Goal: Task Accomplishment & Management: Manage account settings

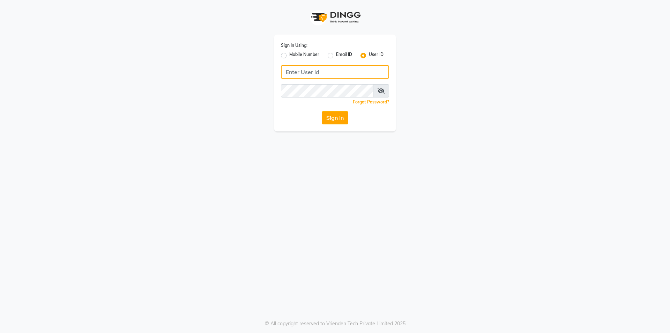
click at [334, 70] on input "Username" at bounding box center [335, 71] width 108 height 13
type input "e250-20"
click at [321, 120] on div "Sign In" at bounding box center [335, 117] width 108 height 13
click at [325, 120] on button "Sign In" at bounding box center [335, 117] width 27 height 13
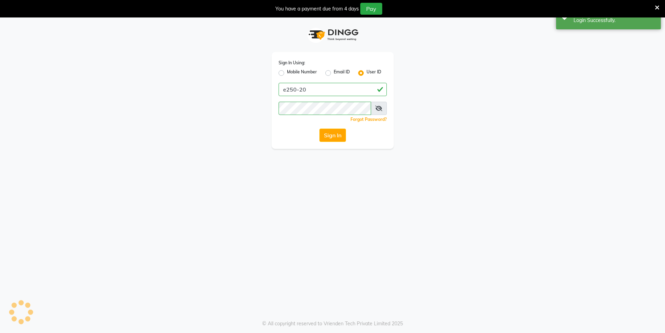
select select "service"
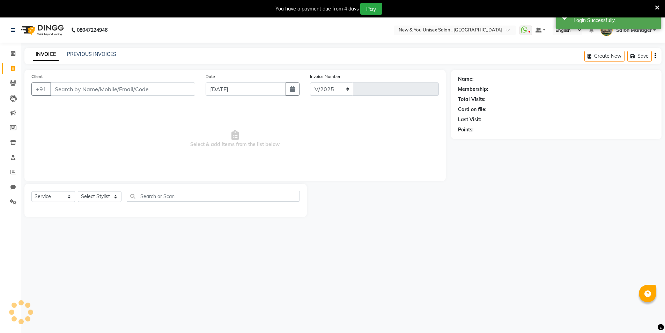
select select "en"
select select "31"
type input "1947"
click at [450, 228] on div "08047224946 Select Location × New & You Unisex Salon , Gurugram WhatsApp Status…" at bounding box center [332, 183] width 665 height 333
click at [631, 52] on button "Open Invoices" at bounding box center [628, 56] width 46 height 11
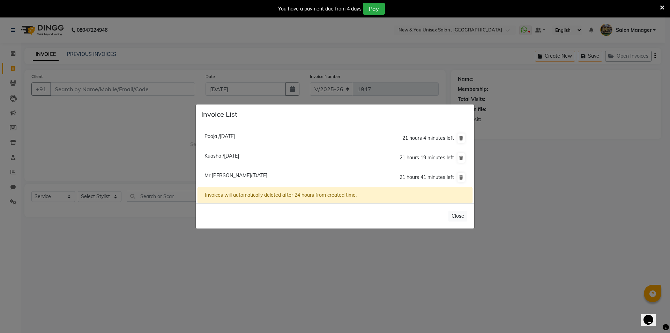
click at [222, 158] on span "Kuasha /03 September 2025" at bounding box center [221, 155] width 35 height 6
type input "7003180472"
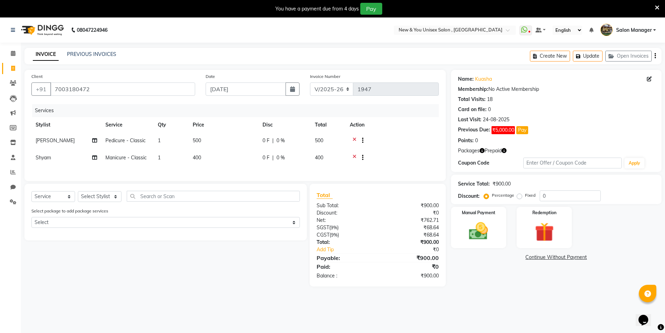
click at [118, 142] on span "Pedicure - Classic" at bounding box center [125, 140] width 40 height 6
select select "19104"
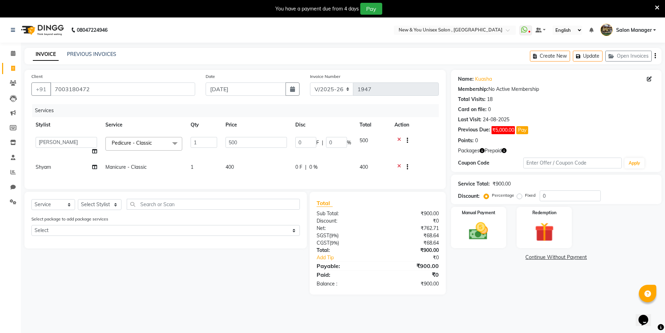
click at [154, 142] on link "x" at bounding box center [153, 143] width 3 height 6
type input "0"
click at [126, 145] on span "Select" at bounding box center [143, 143] width 77 height 12
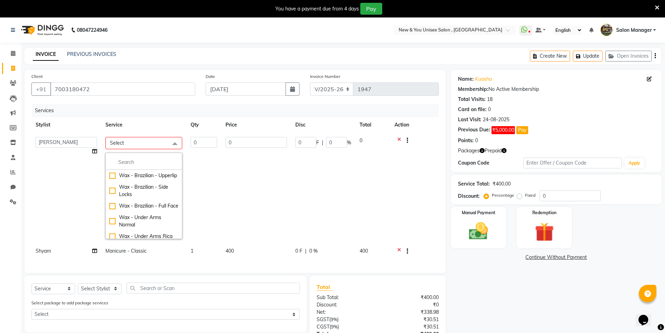
click at [125, 144] on span "Select" at bounding box center [143, 143] width 77 height 12
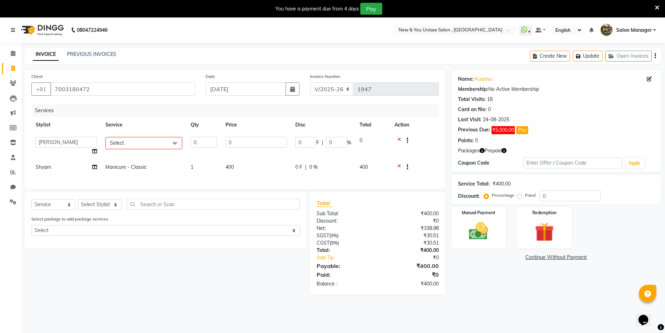
click at [125, 144] on span "Select" at bounding box center [143, 143] width 77 height 12
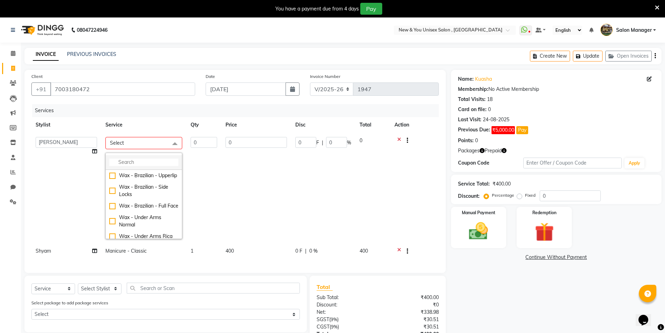
click at [130, 159] on input "multiselect-search" at bounding box center [143, 161] width 69 height 7
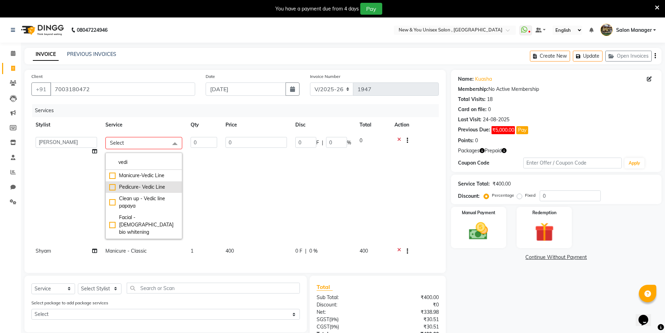
type input "vedi"
click at [153, 187] on div "Pedicure- Vedic Line" at bounding box center [143, 186] width 69 height 7
checkbox input "true"
type input "1"
type input "1000"
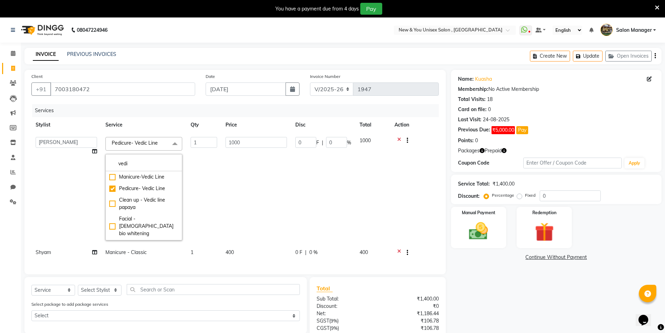
click at [499, 274] on div "Name: Kuasha Membership: No Active Membership Total Visits: 18 Card on file: 0 …" at bounding box center [559, 225] width 216 height 310
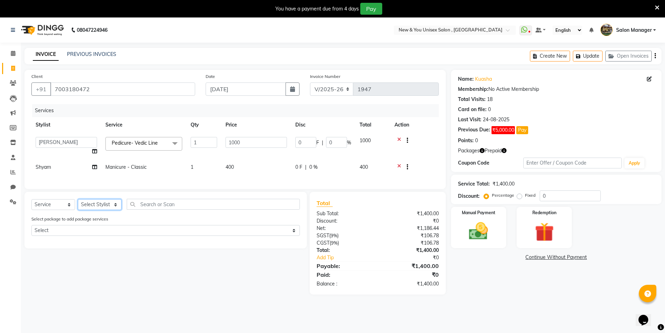
click at [99, 210] on select "Select Stylist HEMANT [PERSON_NAME] [PERSON_NAME] Salon Manager [PERSON_NAME] […" at bounding box center [100, 204] width 44 height 11
select select "87881"
click at [78, 204] on select "Select Stylist HEMANT [PERSON_NAME] [PERSON_NAME] Salon Manager [PERSON_NAME] […" at bounding box center [100, 204] width 44 height 11
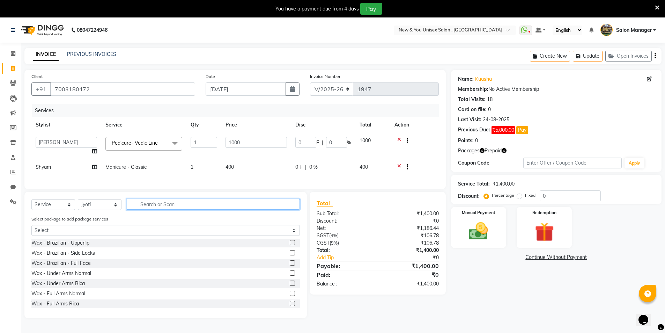
click at [146, 208] on input "text" at bounding box center [213, 204] width 173 height 11
type input "e"
type input "thr"
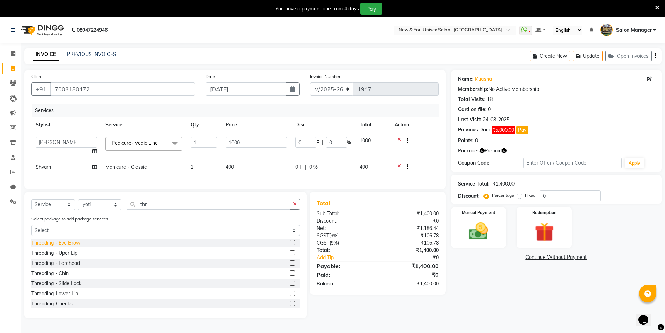
click at [53, 246] on div "Threading - Eye Brow" at bounding box center [55, 242] width 49 height 7
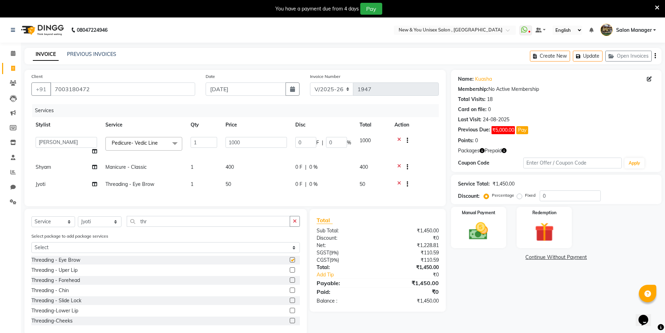
checkbox input "false"
click at [61, 273] on div "Threading - Uper Lip" at bounding box center [54, 269] width 46 height 7
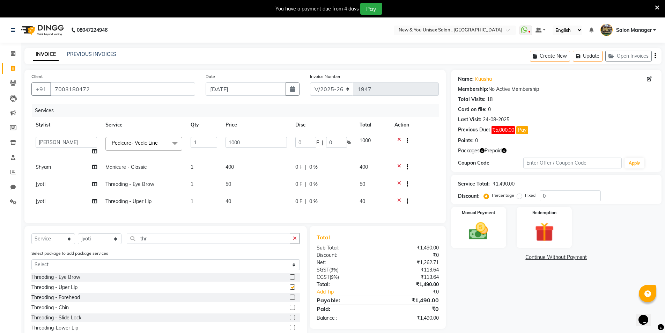
checkbox input "false"
click at [61, 301] on div "Threading - Forehead" at bounding box center [55, 296] width 49 height 7
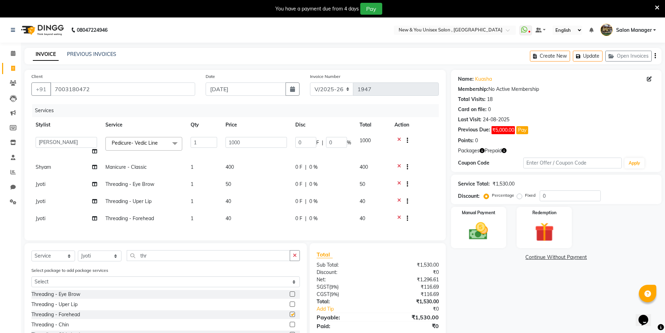
checkbox input "false"
drag, startPoint x: 161, startPoint y: 260, endPoint x: 136, endPoint y: 263, distance: 25.3
click at [136, 261] on input "thr" at bounding box center [208, 255] width 163 height 11
type input "face"
click at [54, 318] on div "D-Tan - Face" at bounding box center [45, 314] width 29 height 7
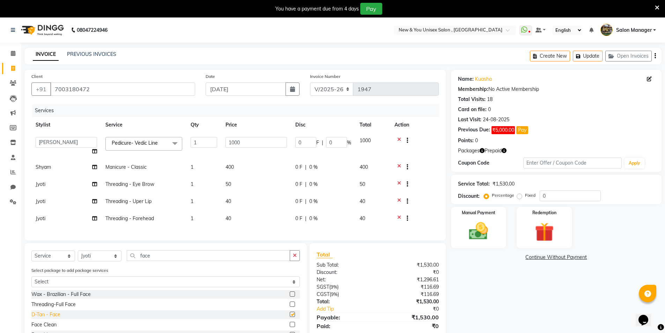
checkbox input "false"
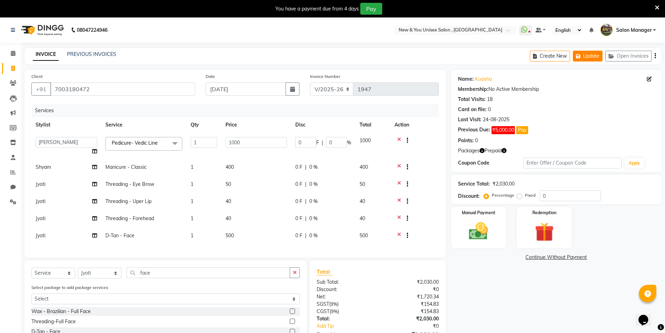
click at [597, 58] on button "Update" at bounding box center [588, 56] width 30 height 11
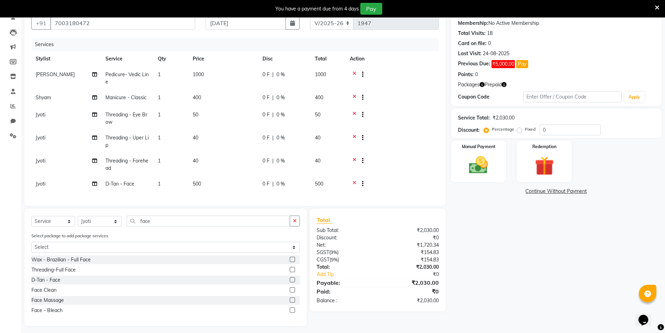
scroll to position [66, 0]
click at [503, 82] on icon "button" at bounding box center [503, 84] width 5 height 5
click at [658, 9] on icon at bounding box center [657, 8] width 5 height 6
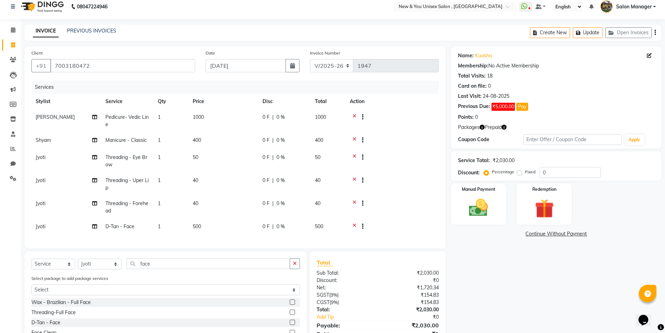
scroll to position [0, 0]
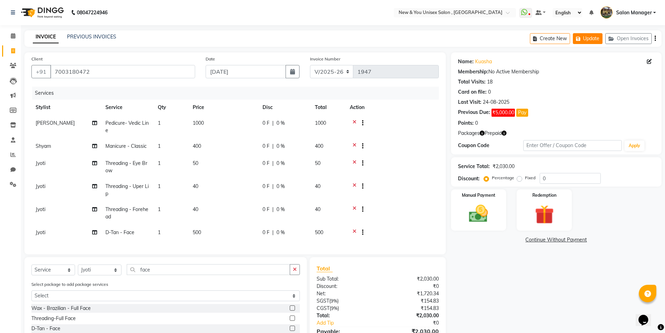
click at [589, 40] on button "Update" at bounding box center [588, 38] width 30 height 11
click at [354, 122] on icon at bounding box center [354, 123] width 4 height 9
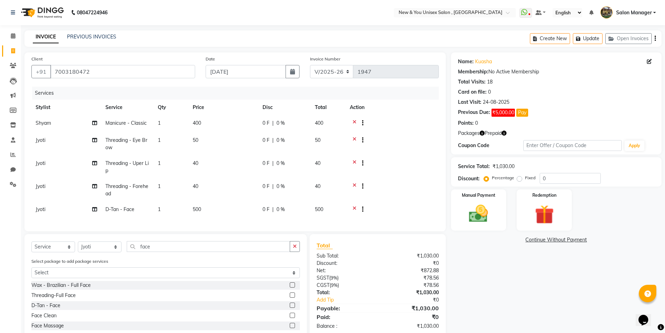
click at [355, 122] on icon at bounding box center [354, 123] width 4 height 9
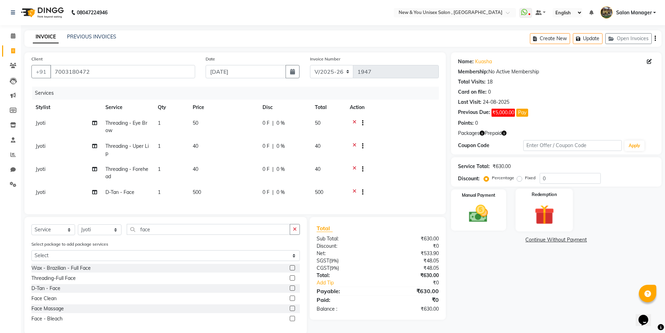
click at [536, 217] on img at bounding box center [544, 214] width 32 height 25
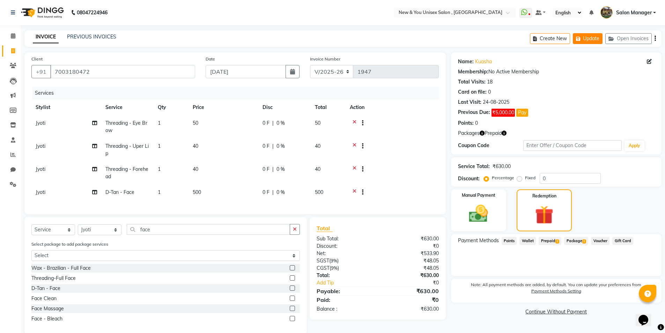
click at [587, 40] on button "Update" at bounding box center [588, 38] width 30 height 11
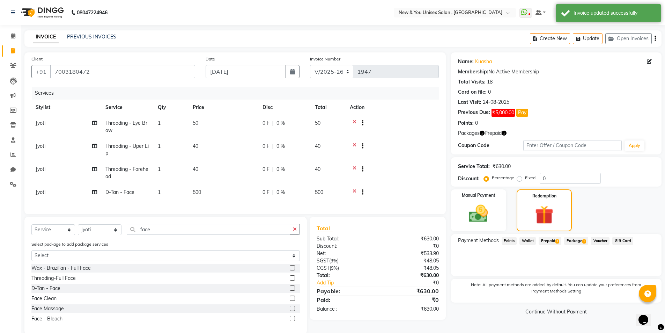
click at [548, 240] on span "Prepaid 1" at bounding box center [549, 241] width 23 height 8
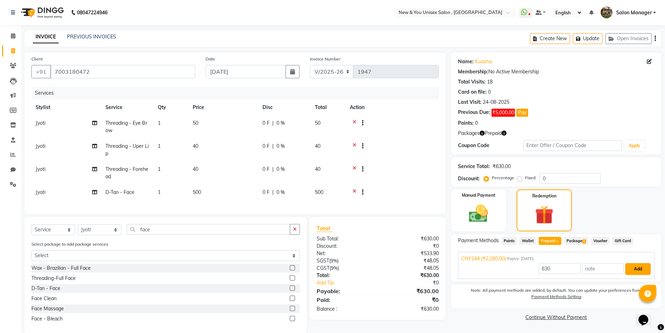
click at [636, 268] on button "Add" at bounding box center [637, 269] width 25 height 12
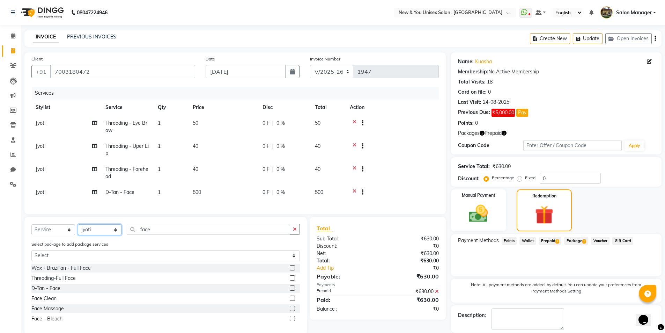
click at [98, 232] on select "Select Stylist HEMANT [PERSON_NAME] [PERSON_NAME] Salon Manager [PERSON_NAME] […" at bounding box center [100, 229] width 44 height 11
select select "19104"
click at [78, 229] on select "Select Stylist HEMANT [PERSON_NAME] [PERSON_NAME] Salon Manager [PERSON_NAME] […" at bounding box center [100, 229] width 44 height 11
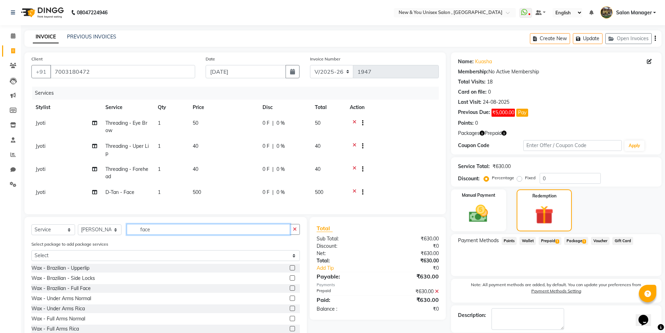
drag, startPoint x: 166, startPoint y: 238, endPoint x: 135, endPoint y: 237, distance: 30.7
click at [135, 234] on input "face" at bounding box center [208, 229] width 163 height 11
type input "vedi"
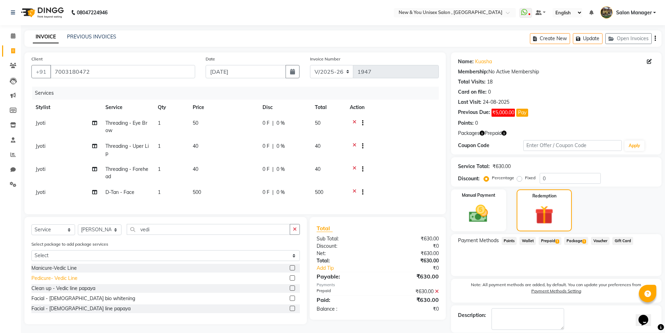
click at [66, 282] on div "Pedicure- Vedic Line" at bounding box center [54, 277] width 46 height 7
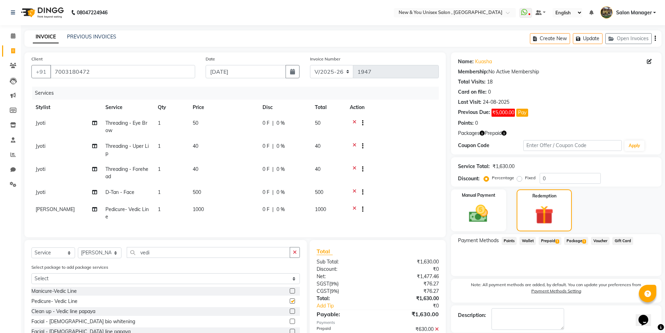
checkbox input "false"
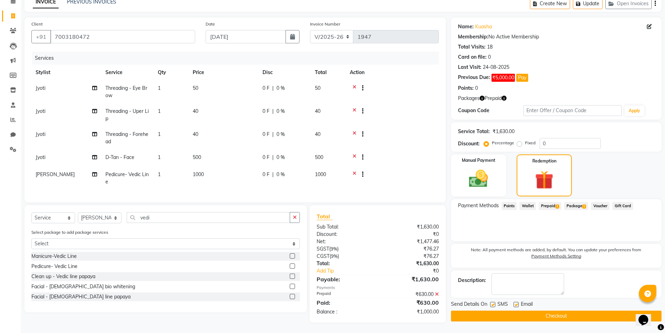
scroll to position [40, 0]
click at [111, 216] on select "Select Stylist HEMANT [PERSON_NAME] [PERSON_NAME] Salon Manager [PERSON_NAME] […" at bounding box center [100, 217] width 44 height 11
select select "87156"
click at [78, 212] on select "Select Stylist HEMANT [PERSON_NAME] [PERSON_NAME] Salon Manager [PERSON_NAME] […" at bounding box center [100, 217] width 44 height 11
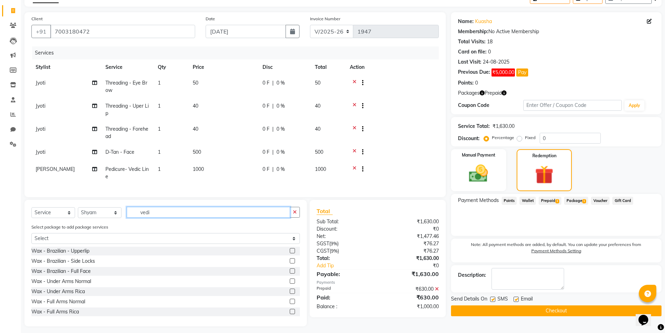
drag, startPoint x: 166, startPoint y: 217, endPoint x: 139, endPoint y: 215, distance: 27.3
click at [139, 215] on input "vedi" at bounding box center [208, 212] width 163 height 11
type input "n"
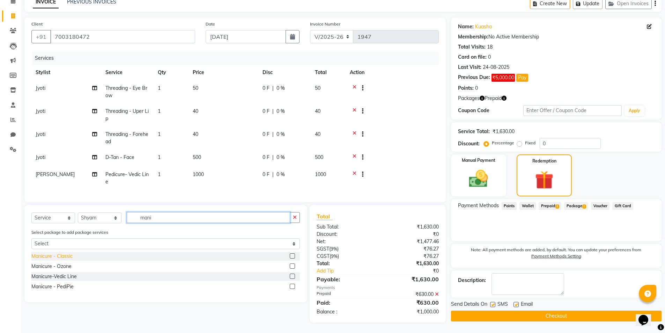
type input "mani"
click at [57, 256] on div "Manicure - Classic" at bounding box center [51, 255] width 41 height 7
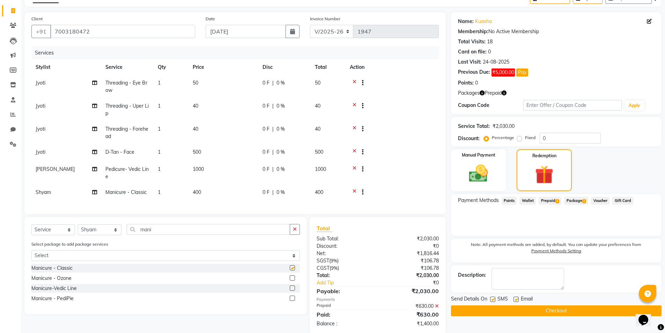
checkbox input "false"
click at [276, 192] on span "0 %" at bounding box center [280, 191] width 8 height 7
select select "87156"
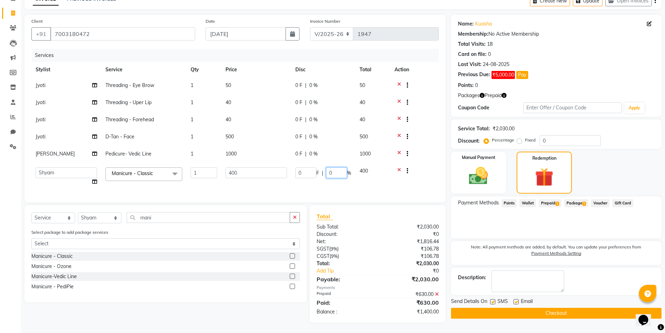
click at [333, 174] on input "0" at bounding box center [336, 172] width 21 height 11
type input "100"
click at [638, 223] on div "Payment Methods Points Wallet Prepaid 1 Package 1 Voucher Gift Card" at bounding box center [556, 217] width 210 height 42
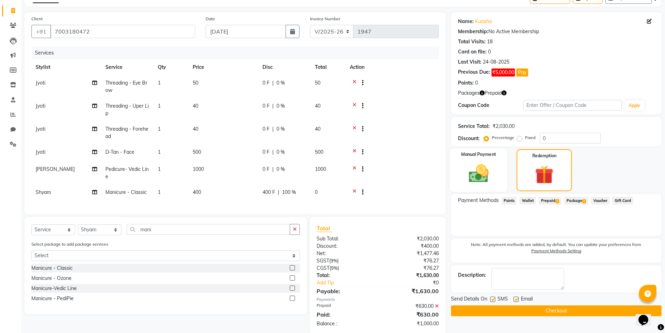
click at [479, 167] on img at bounding box center [478, 173] width 32 height 23
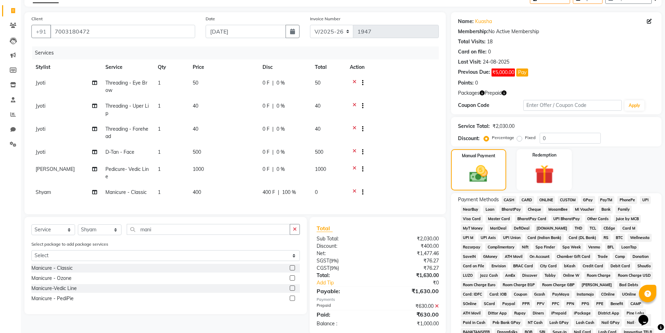
click at [606, 199] on span "PayTM" at bounding box center [606, 200] width 17 height 8
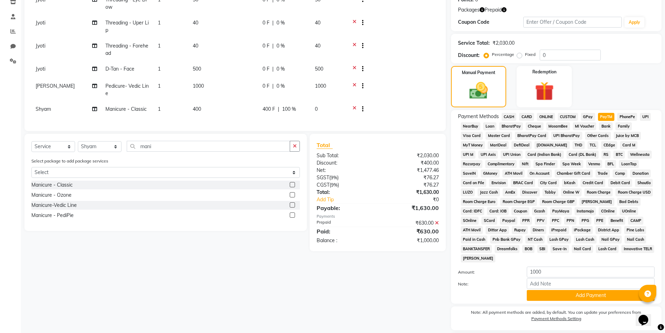
scroll to position [130, 0]
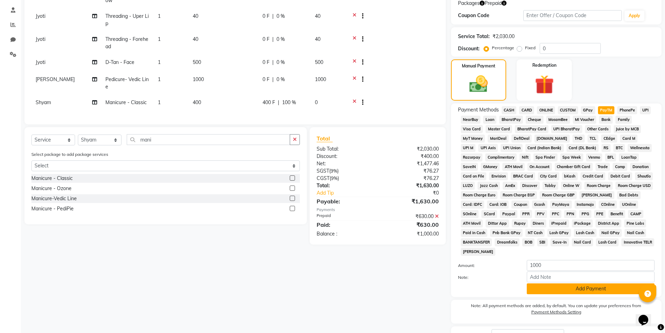
click at [590, 289] on button "Add Payment" at bounding box center [591, 288] width 128 height 11
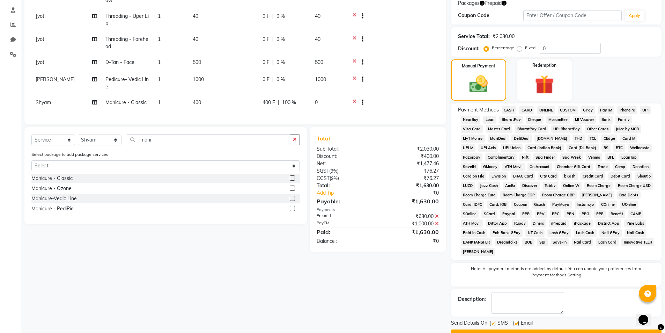
scroll to position [148, 0]
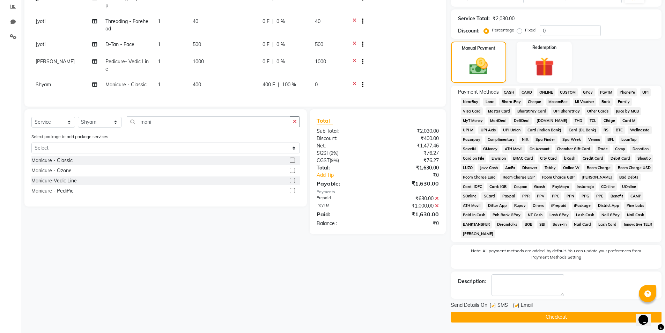
click at [554, 318] on button "Checkout" at bounding box center [556, 316] width 210 height 11
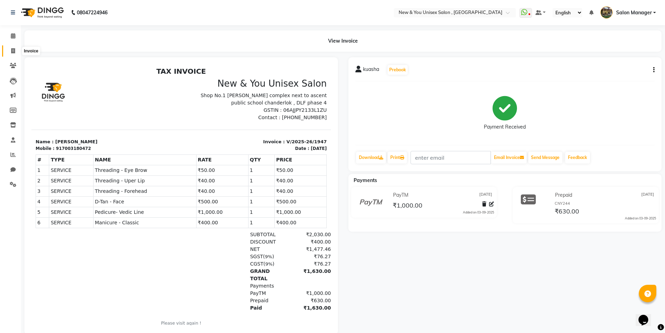
click at [12, 50] on icon at bounding box center [13, 50] width 4 height 5
select select "service"
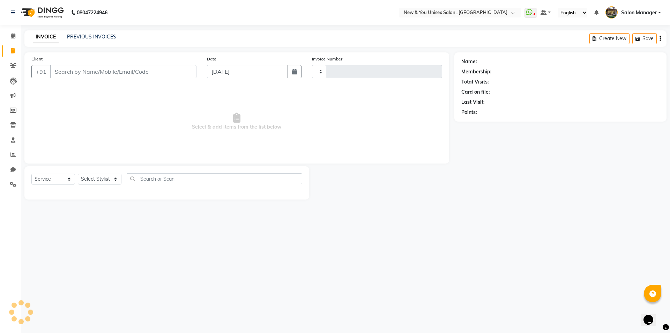
type input "1948"
select select "31"
click at [643, 42] on button "Open Invoices" at bounding box center [633, 38] width 46 height 11
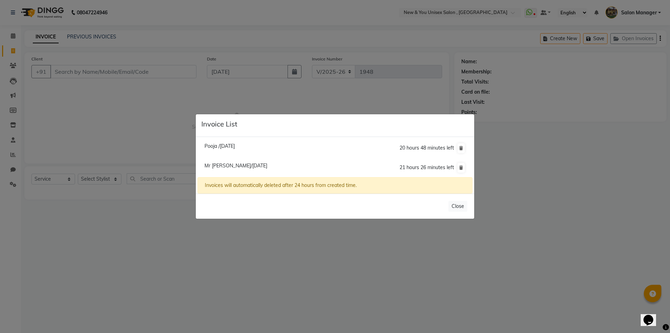
click at [215, 146] on span "Pooja /03 September 2025" at bounding box center [219, 146] width 30 height 6
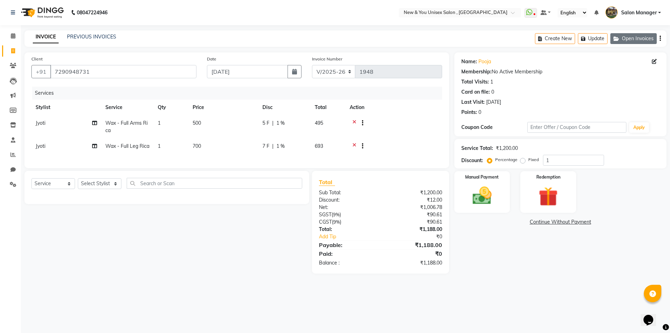
click at [630, 37] on button "Open Invoices" at bounding box center [633, 38] width 46 height 11
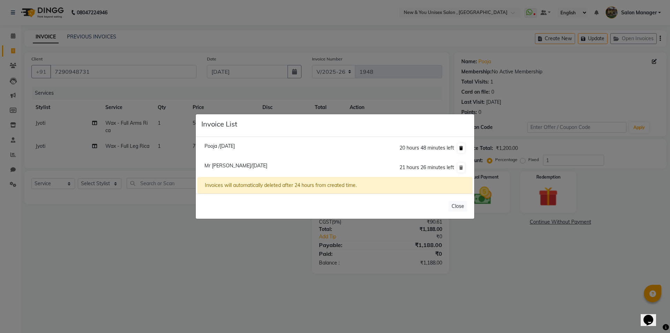
click at [461, 148] on icon at bounding box center [461, 148] width 4 height 4
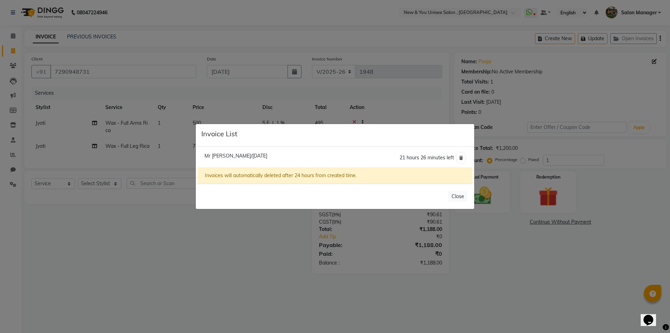
click at [461, 148] on li "Mr Muniinder/03 September 2025 21 hours 26 minutes left" at bounding box center [335, 158] width 275 height 20
click at [225, 156] on span "Mr [PERSON_NAME]/[DATE]" at bounding box center [235, 155] width 63 height 6
type input "9810162396"
type input "0"
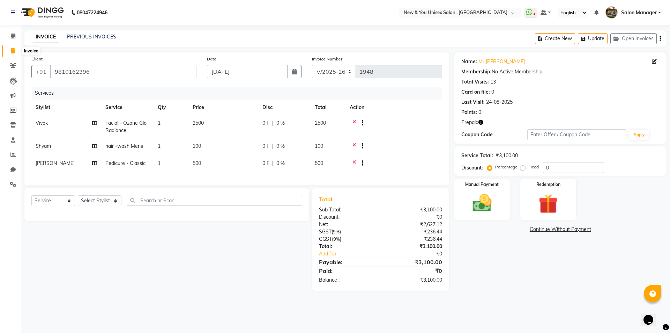
click at [16, 53] on span at bounding box center [13, 51] width 12 height 8
select select "service"
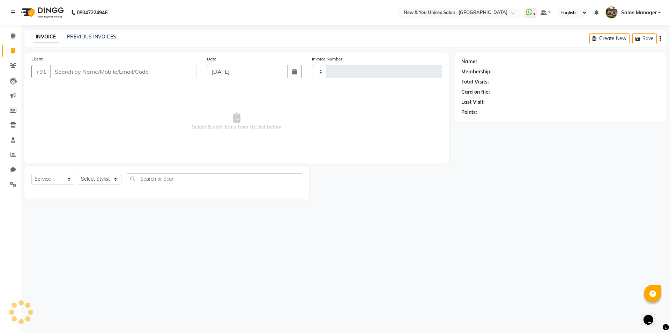
type input "1948"
select select "31"
click at [91, 38] on link "PREVIOUS INVOICES" at bounding box center [91, 36] width 49 height 6
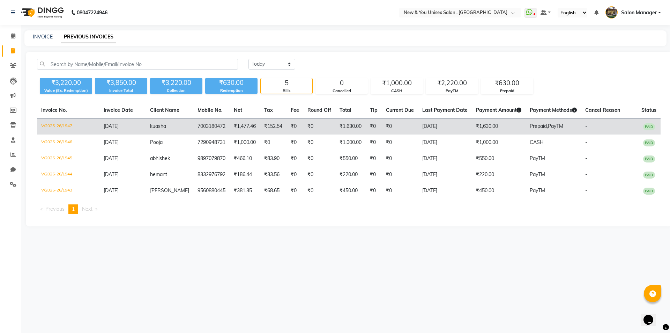
click at [276, 122] on td "₹152.54" at bounding box center [273, 126] width 27 height 16
click at [222, 127] on td "7003180472" at bounding box center [211, 126] width 36 height 16
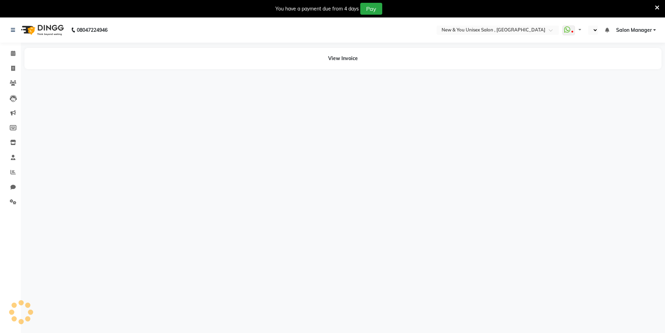
select select "en"
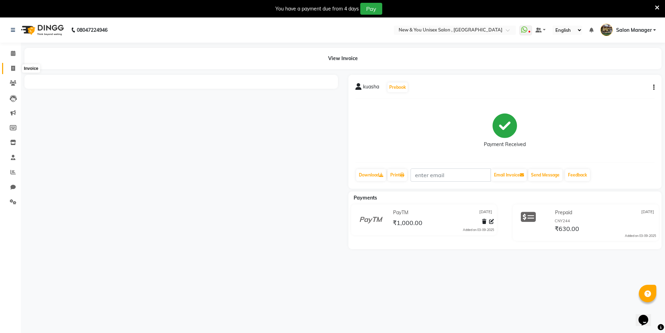
click at [17, 69] on span at bounding box center [13, 69] width 12 height 8
select select "service"
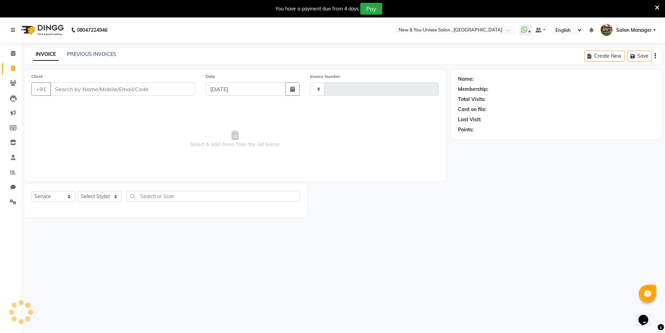
type input "1948"
select select "31"
click at [9, 51] on span at bounding box center [13, 54] width 12 height 8
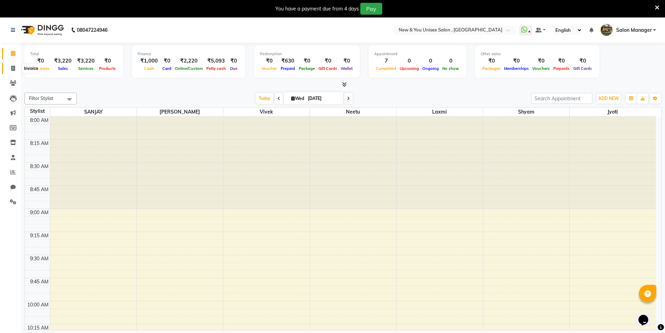
click at [15, 68] on span at bounding box center [13, 69] width 12 height 8
select select "service"
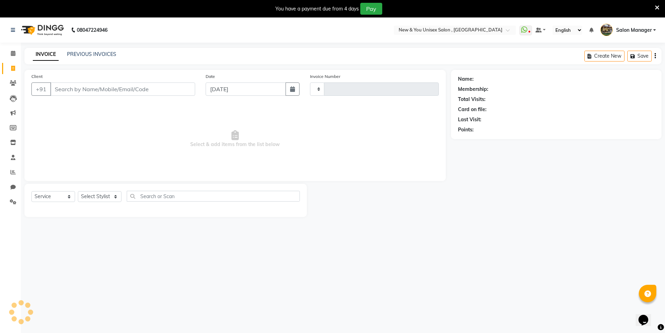
type input "1948"
select select "31"
click at [660, 9] on div "You have a payment due from 4 days Pay" at bounding box center [332, 8] width 665 height 17
click at [658, 8] on icon at bounding box center [657, 8] width 5 height 6
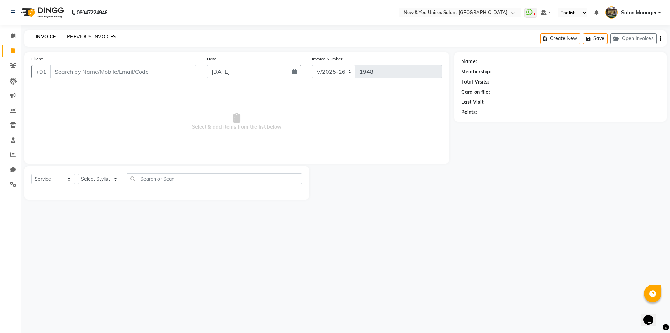
click at [91, 36] on link "PREVIOUS INVOICES" at bounding box center [91, 36] width 49 height 6
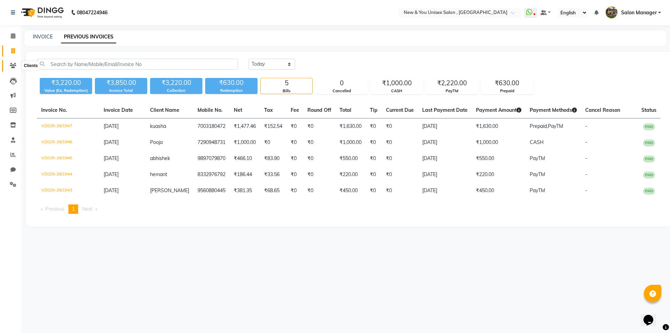
click at [13, 67] on icon at bounding box center [13, 65] width 7 height 5
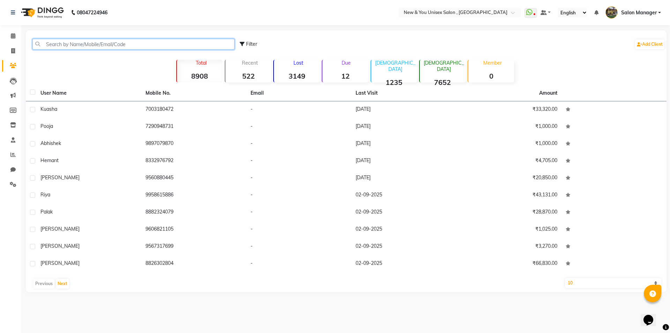
click at [90, 44] on input "text" at bounding box center [133, 44] width 202 height 11
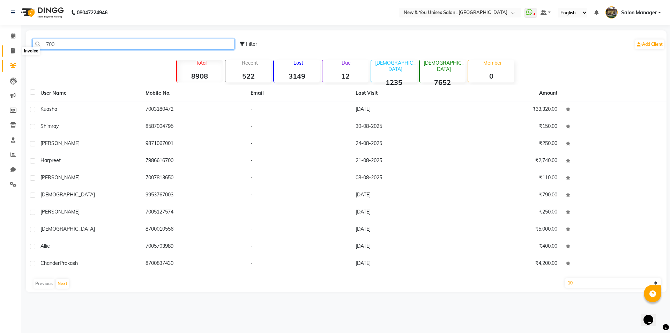
type input "700"
click at [12, 52] on icon at bounding box center [13, 50] width 4 height 5
select select "service"
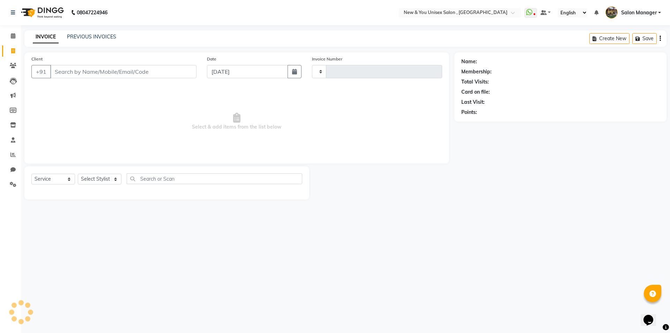
type input "1948"
select select "31"
click at [96, 35] on link "PREVIOUS INVOICES" at bounding box center [91, 36] width 49 height 6
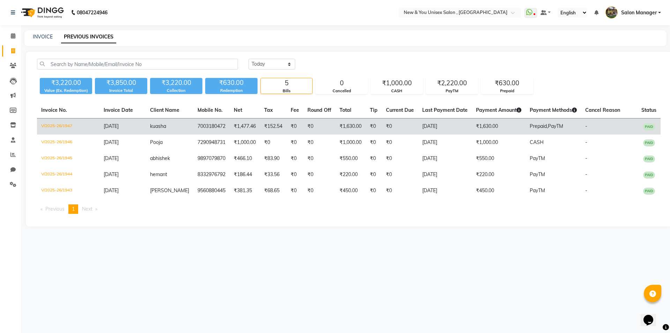
click at [209, 129] on td "7003180472" at bounding box center [211, 126] width 36 height 16
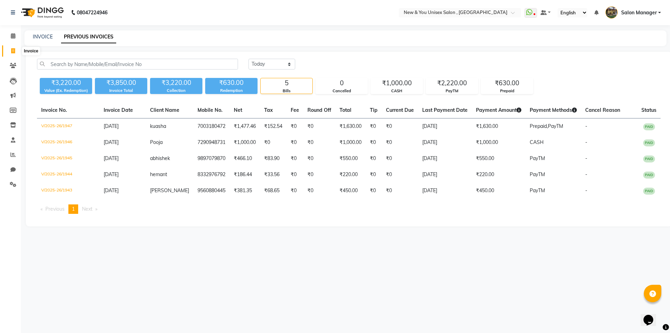
click at [12, 54] on span at bounding box center [13, 51] width 12 height 8
select select "service"
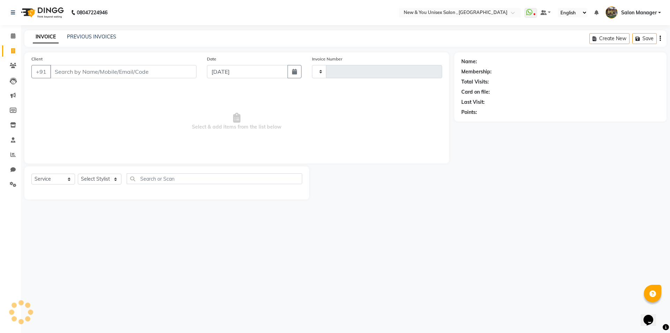
type input "1948"
select select "31"
click at [83, 69] on input "Client" at bounding box center [123, 71] width 146 height 13
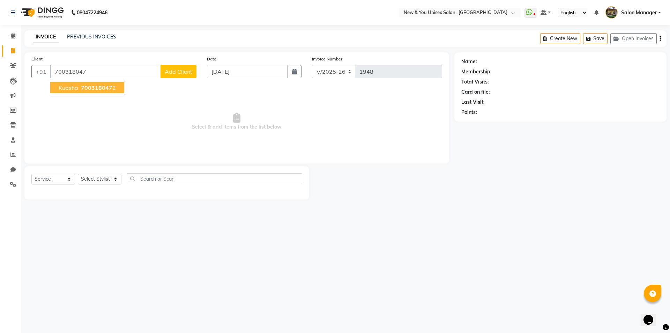
click at [70, 88] on span "kuasha" at bounding box center [69, 87] width 20 height 7
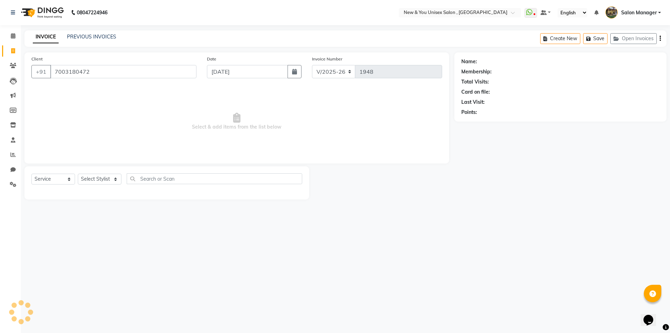
type input "7003180472"
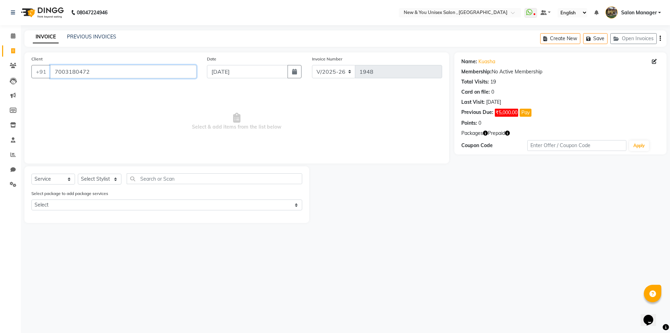
drag, startPoint x: 88, startPoint y: 70, endPoint x: 50, endPoint y: 74, distance: 37.9
click at [50, 74] on input "7003180472" at bounding box center [123, 71] width 146 height 13
click at [525, 112] on button "Pay" at bounding box center [526, 113] width 12 height 8
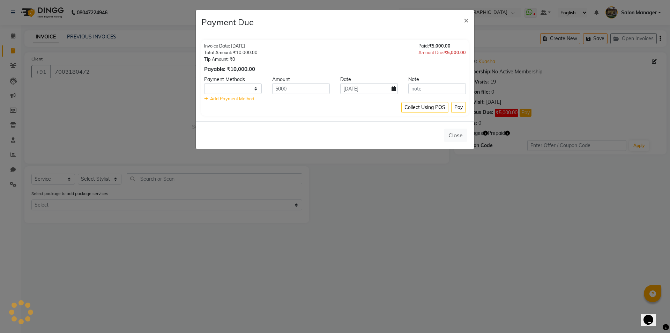
select select "1"
click at [231, 87] on select "CASH CARD ONLINE CUSTOM GPay PayTM PhonePe UPI NearBuy Loan BharatPay Cheque Mo…" at bounding box center [233, 88] width 58 height 11
click at [401, 212] on ngb-modal-window "Payment Due × Invoice Date: 24-05-2025 Total Amount: ₹10,000.00 Tip Amount: ₹0 …" at bounding box center [335, 166] width 670 height 333
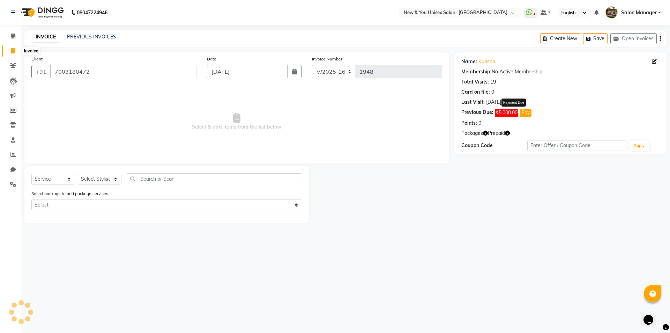
click at [11, 54] on span at bounding box center [13, 51] width 12 height 8
select select "service"
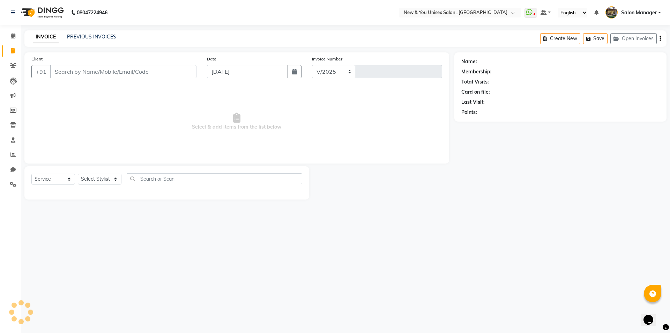
select select "31"
type input "1948"
click at [14, 38] on span at bounding box center [13, 36] width 12 height 8
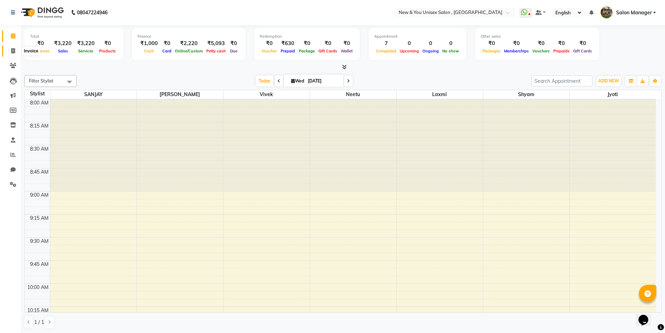
click at [15, 52] on span at bounding box center [13, 51] width 12 height 8
select select "service"
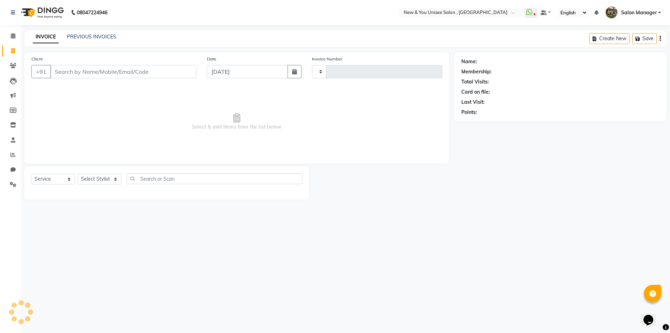
type input "1948"
select select "31"
click at [14, 67] on icon at bounding box center [13, 65] width 7 height 5
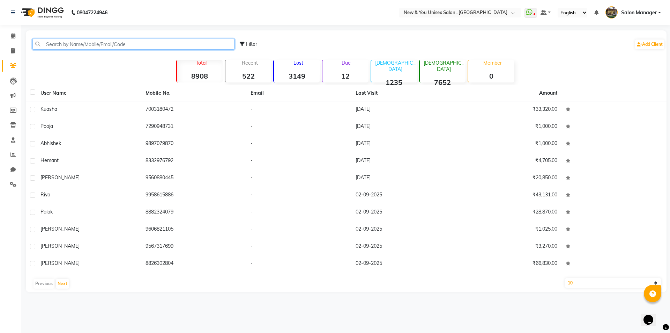
click at [78, 46] on input "text" at bounding box center [133, 44] width 202 height 11
paste input "7003180472"
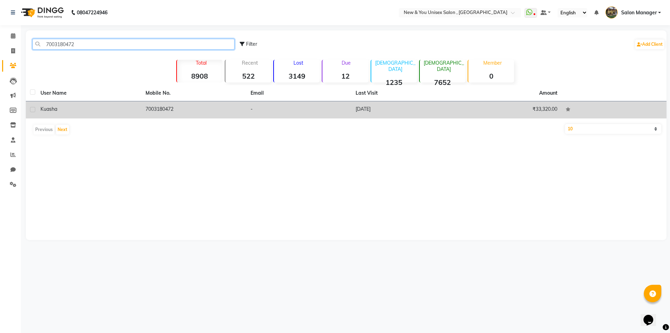
type input "7003180472"
click at [151, 111] on td "7003180472" at bounding box center [193, 109] width 105 height 17
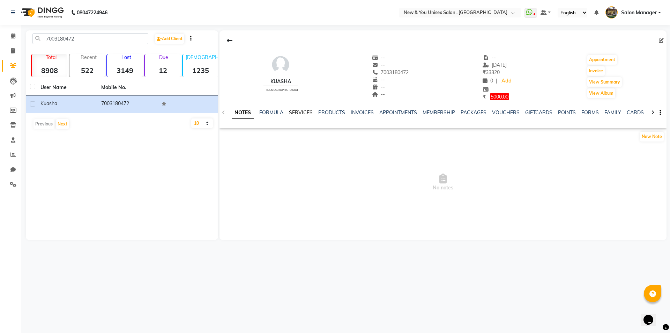
click at [305, 112] on link "SERVICES" at bounding box center [301, 112] width 24 height 6
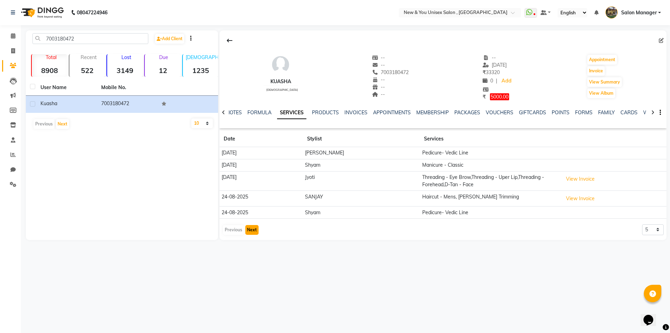
click at [252, 229] on button "Next" at bounding box center [251, 230] width 13 height 10
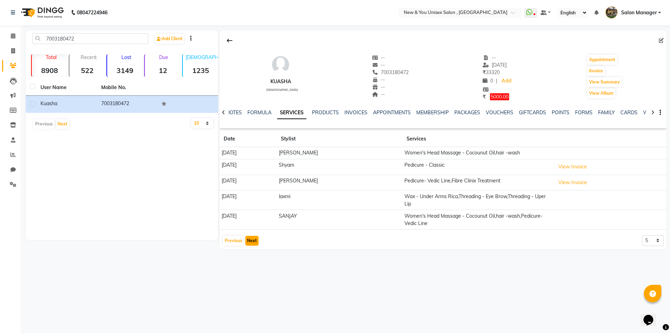
click at [251, 240] on button "Next" at bounding box center [251, 241] width 13 height 10
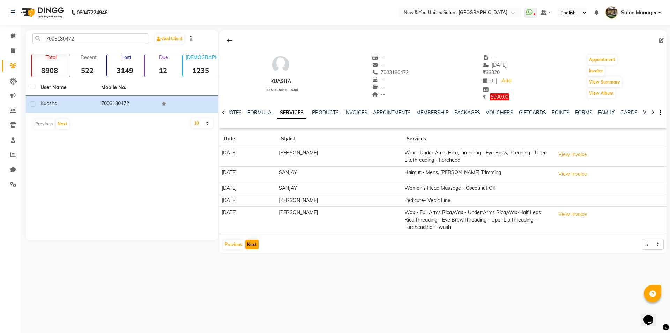
click at [251, 240] on button "Next" at bounding box center [251, 244] width 13 height 10
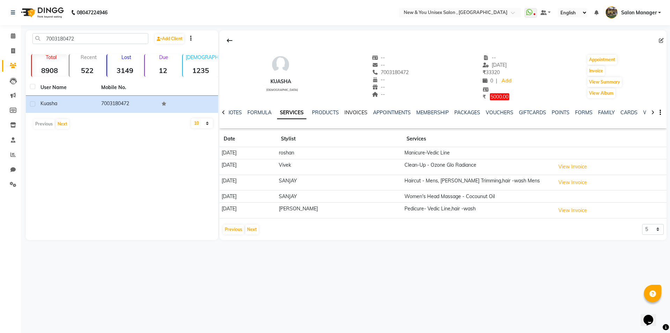
click at [353, 113] on link "INVOICES" at bounding box center [355, 112] width 23 height 6
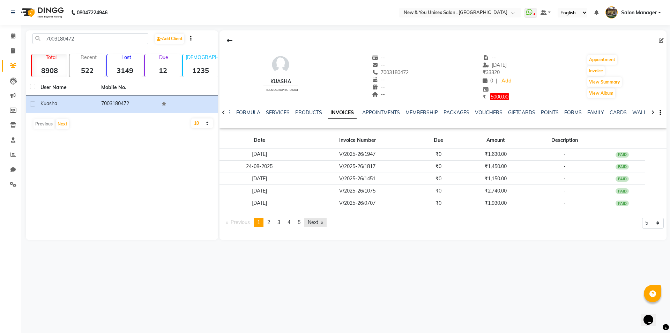
click at [325, 221] on link "Next page" at bounding box center [315, 221] width 22 height 9
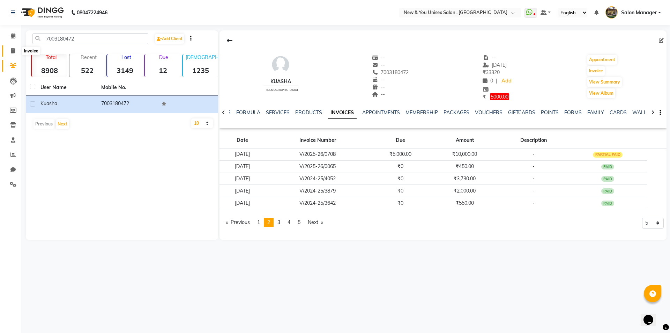
click at [13, 53] on icon at bounding box center [13, 50] width 4 height 5
select select "service"
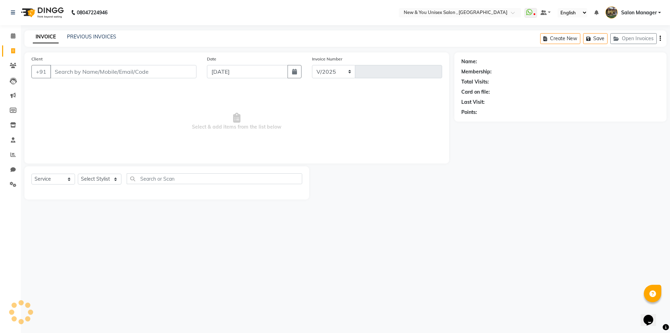
select select "31"
type input "1948"
click at [13, 39] on span at bounding box center [13, 36] width 12 height 8
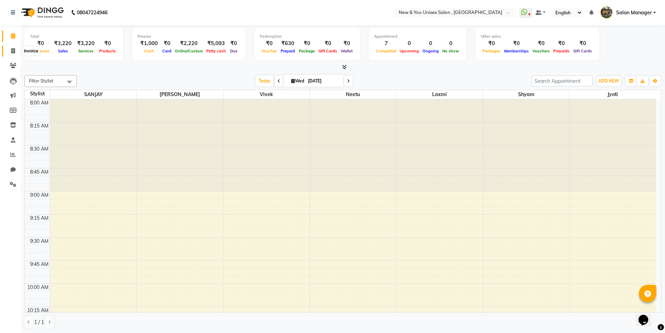
click at [15, 50] on icon at bounding box center [13, 50] width 4 height 5
select select "service"
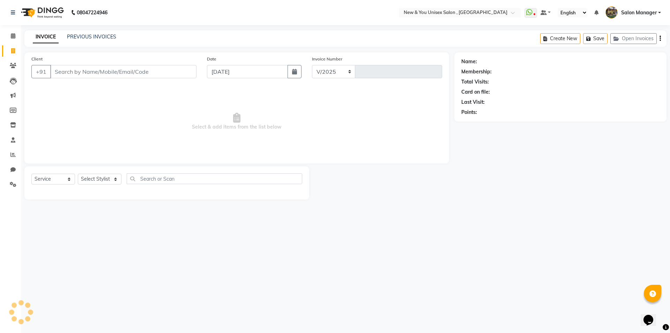
select select "31"
type input "1949"
click at [77, 70] on input "Client" at bounding box center [123, 71] width 146 height 13
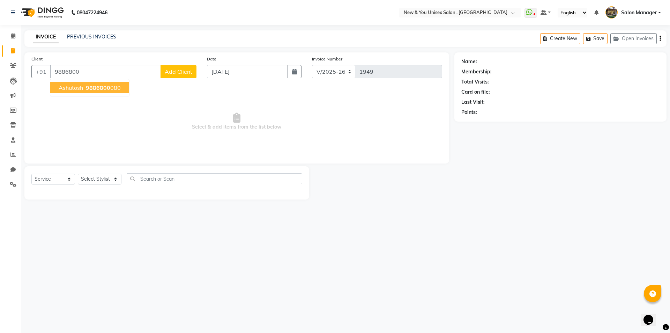
click at [76, 89] on span "Ashutosh" at bounding box center [71, 87] width 24 height 7
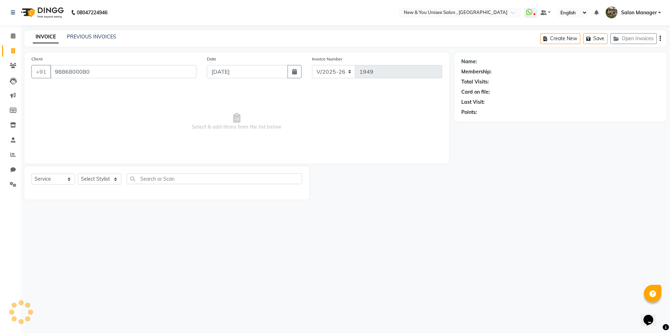
type input "9886800080"
click at [94, 181] on select "Select Stylist HEMANT [PERSON_NAME] [PERSON_NAME] Salon Manager [PERSON_NAME] […" at bounding box center [100, 178] width 44 height 11
click at [81, 40] on div "PREVIOUS INVOICES" at bounding box center [91, 36] width 49 height 7
click at [10, 36] on span at bounding box center [13, 36] width 12 height 8
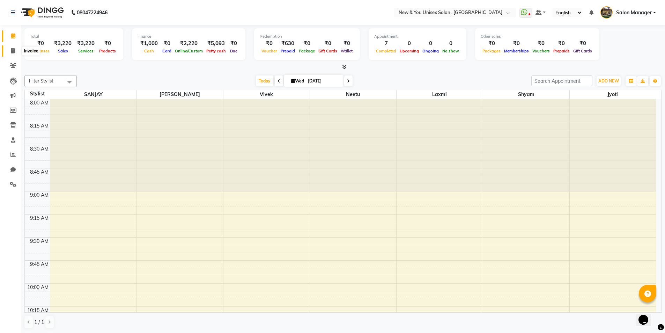
click at [7, 50] on span at bounding box center [13, 51] width 12 height 8
select select "service"
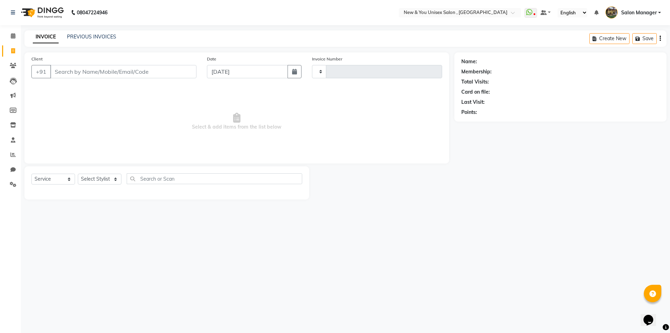
type input "1949"
select select "31"
click at [93, 36] on link "PREVIOUS INVOICES" at bounding box center [91, 36] width 49 height 6
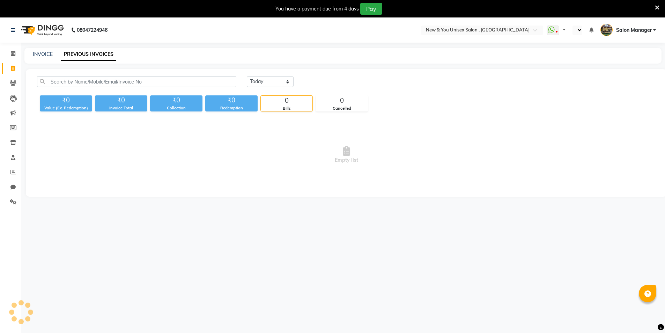
select select "en"
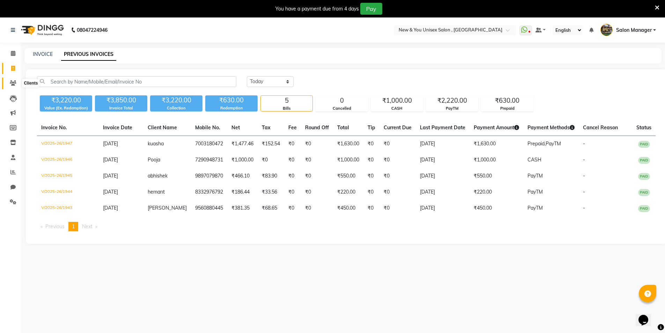
click at [10, 84] on icon at bounding box center [13, 82] width 7 height 5
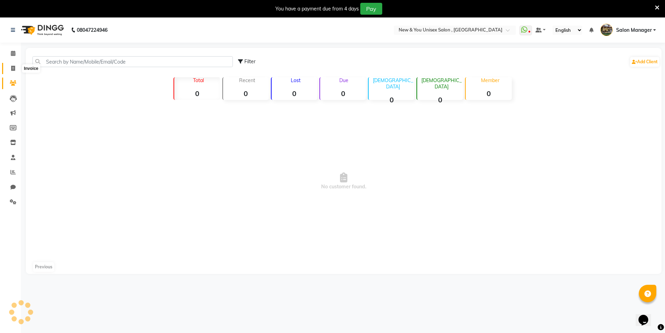
click at [11, 70] on icon at bounding box center [13, 68] width 4 height 5
select select "service"
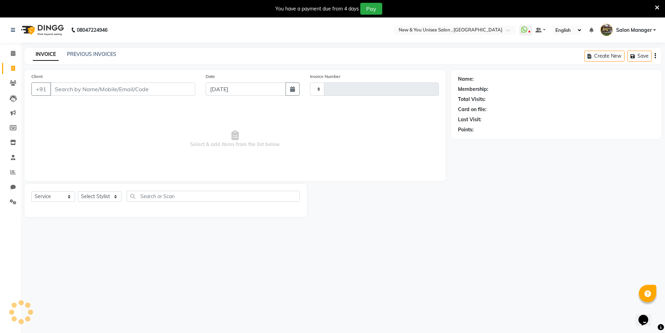
type input "1949"
select select "31"
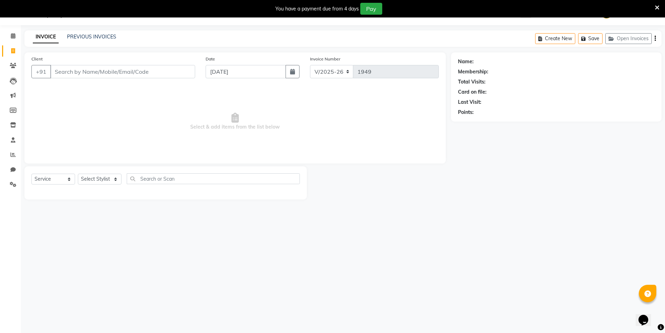
click at [66, 76] on input "Client" at bounding box center [122, 71] width 145 height 13
type input "7003180472"
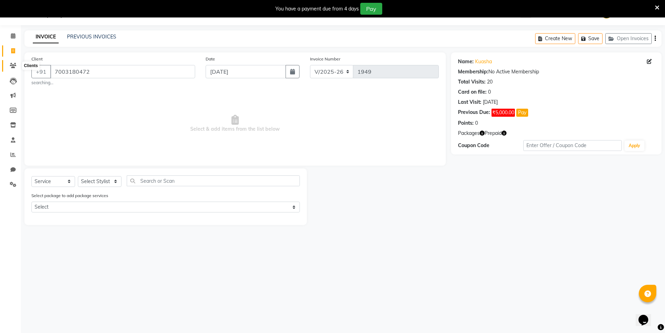
click at [8, 67] on span at bounding box center [13, 66] width 12 height 8
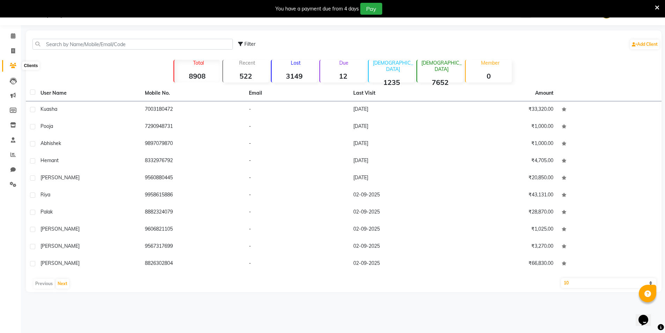
click at [11, 66] on icon at bounding box center [13, 65] width 7 height 5
click at [79, 42] on input "text" at bounding box center [132, 44] width 200 height 11
paste input "7003180472"
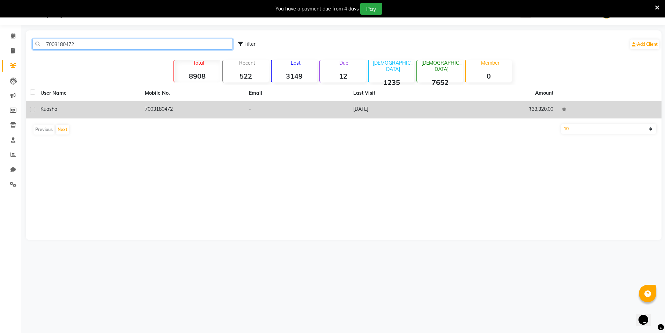
type input "7003180472"
click at [154, 111] on td "7003180472" at bounding box center [193, 109] width 104 height 17
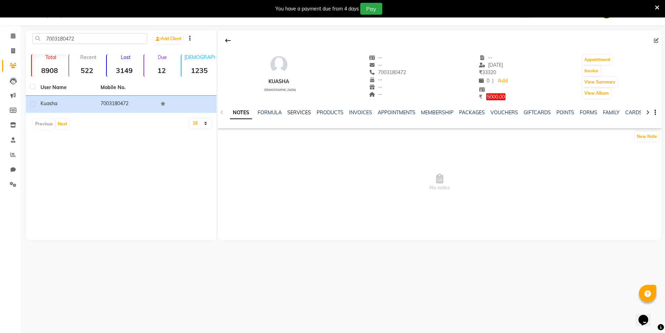
click at [296, 112] on link "SERVICES" at bounding box center [299, 112] width 24 height 6
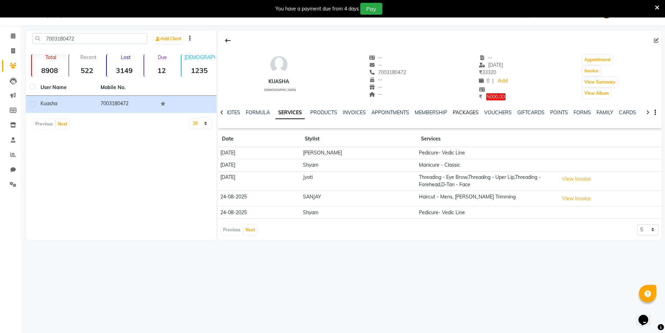
click at [470, 112] on link "PACKAGES" at bounding box center [466, 112] width 26 height 6
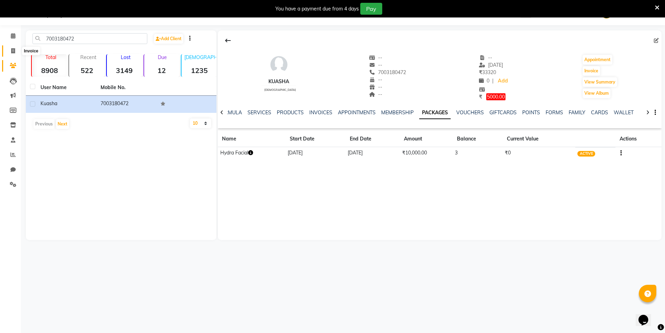
click at [10, 50] on span at bounding box center [13, 51] width 12 height 8
select select "service"
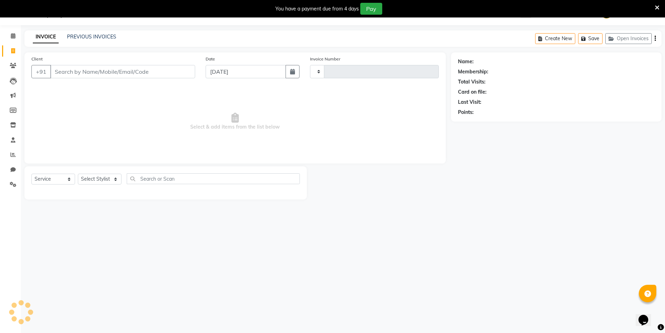
type input "1949"
select select "31"
click at [108, 72] on input "Client" at bounding box center [122, 71] width 145 height 13
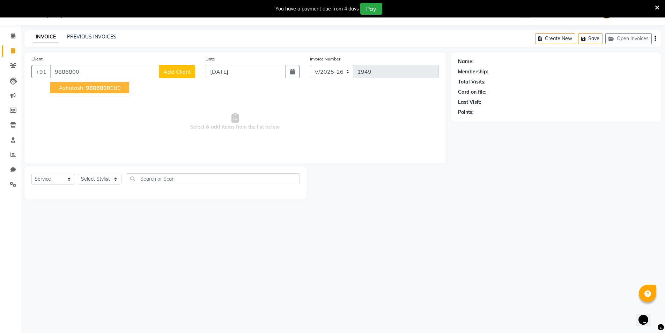
click at [88, 88] on span "9886800" at bounding box center [98, 87] width 24 height 7
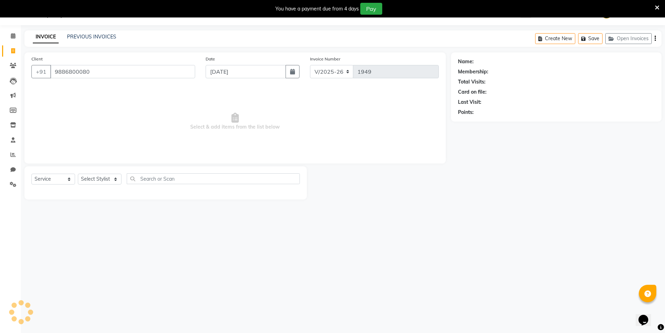
type input "9886800080"
click at [94, 181] on select "Select Stylist HEMANT [PERSON_NAME] [PERSON_NAME] Salon Manager [PERSON_NAME] […" at bounding box center [100, 178] width 44 height 11
select select "40116"
click at [78, 173] on select "Select Stylist HEMANT [PERSON_NAME] [PERSON_NAME] Salon Manager [PERSON_NAME] […" at bounding box center [100, 178] width 44 height 11
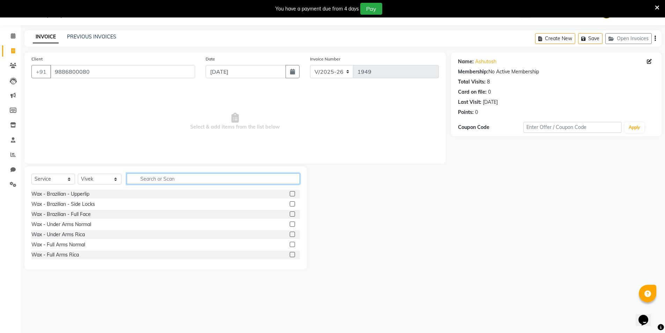
click at [168, 177] on input "text" at bounding box center [213, 178] width 173 height 11
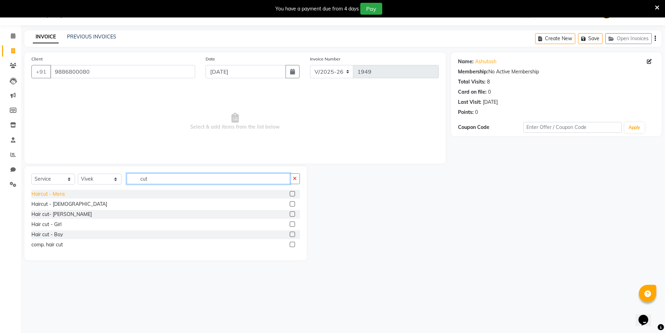
type input "cut"
click at [44, 193] on div "Haircut - Mens" at bounding box center [47, 193] width 33 height 7
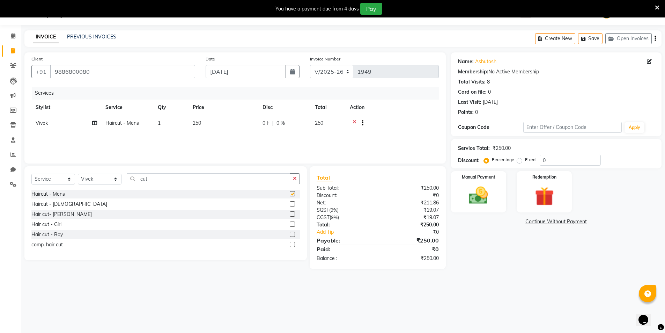
checkbox input "false"
click at [200, 117] on td "250" at bounding box center [223, 123] width 70 height 17
select select "40116"
click at [235, 126] on input "250" at bounding box center [255, 124] width 61 height 11
type input "200"
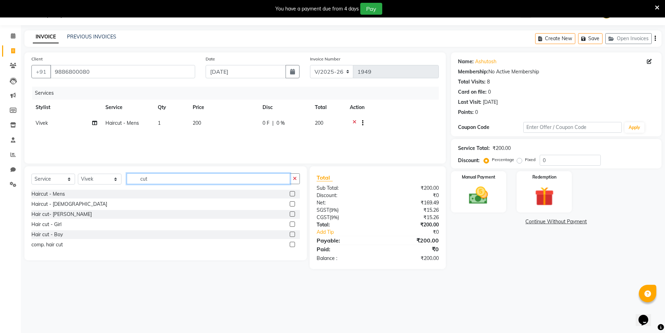
drag, startPoint x: 166, startPoint y: 180, endPoint x: 141, endPoint y: 181, distance: 24.4
click at [141, 181] on input "cut" at bounding box center [208, 178] width 163 height 11
type input "tip"
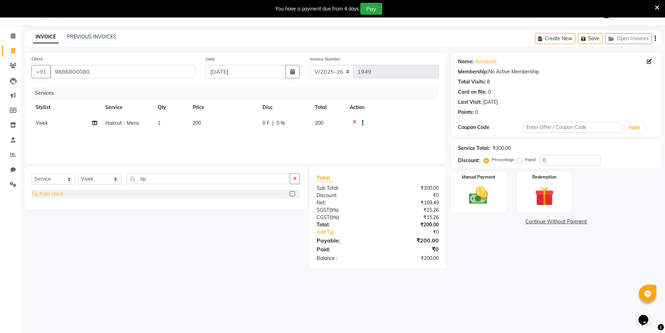
click at [44, 193] on div "Tip from client" at bounding box center [47, 193] width 32 height 7
checkbox input "false"
click at [485, 194] on img at bounding box center [478, 195] width 32 height 23
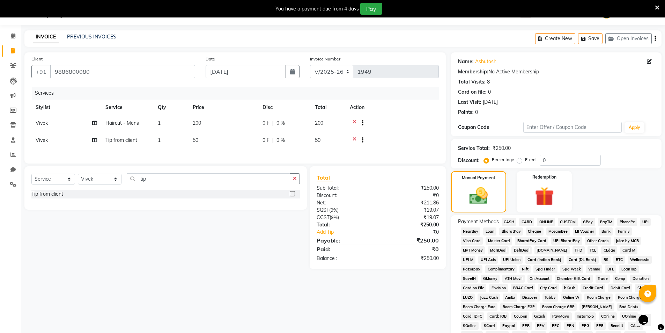
click at [607, 222] on span "PayTM" at bounding box center [606, 222] width 17 height 8
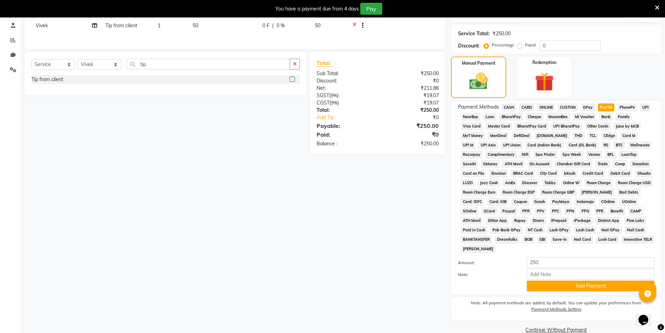
scroll to position [144, 0]
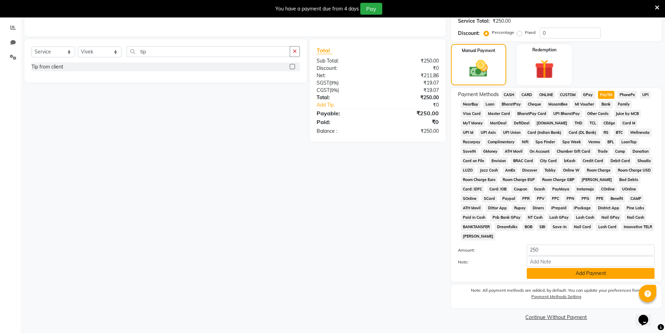
click at [605, 273] on button "Add Payment" at bounding box center [591, 273] width 128 height 11
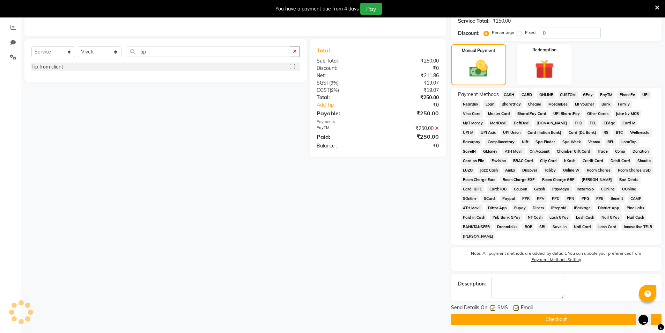
click at [582, 319] on button "Checkout" at bounding box center [556, 319] width 210 height 11
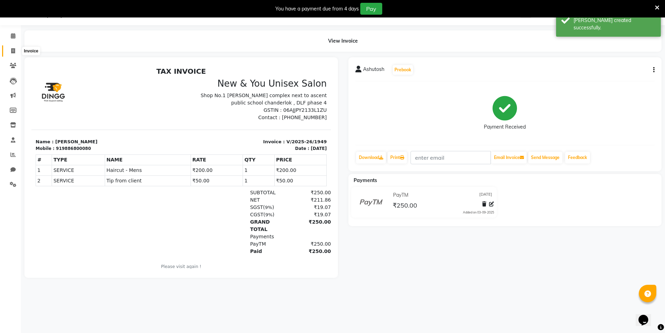
click at [8, 53] on span at bounding box center [13, 51] width 12 height 8
select select "service"
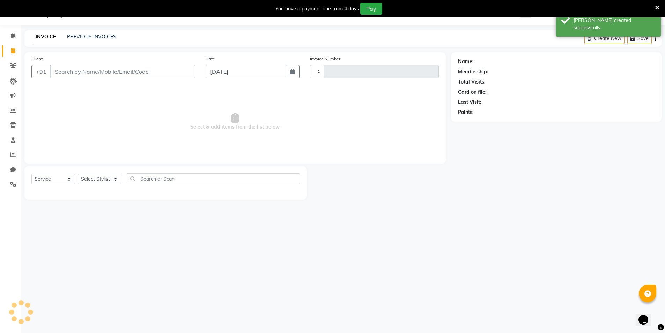
type input "1950"
select select "31"
click at [657, 7] on icon at bounding box center [657, 8] width 5 height 6
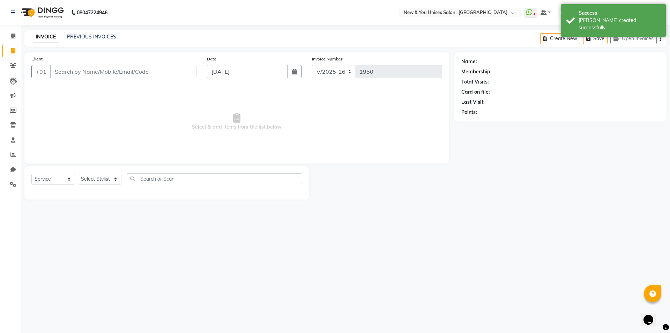
click at [595, 122] on div "Name: Membership: Total Visits: Card on file: Last Visit: Points:" at bounding box center [562, 125] width 217 height 147
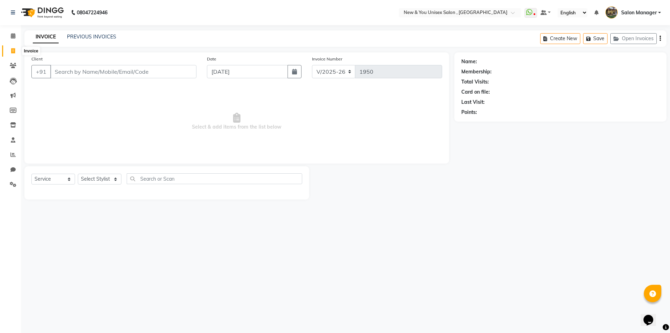
click at [10, 50] on span at bounding box center [13, 51] width 12 height 8
select select "service"
type input "1950"
select select "31"
click at [77, 74] on input "Client" at bounding box center [123, 71] width 146 height 13
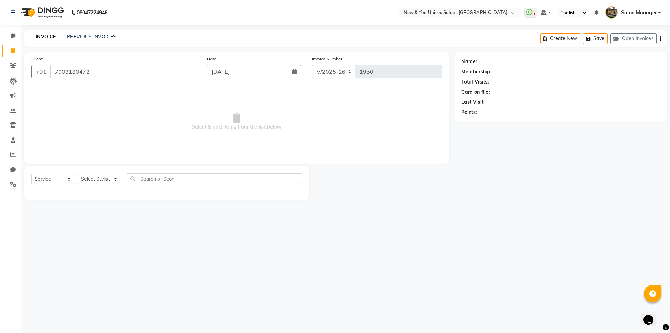
type input "7003180472"
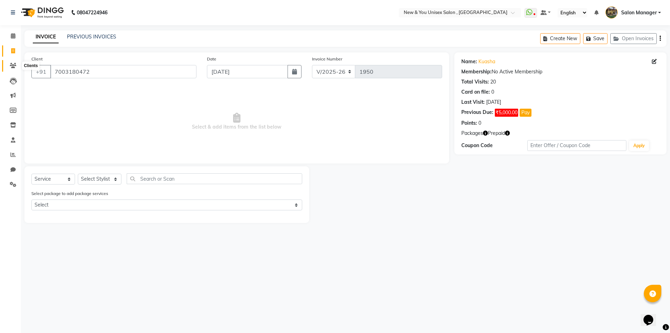
click at [13, 64] on icon at bounding box center [13, 65] width 7 height 5
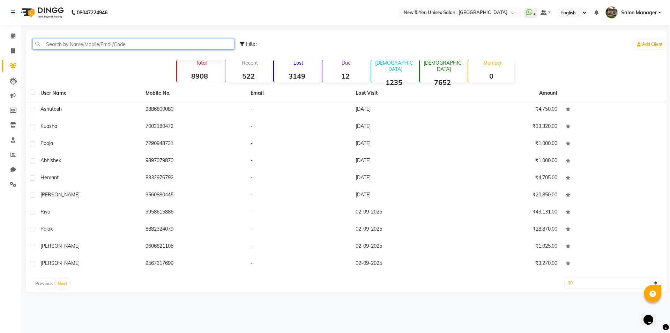
click at [95, 43] on input "text" at bounding box center [133, 44] width 202 height 11
paste input "7003180472"
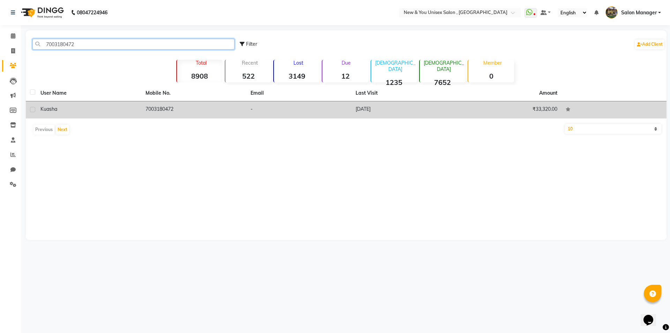
type input "7003180472"
click at [168, 111] on td "7003180472" at bounding box center [193, 109] width 105 height 17
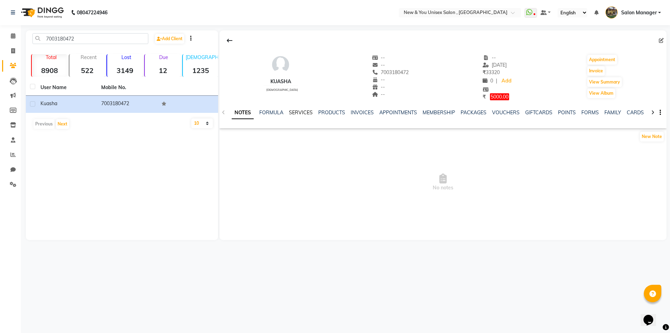
click at [305, 112] on link "SERVICES" at bounding box center [301, 112] width 24 height 6
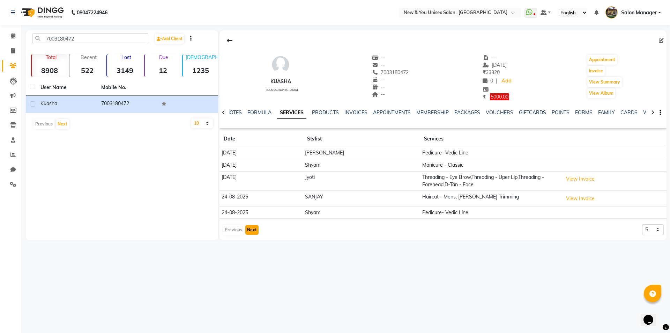
click at [254, 231] on button "Next" at bounding box center [251, 230] width 13 height 10
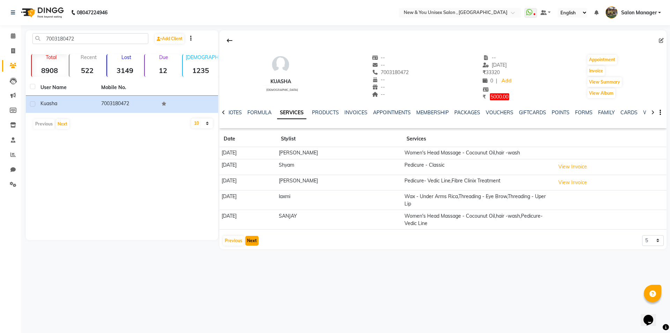
click at [252, 240] on button "Next" at bounding box center [251, 241] width 13 height 10
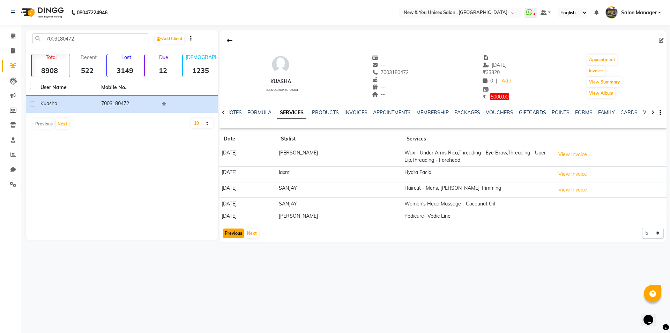
click at [237, 232] on button "Previous" at bounding box center [233, 233] width 21 height 10
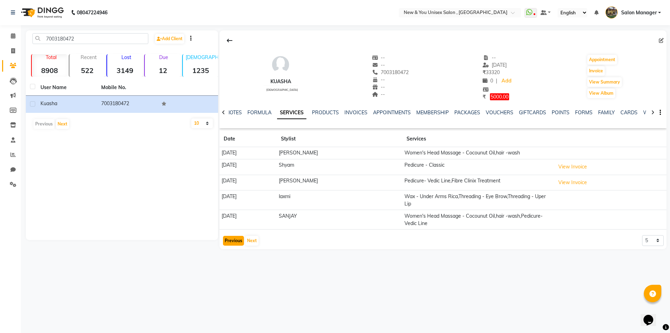
click at [233, 241] on button "Previous" at bounding box center [233, 241] width 21 height 10
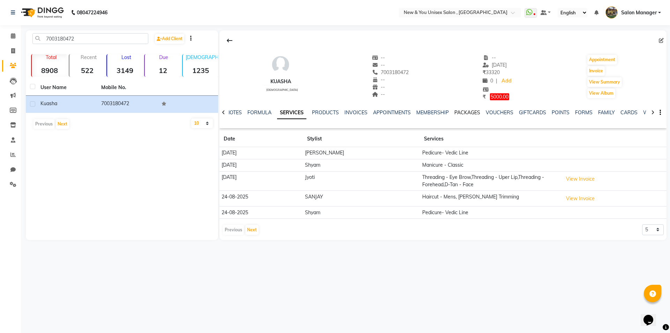
click at [464, 113] on link "PACKAGES" at bounding box center [467, 112] width 26 height 6
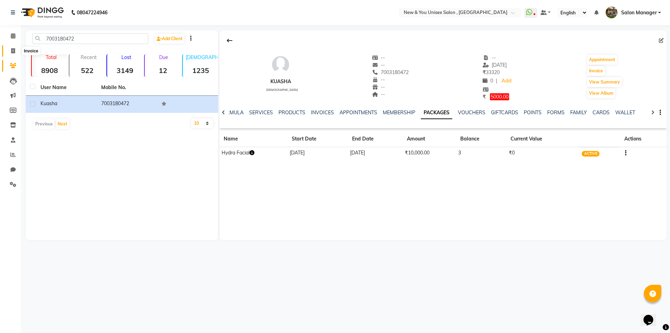
click at [16, 53] on span at bounding box center [13, 51] width 12 height 8
select select "service"
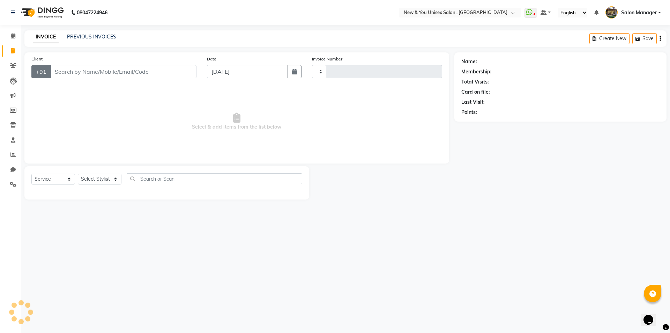
type input "1950"
select select "31"
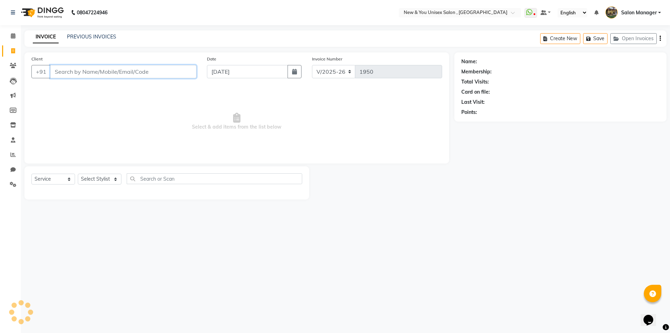
click at [77, 67] on input "Client" at bounding box center [123, 71] width 146 height 13
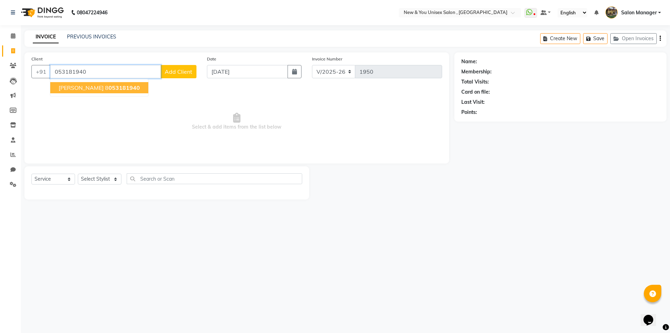
click at [73, 90] on span "[PERSON_NAME]" at bounding box center [81, 87] width 45 height 7
type input "8053181940"
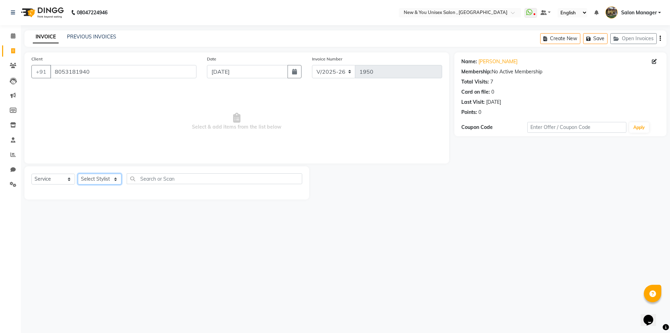
click at [98, 179] on select "Select Stylist HEMANT [PERSON_NAME] [PERSON_NAME] Salon Manager [PERSON_NAME] […" at bounding box center [100, 178] width 44 height 11
select select "87881"
click at [78, 173] on select "Select Stylist HEMANT [PERSON_NAME] [PERSON_NAME] Salon Manager [PERSON_NAME] […" at bounding box center [100, 178] width 44 height 11
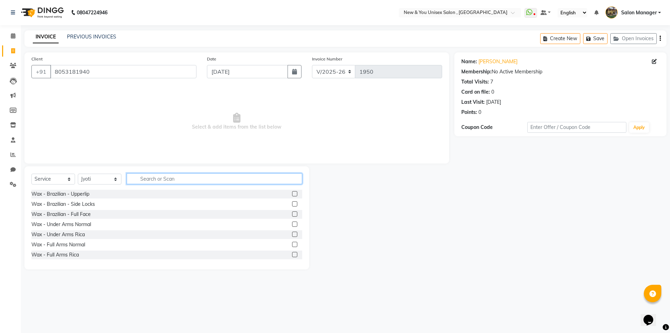
click at [158, 179] on input "text" at bounding box center [215, 178] width 176 height 11
type input "thr"
click at [74, 190] on div "Threading - Eye Brow" at bounding box center [166, 193] width 271 height 9
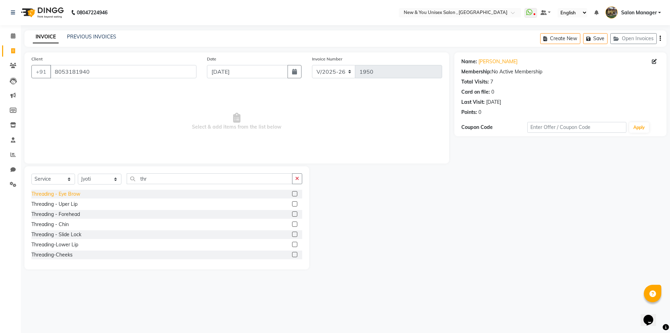
click at [73, 192] on div "Threading - Eye Brow" at bounding box center [55, 193] width 49 height 7
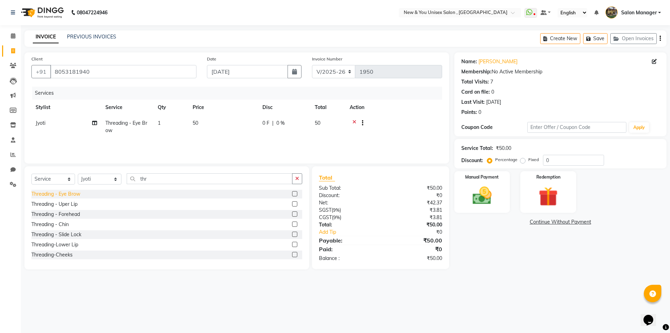
click at [72, 195] on div "Threading - Eye Brow" at bounding box center [55, 193] width 49 height 7
checkbox input "false"
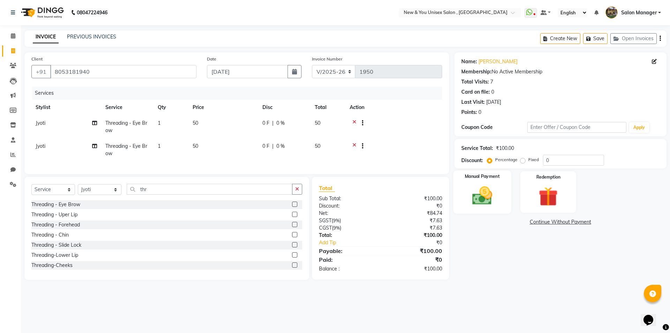
click at [485, 187] on img at bounding box center [482, 195] width 32 height 23
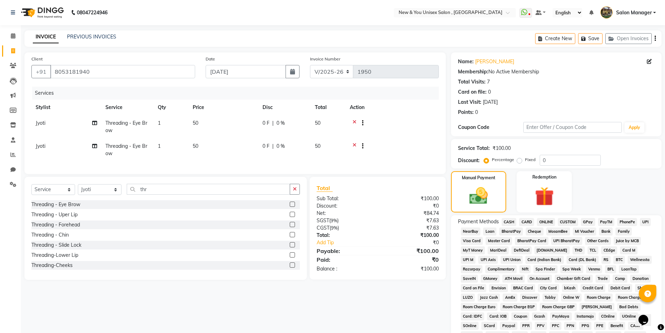
click at [609, 221] on span "PayTM" at bounding box center [606, 222] width 17 height 8
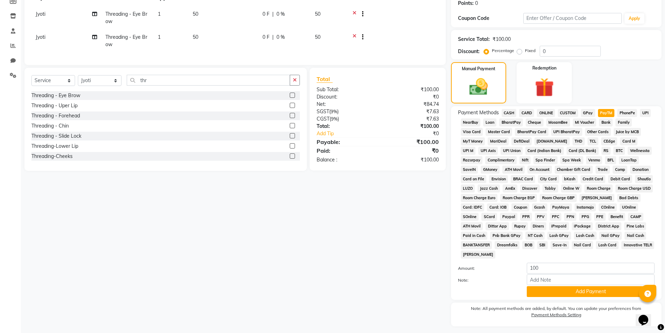
scroll to position [127, 0]
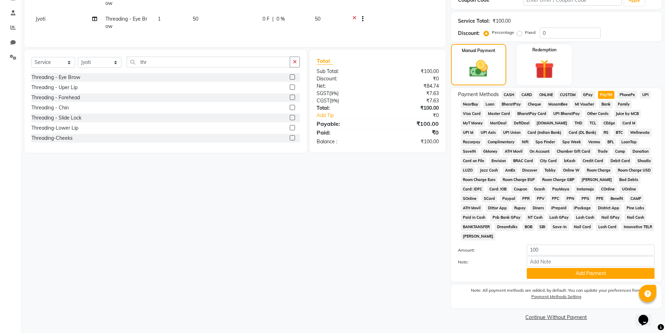
drag, startPoint x: 666, startPoint y: 212, endPoint x: 14, endPoint y: 15, distance: 681.6
click at [596, 274] on button "Add Payment" at bounding box center [591, 273] width 128 height 11
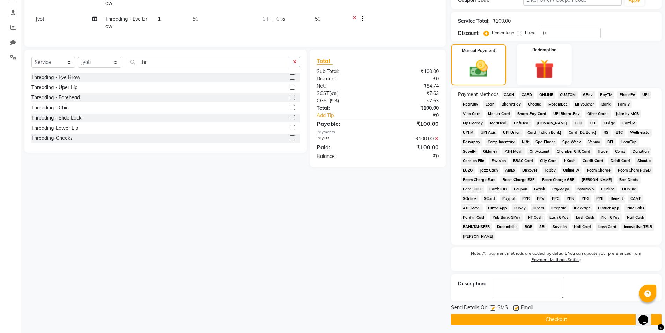
click at [496, 322] on button "Checkout" at bounding box center [556, 319] width 210 height 11
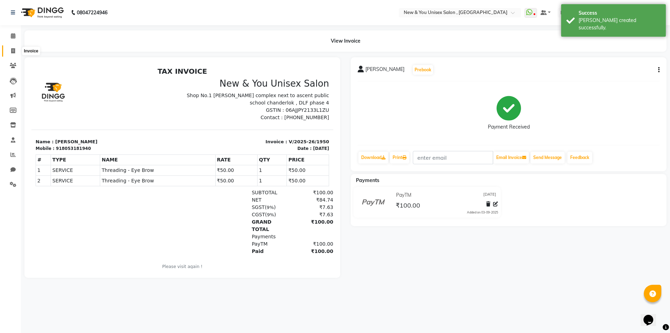
click at [13, 50] on icon at bounding box center [13, 50] width 4 height 5
select select "service"
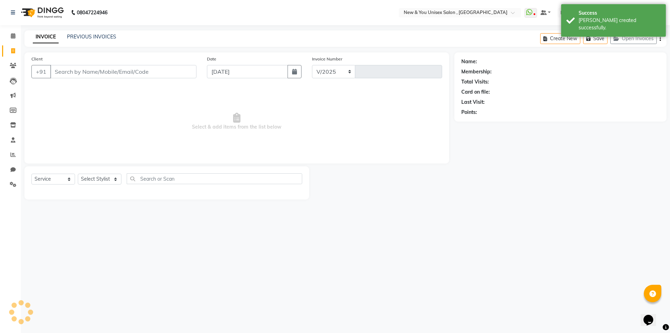
select select "31"
type input "1951"
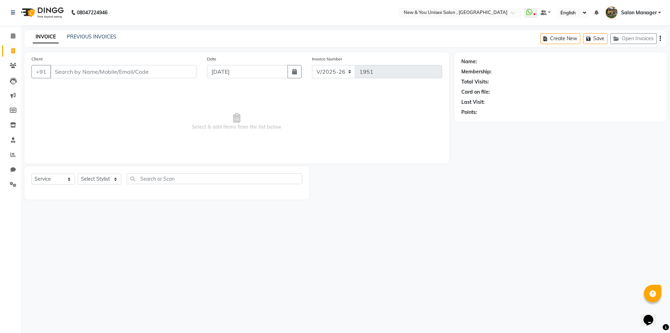
click at [96, 73] on input "Client" at bounding box center [123, 71] width 146 height 13
click at [108, 84] on span "822201730" at bounding box center [98, 87] width 31 height 7
type input "8222017300"
click at [107, 179] on select "Select Stylist HEMANT [PERSON_NAME] [PERSON_NAME] Salon Manager [PERSON_NAME] […" at bounding box center [100, 178] width 44 height 11
select select "40116"
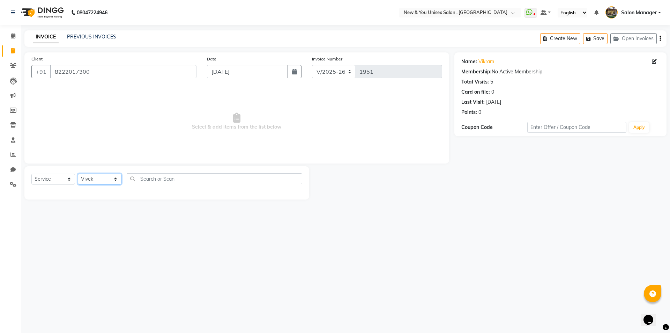
click at [78, 173] on select "Select Stylist HEMANT [PERSON_NAME] [PERSON_NAME] Salon Manager [PERSON_NAME] […" at bounding box center [100, 178] width 44 height 11
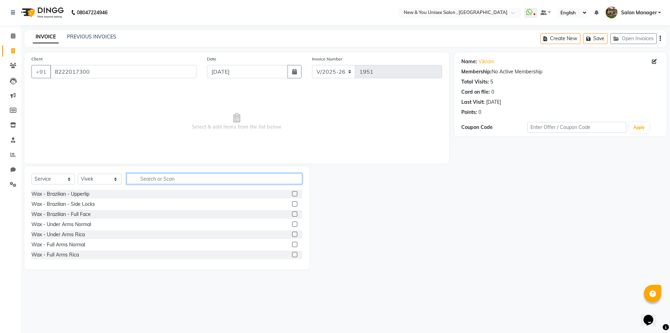
click at [163, 174] on input "text" at bounding box center [215, 178] width 176 height 11
click at [162, 174] on input "text" at bounding box center [215, 178] width 176 height 11
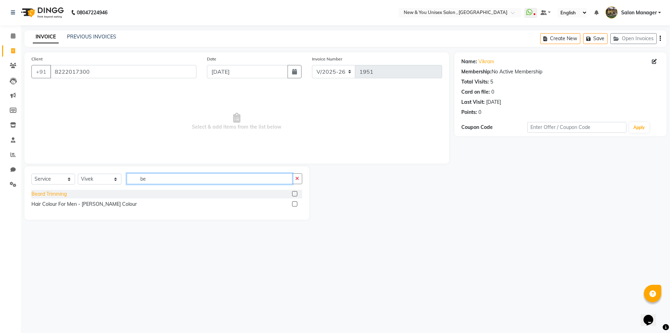
type input "be"
click at [57, 192] on div "Beard Trimming" at bounding box center [48, 193] width 35 height 7
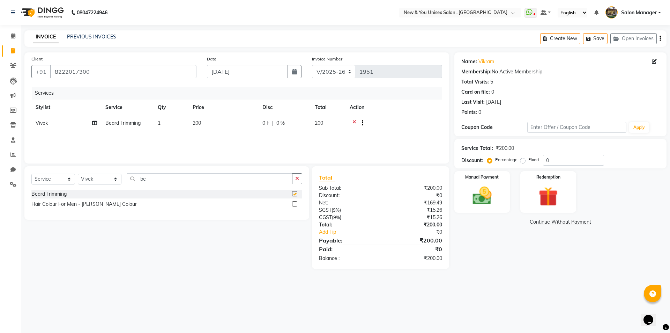
checkbox input "false"
drag, startPoint x: 163, startPoint y: 177, endPoint x: 131, endPoint y: 180, distance: 31.9
click at [131, 180] on input "be" at bounding box center [210, 178] width 166 height 11
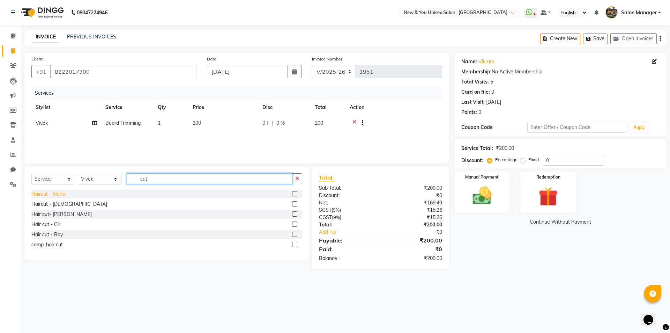
type input "cut"
click at [64, 192] on div "Haircut - Mens" at bounding box center [47, 193] width 33 height 7
checkbox input "false"
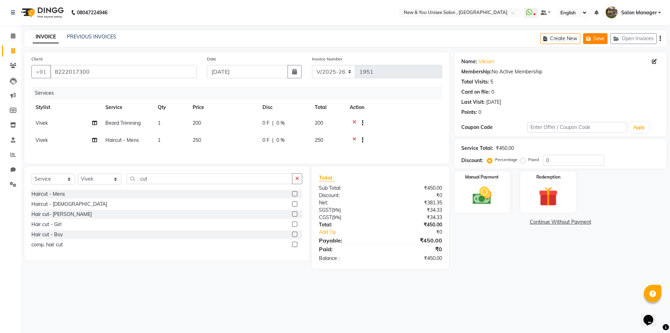
click at [590, 40] on icon "button" at bounding box center [589, 38] width 7 height 5
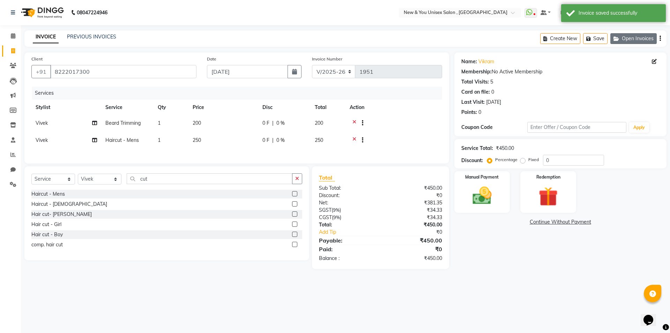
click at [639, 38] on button "Open Invoices" at bounding box center [633, 38] width 46 height 11
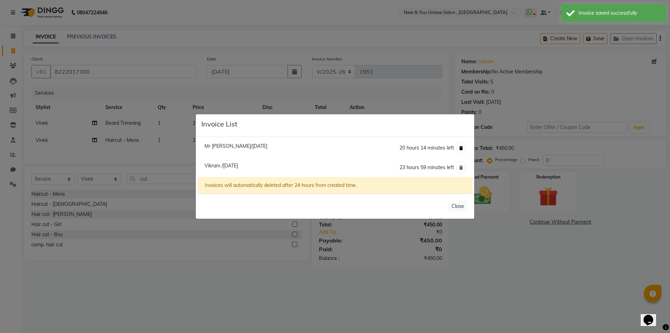
click at [461, 149] on icon at bounding box center [461, 148] width 4 height 4
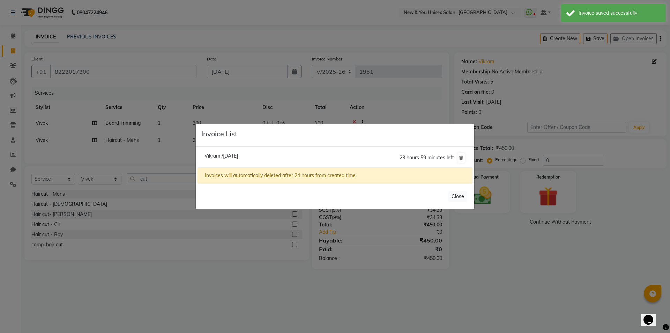
click at [18, 53] on ngb-modal-window "Invoice List Vikram /[DATE] 23 hours 59 minutes left Invoices will automaticall…" at bounding box center [335, 166] width 670 height 333
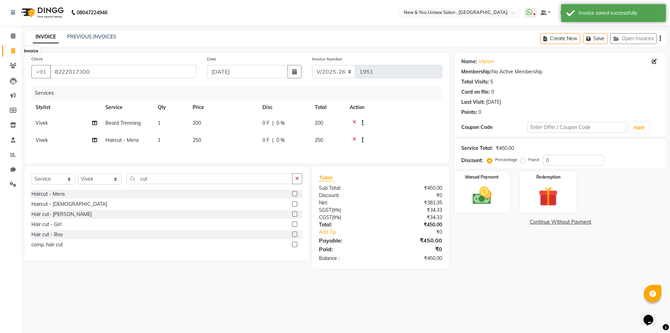
click at [18, 53] on span at bounding box center [13, 51] width 12 height 8
select select "service"
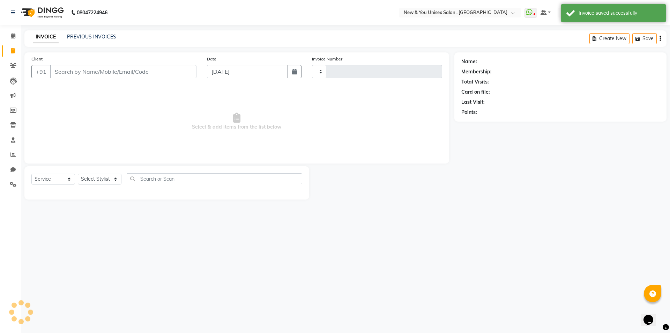
type input "1951"
select select "31"
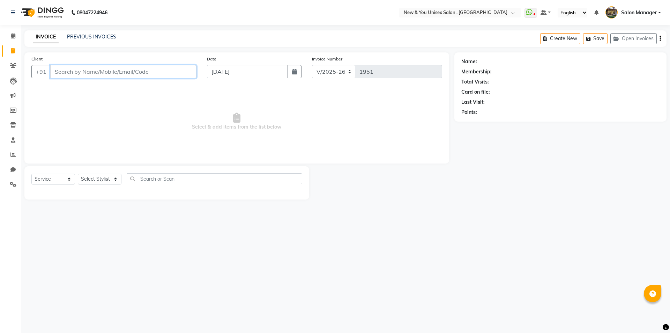
click at [105, 69] on input "Client" at bounding box center [123, 71] width 146 height 13
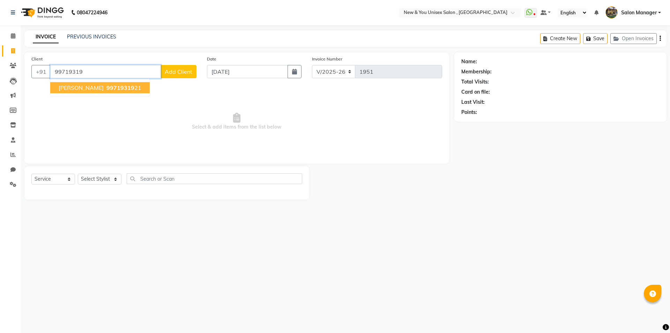
click at [98, 94] on ngb-typeahead-window "[PERSON_NAME] 99719319 21" at bounding box center [100, 87] width 100 height 17
click at [106, 89] on span "99719319" at bounding box center [120, 87] width 28 height 7
type input "9971931921"
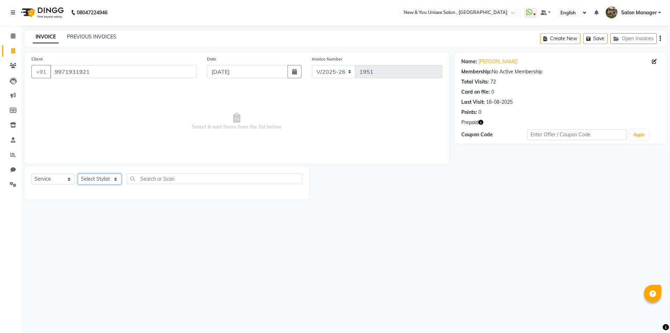
click at [97, 181] on select "Select Stylist HEMANT [PERSON_NAME] [PERSON_NAME] Salon Manager [PERSON_NAME] […" at bounding box center [100, 178] width 44 height 11
select select "87156"
click at [78, 173] on select "Select Stylist HEMANT [PERSON_NAME] [PERSON_NAME] Salon Manager [PERSON_NAME] […" at bounding box center [100, 178] width 44 height 11
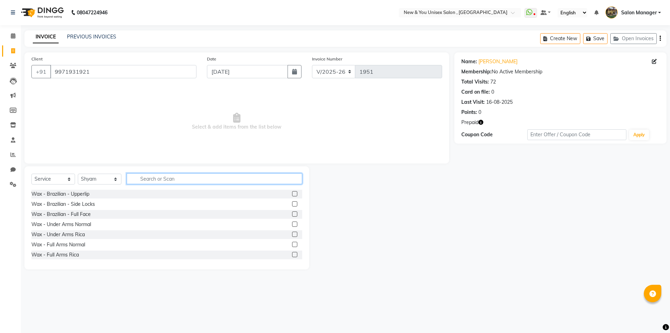
click at [137, 177] on input "text" at bounding box center [215, 178] width 176 height 11
click at [137, 179] on input "text" at bounding box center [215, 178] width 176 height 11
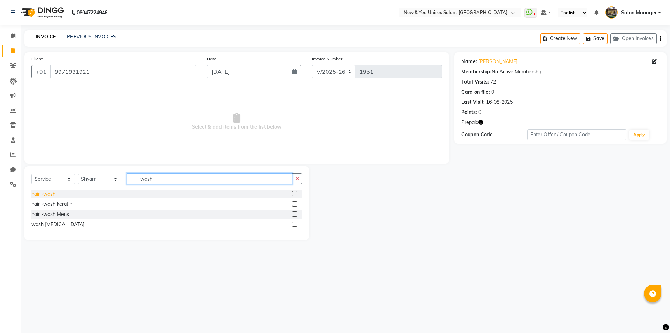
type input "wash"
click at [52, 193] on div "hair -wash" at bounding box center [43, 193] width 24 height 7
checkbox input "false"
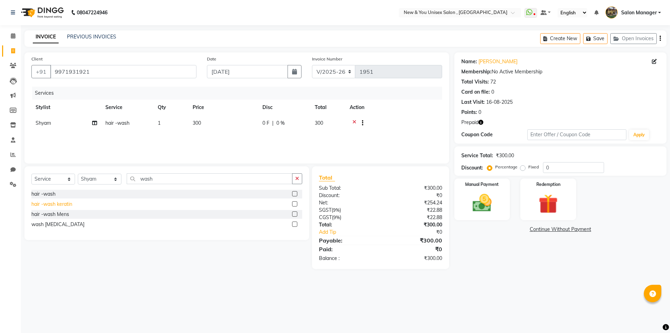
click at [67, 205] on div "hair -wash keratin" at bounding box center [51, 203] width 41 height 7
checkbox input "false"
click at [355, 122] on icon at bounding box center [354, 123] width 4 height 9
click at [596, 43] on button "Save" at bounding box center [595, 38] width 24 height 11
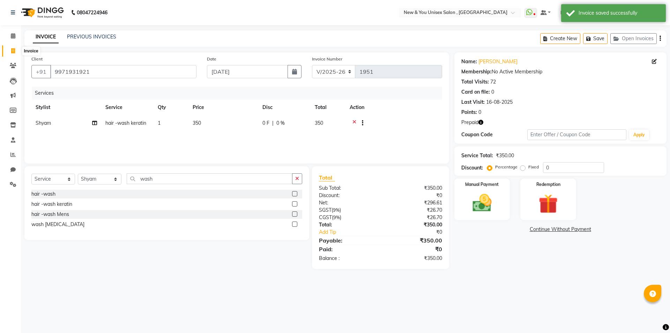
click at [13, 53] on icon at bounding box center [13, 50] width 4 height 5
select select "service"
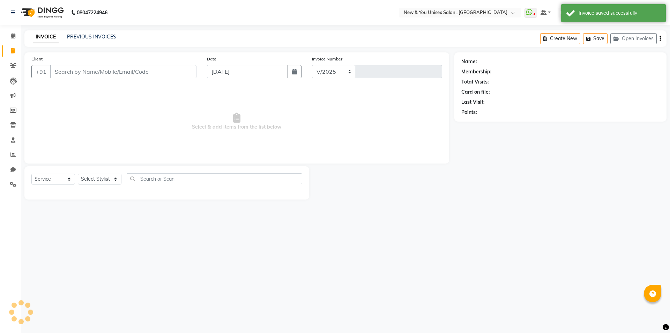
select select "31"
type input "1951"
click at [87, 73] on input "Client" at bounding box center [123, 71] width 146 height 13
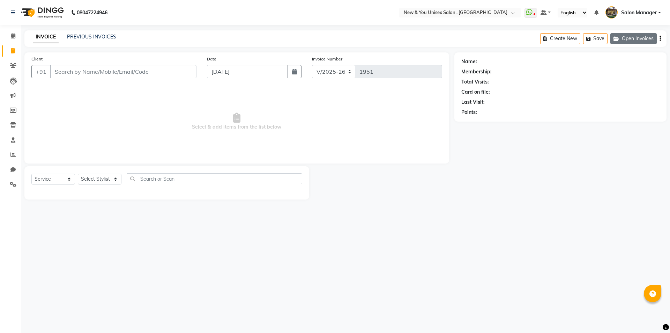
click at [628, 38] on button "Open Invoices" at bounding box center [633, 38] width 46 height 11
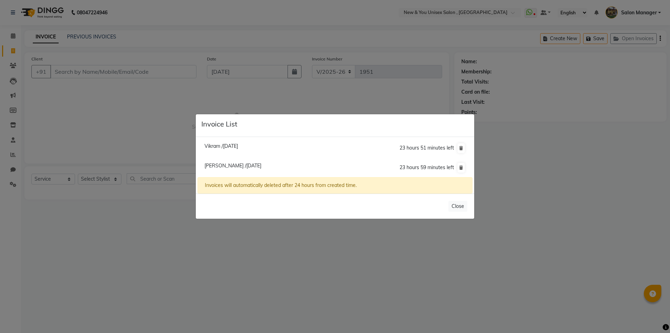
click at [232, 146] on span "Vikram /[DATE]" at bounding box center [220, 146] width 33 height 6
type input "8222017300"
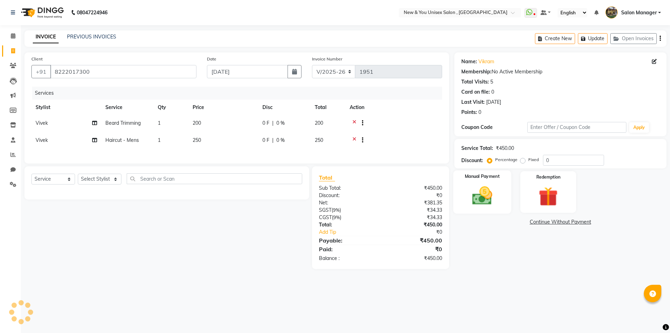
click at [489, 195] on img at bounding box center [482, 195] width 32 height 23
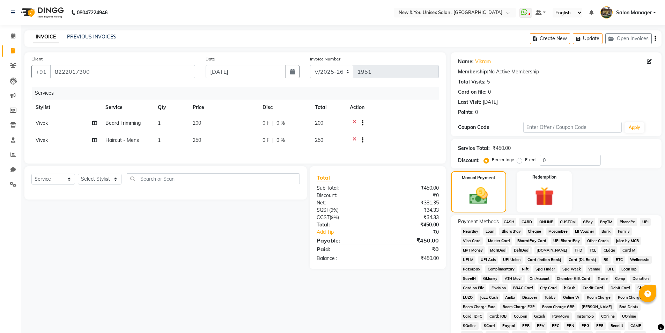
click at [609, 223] on span "PayTM" at bounding box center [606, 222] width 17 height 8
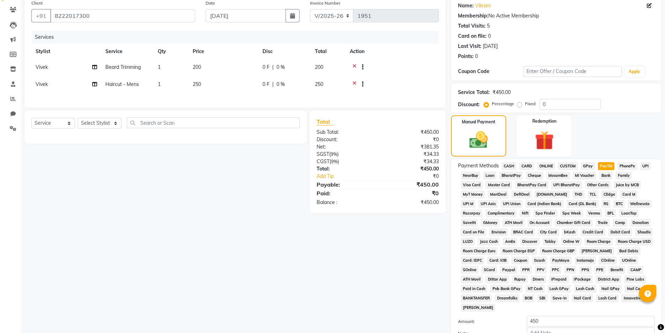
scroll to position [127, 0]
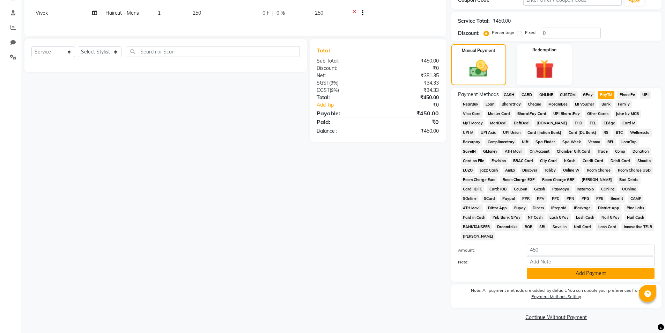
click at [608, 273] on button "Add Payment" at bounding box center [591, 273] width 128 height 11
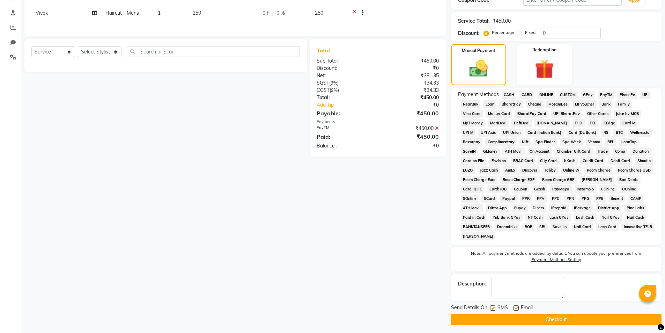
click at [558, 320] on button "Checkout" at bounding box center [556, 319] width 210 height 11
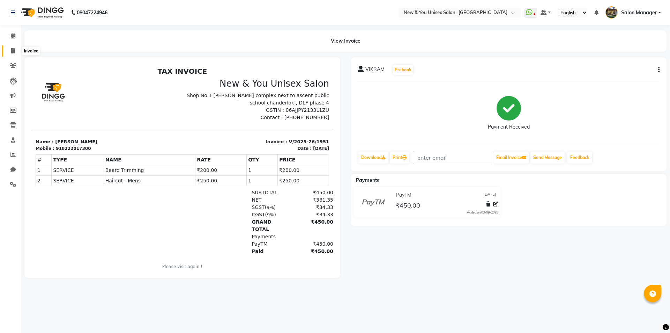
click at [11, 54] on span at bounding box center [13, 51] width 12 height 8
select select "service"
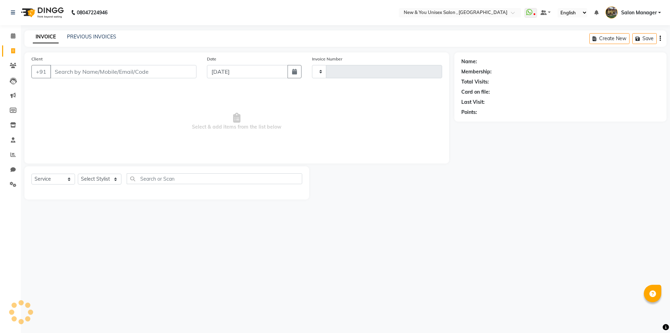
type input "1952"
select select "31"
click at [83, 74] on input "Client" at bounding box center [123, 71] width 146 height 13
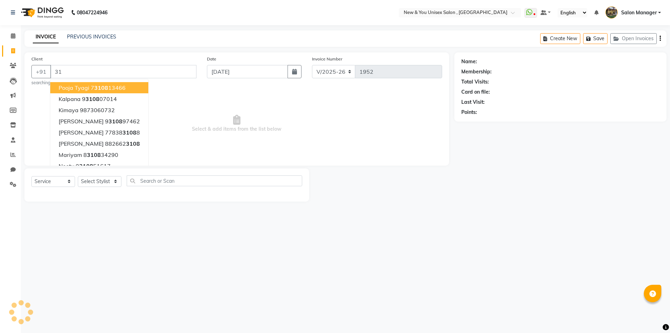
type input "3"
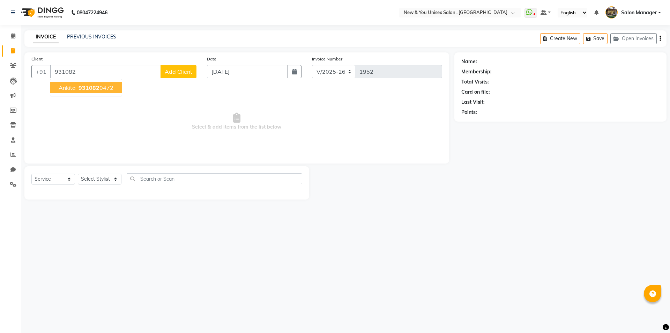
click at [81, 87] on span "931082" at bounding box center [89, 87] width 21 height 7
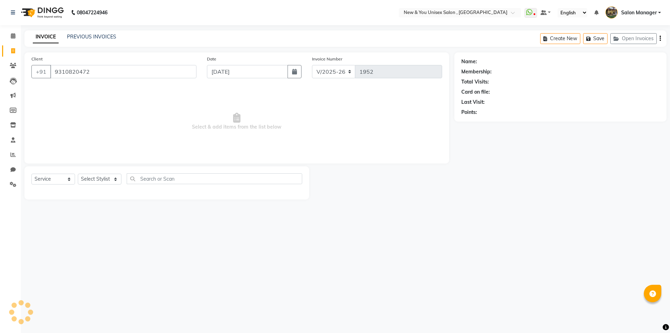
type input "9310820472"
click at [113, 177] on select "Select Stylist HEMANT [PERSON_NAME] [PERSON_NAME] Salon Manager [PERSON_NAME] […" at bounding box center [100, 178] width 44 height 11
select select "1200"
click at [78, 173] on select "Select Stylist HEMANT [PERSON_NAME] [PERSON_NAME] Salon Manager [PERSON_NAME] […" at bounding box center [100, 178] width 44 height 11
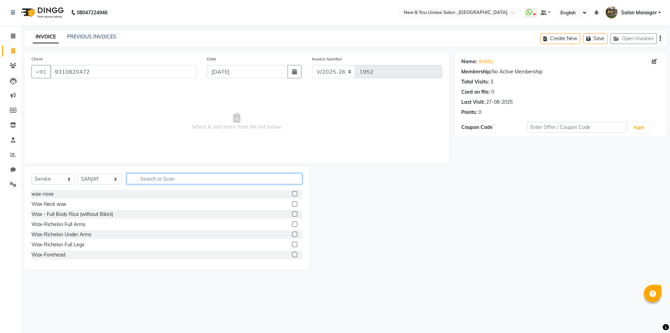
click at [134, 176] on input "text" at bounding box center [215, 178] width 176 height 11
type input "gel"
click at [292, 194] on label at bounding box center [294, 193] width 5 height 5
click at [292, 194] on input "checkbox" at bounding box center [294, 194] width 5 height 5
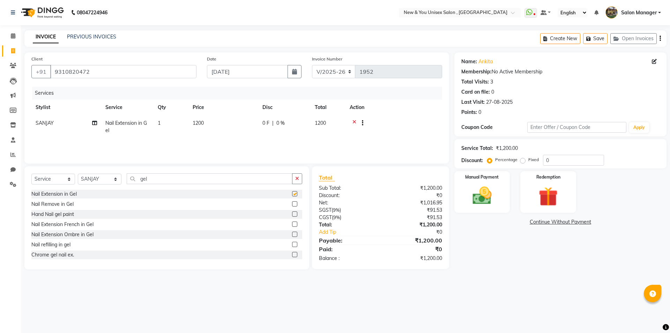
checkbox input "false"
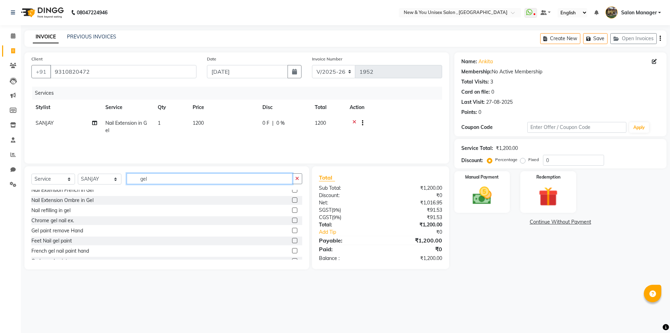
click at [159, 177] on input "gel" at bounding box center [210, 178] width 166 height 11
type input "g"
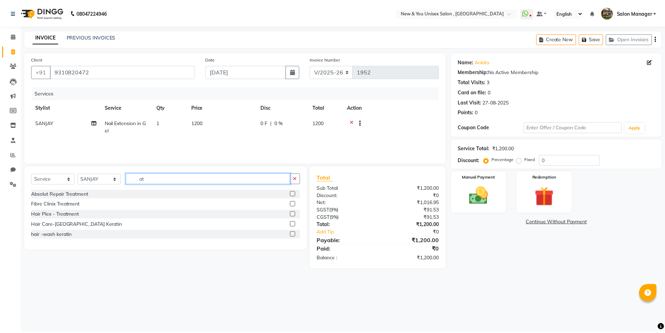
scroll to position [0, 0]
type input "a"
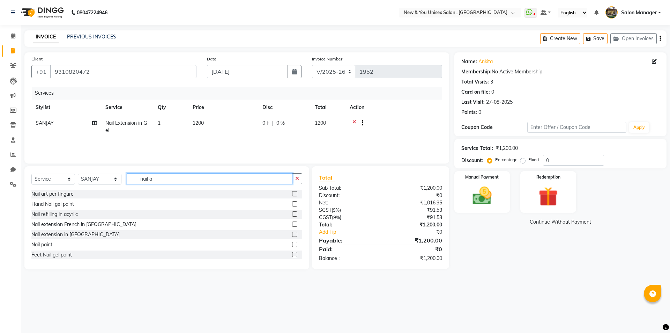
type input "nail a"
click at [292, 194] on label at bounding box center [294, 193] width 5 height 5
click at [292, 194] on input "checkbox" at bounding box center [294, 194] width 5 height 5
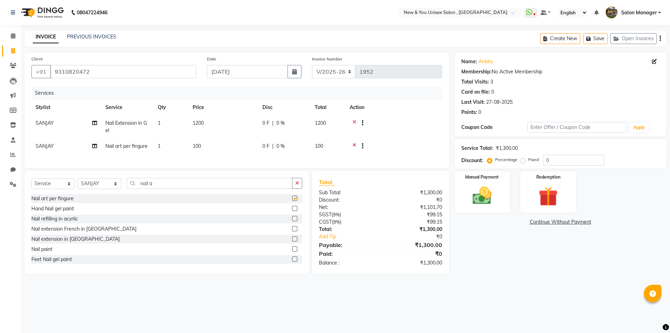
checkbox input "false"
click at [278, 143] on span "0 %" at bounding box center [280, 145] width 8 height 7
select select "1200"
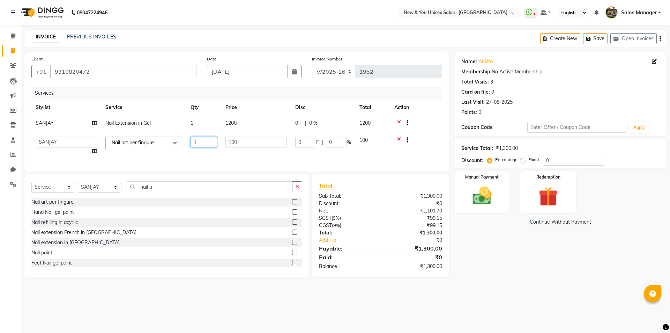
click at [199, 142] on input "1" at bounding box center [204, 141] width 27 height 11
type input "10"
click at [221, 152] on td "100" at bounding box center [256, 145] width 70 height 27
select select "1200"
click at [237, 152] on td "100" at bounding box center [256, 145] width 70 height 27
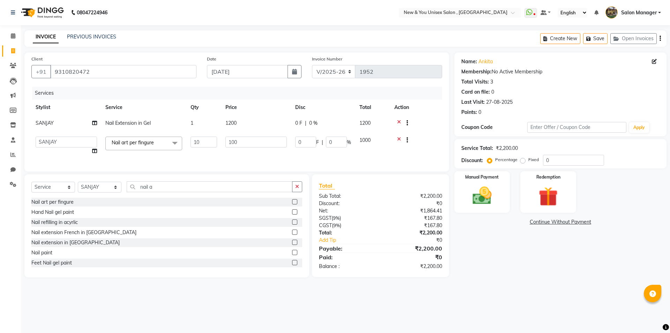
click at [253, 157] on td "100" at bounding box center [256, 145] width 70 height 27
click at [369, 152] on td "1000" at bounding box center [372, 145] width 35 height 27
click at [179, 124] on td "Nail Extension in Gel" at bounding box center [143, 123] width 85 height 17
select select "1200"
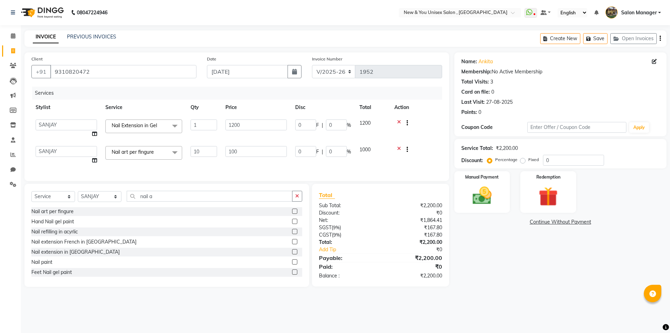
click at [232, 164] on td "100" at bounding box center [256, 155] width 70 height 27
click at [301, 169] on div "Services Stylist Service Qty Price Disc Total Action HEMANT Jyoti [PERSON_NAME]…" at bounding box center [236, 130] width 411 height 87
click at [554, 162] on input "0" at bounding box center [573, 160] width 61 height 11
type input "5"
type input "50"
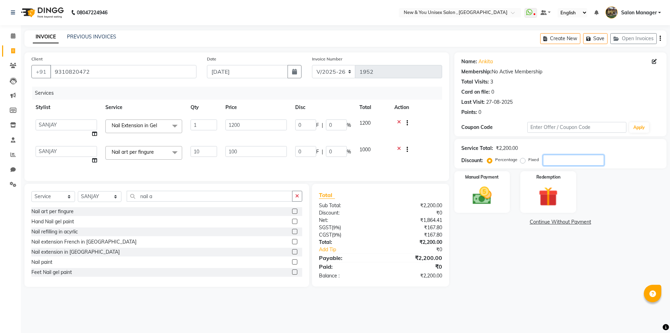
type input "5"
type input "60"
type input "5"
type input "50"
type input "500"
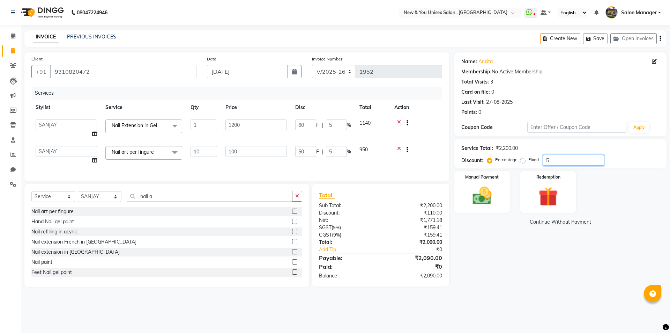
type input "50"
type input "600"
type input "50"
click at [488, 251] on div "Name: [PERSON_NAME] Membership: No Active Membership Total Visits: 3 Card on fi…" at bounding box center [562, 169] width 217 height 234
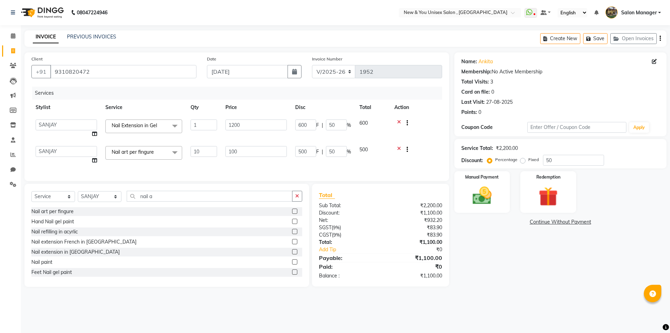
click at [363, 163] on td "500" at bounding box center [372, 155] width 35 height 27
click at [490, 203] on img at bounding box center [482, 195] width 32 height 23
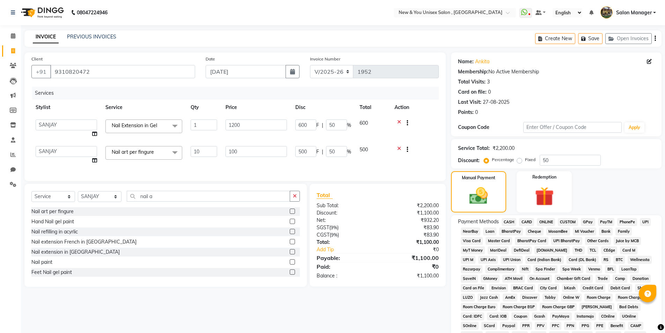
click at [510, 222] on span "CASH" at bounding box center [508, 222] width 15 height 8
click at [655, 38] on icon "button" at bounding box center [654, 38] width 1 height 0
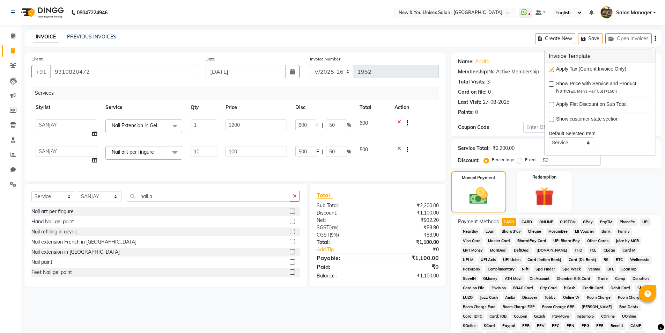
click at [552, 70] on label at bounding box center [551, 69] width 5 height 5
click at [552, 70] on input "checkbox" at bounding box center [551, 69] width 5 height 5
checkbox input "false"
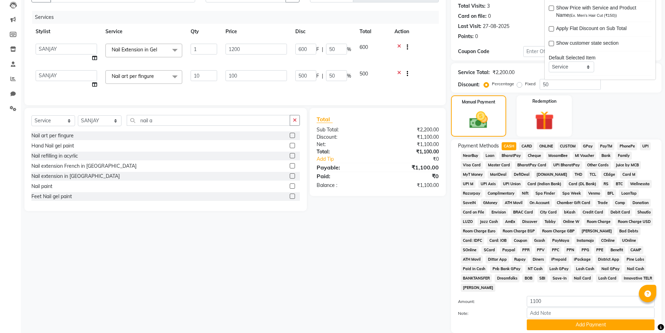
scroll to position [127, 0]
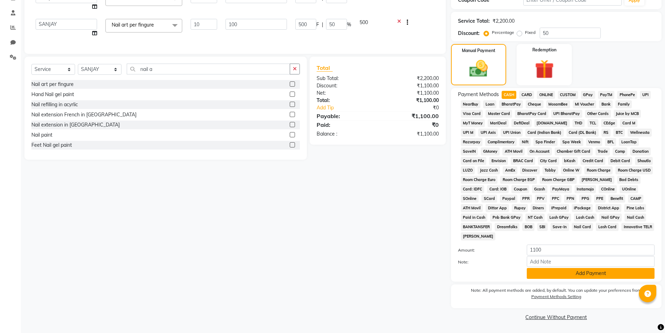
click at [566, 273] on button "Add Payment" at bounding box center [591, 273] width 128 height 11
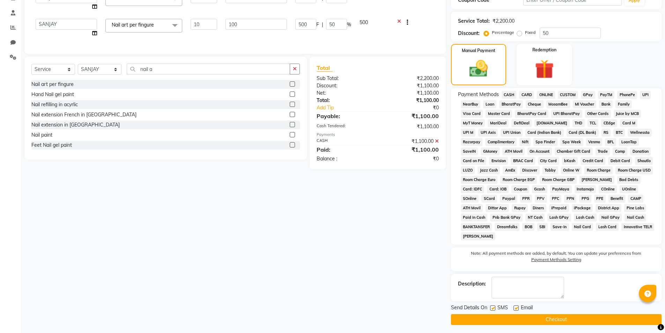
click at [524, 325] on main "INVOICE PREVIOUS INVOICES Create New Save Open Invoices Client [PHONE_NUMBER] D…" at bounding box center [343, 119] width 644 height 432
click at [525, 321] on button "Checkout" at bounding box center [556, 319] width 210 height 11
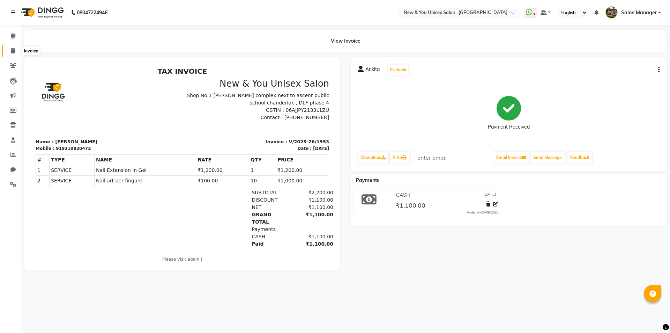
click at [12, 50] on icon at bounding box center [13, 50] width 4 height 5
select select "service"
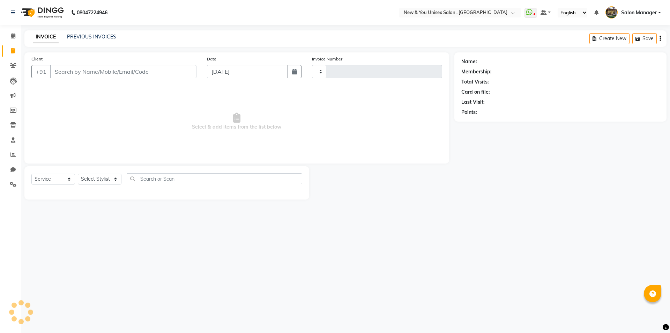
type input "1954"
select select "31"
click at [13, 39] on span at bounding box center [13, 36] width 12 height 8
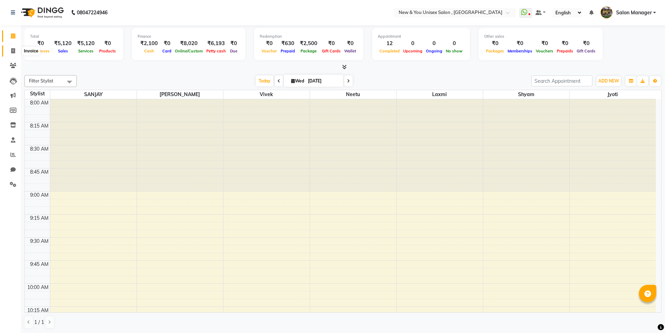
click at [15, 52] on icon at bounding box center [13, 50] width 4 height 5
select select "service"
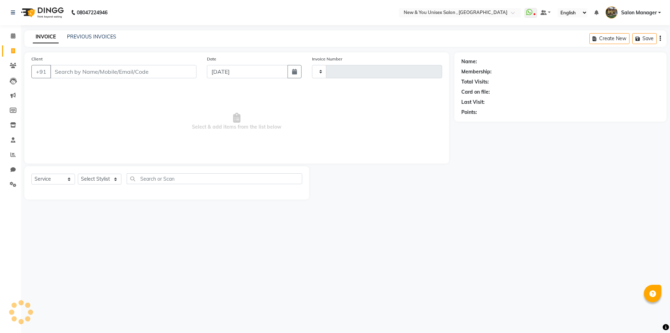
type input "1954"
select select "31"
click at [89, 32] on div "INVOICE PREVIOUS INVOICES Create New Save Open Invoices" at bounding box center [345, 38] width 642 height 16
click at [88, 36] on div "INVOICE PREVIOUS INVOICES Create New Save Open Invoices" at bounding box center [345, 38] width 642 height 16
click at [88, 36] on link "PREVIOUS INVOICES" at bounding box center [91, 36] width 49 height 6
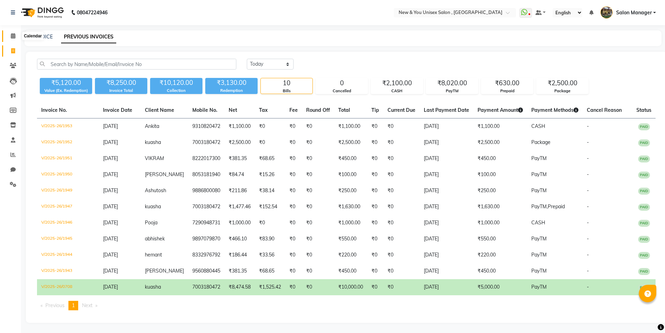
click at [12, 38] on icon at bounding box center [13, 35] width 5 height 5
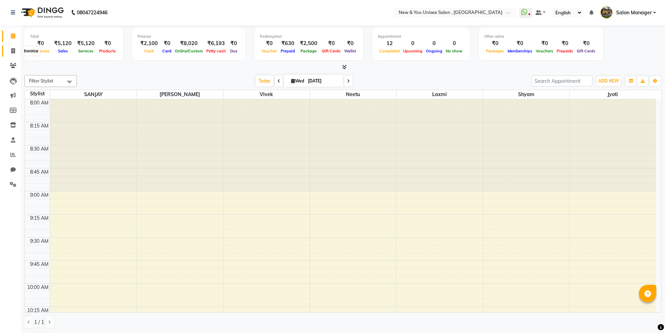
click at [16, 51] on span at bounding box center [13, 51] width 12 height 8
select select "service"
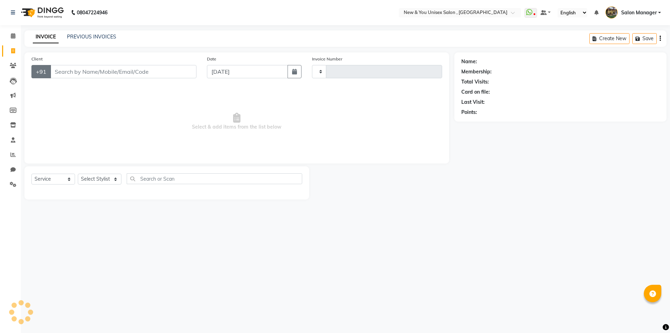
type input "1954"
select select "31"
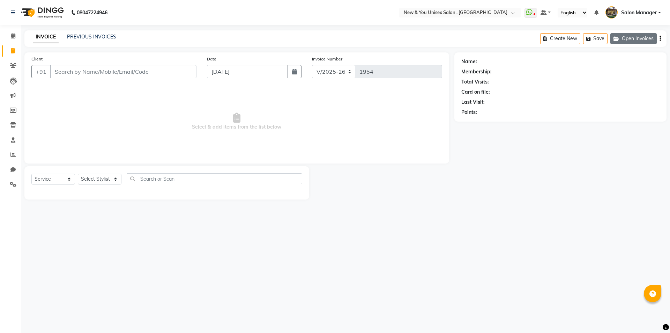
click at [642, 37] on button "Open Invoices" at bounding box center [633, 38] width 46 height 11
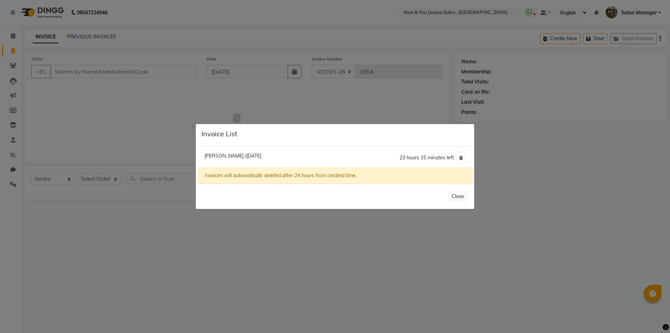
click at [236, 157] on span "[PERSON_NAME] /[DATE]" at bounding box center [232, 155] width 57 height 6
type input "9971931921"
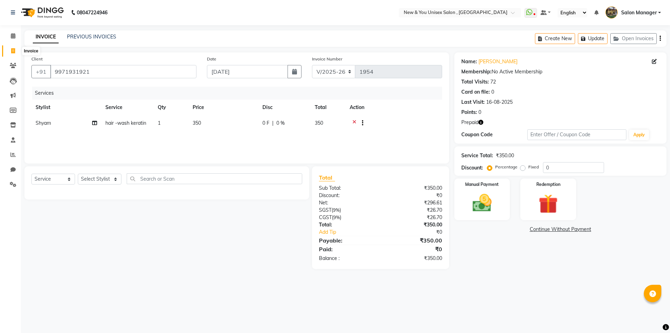
click at [18, 50] on span at bounding box center [13, 51] width 12 height 8
select select "service"
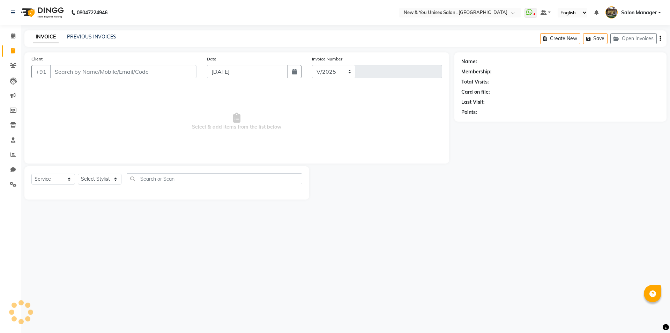
select select "31"
type input "1954"
click at [69, 71] on input "Client" at bounding box center [123, 71] width 146 height 13
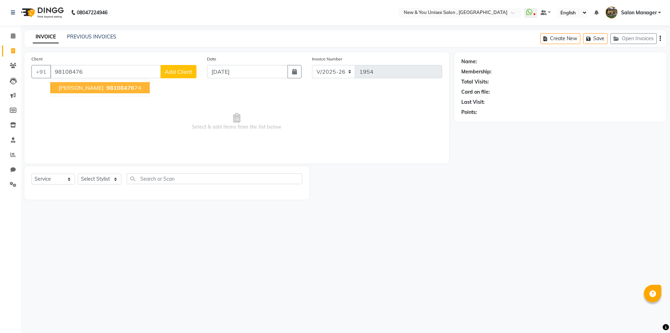
click at [66, 91] on button "[PERSON_NAME] 98108476 74" at bounding box center [99, 87] width 99 height 11
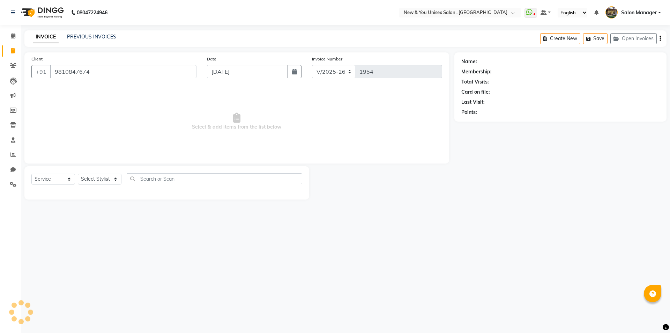
type input "9810847674"
click at [97, 179] on select "Select Stylist HEMANT [PERSON_NAME] [PERSON_NAME] Salon Manager [PERSON_NAME] […" at bounding box center [100, 178] width 44 height 11
select select "87156"
click at [78, 173] on select "Select Stylist HEMANT [PERSON_NAME] [PERSON_NAME] Salon Manager [PERSON_NAME] […" at bounding box center [100, 178] width 44 height 11
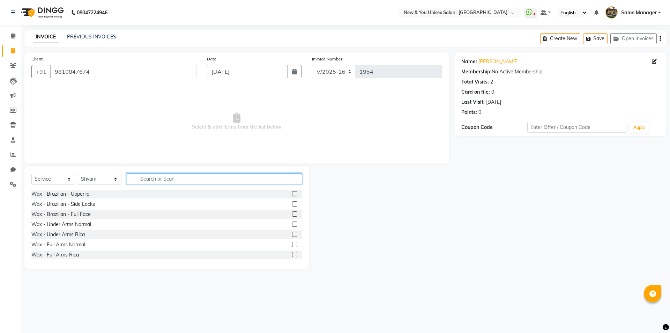
click at [161, 179] on input "text" at bounding box center [215, 178] width 176 height 11
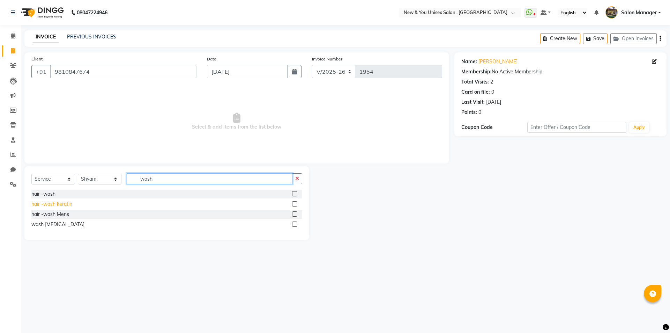
type input "wash"
click at [63, 203] on div "hair -wash keratin" at bounding box center [51, 203] width 41 height 7
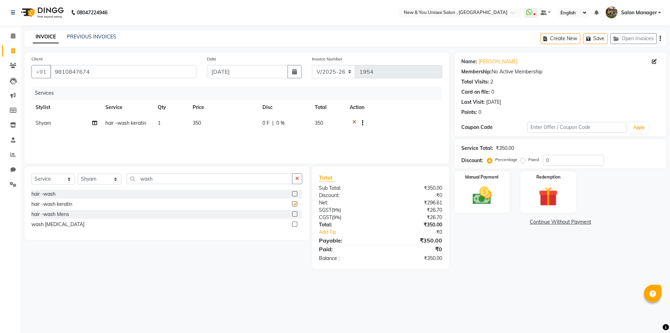
checkbox input "false"
click at [482, 194] on img at bounding box center [482, 195] width 32 height 23
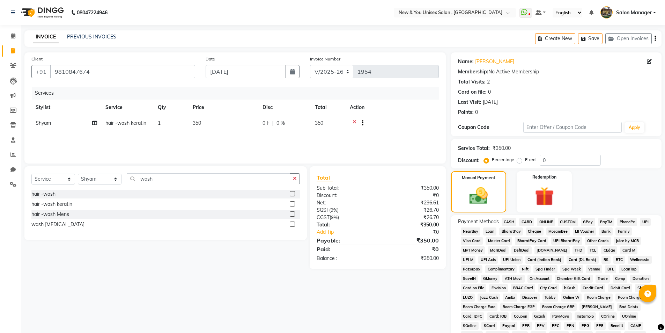
click at [509, 218] on span "CASH" at bounding box center [508, 222] width 15 height 8
click at [509, 220] on span "CASH" at bounding box center [508, 222] width 15 height 8
click at [654, 40] on div "Create New Save Open Invoices" at bounding box center [598, 38] width 126 height 16
click at [655, 39] on icon "button" at bounding box center [654, 38] width 1 height 0
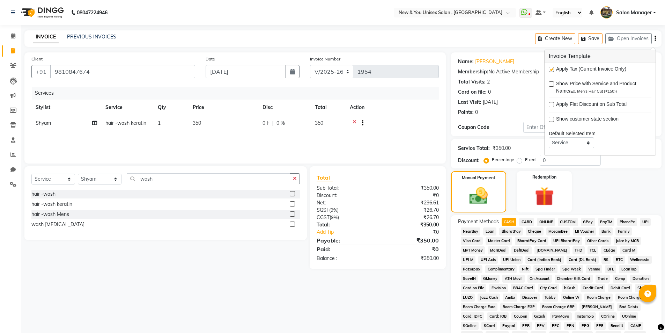
click at [550, 67] on label at bounding box center [551, 69] width 5 height 5
click at [550, 67] on input "checkbox" at bounding box center [551, 69] width 5 height 5
checkbox input "false"
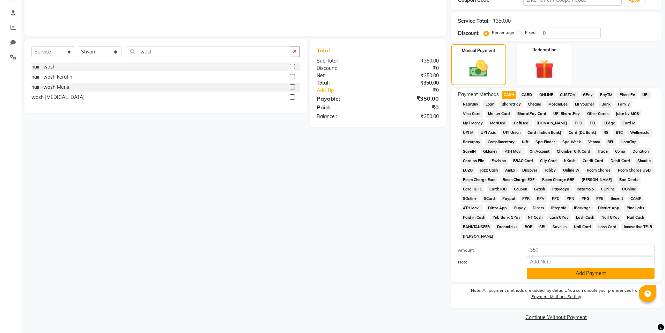
click at [597, 272] on button "Add Payment" at bounding box center [591, 273] width 128 height 11
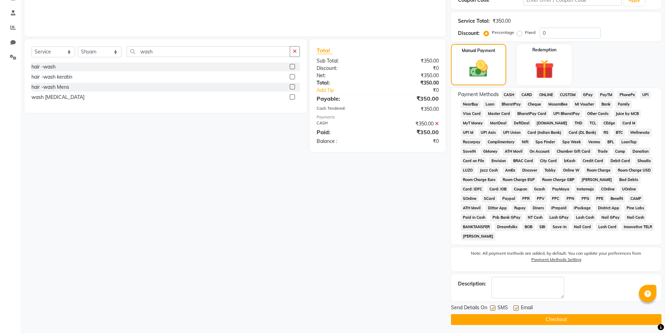
click at [586, 317] on button "Checkout" at bounding box center [556, 319] width 210 height 11
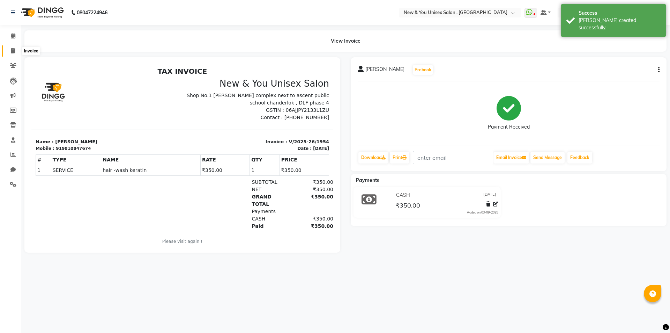
click at [12, 51] on icon at bounding box center [13, 50] width 4 height 5
select select "service"
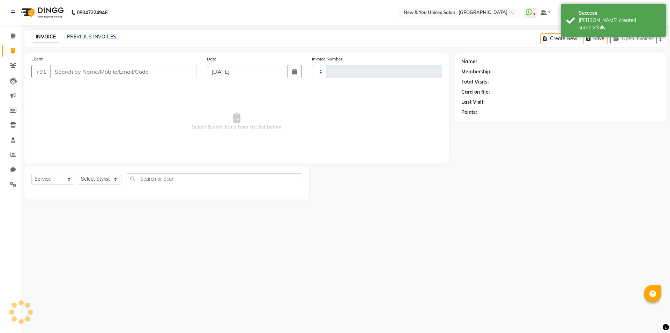
type input "1955"
select select "31"
click at [633, 37] on button "Open Invoices" at bounding box center [633, 38] width 46 height 11
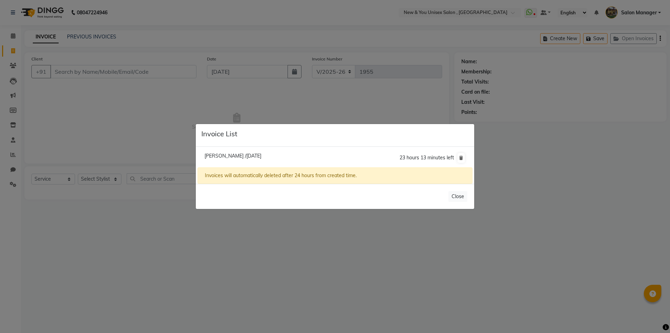
click at [242, 159] on li "[PERSON_NAME] /[DATE] 23 hours 13 minutes left" at bounding box center [335, 158] width 275 height 20
click at [241, 157] on span "[PERSON_NAME] /[DATE]" at bounding box center [232, 155] width 57 height 6
type input "9971931921"
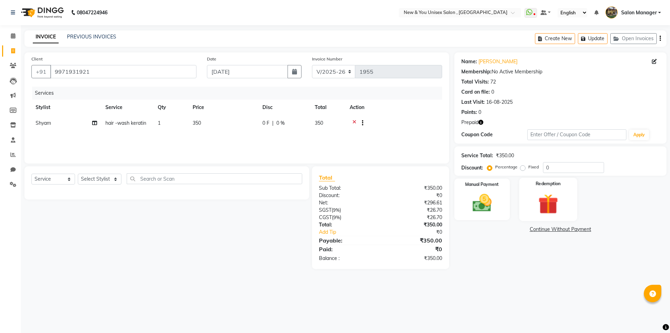
click at [548, 207] on img at bounding box center [548, 203] width 32 height 25
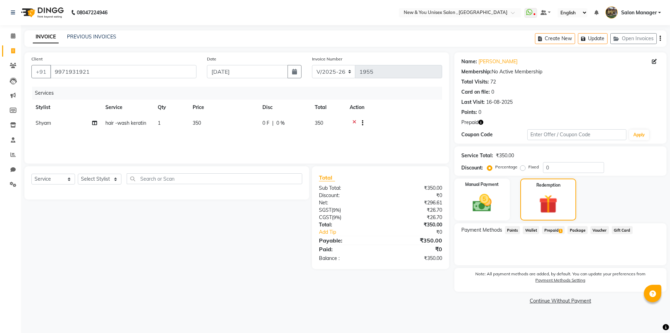
click at [482, 124] on icon "button" at bounding box center [480, 122] width 5 height 5
click at [551, 230] on span "Prepaid 1" at bounding box center [553, 230] width 23 height 8
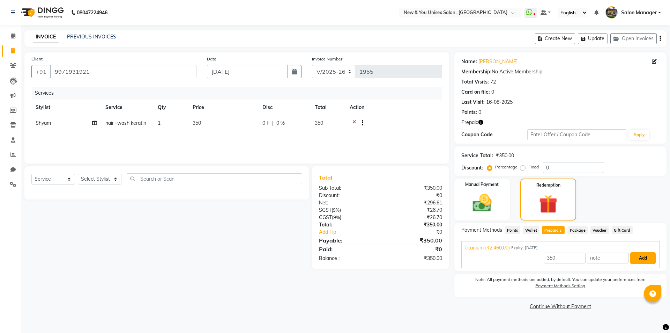
click at [648, 257] on button "Add" at bounding box center [642, 258] width 25 height 12
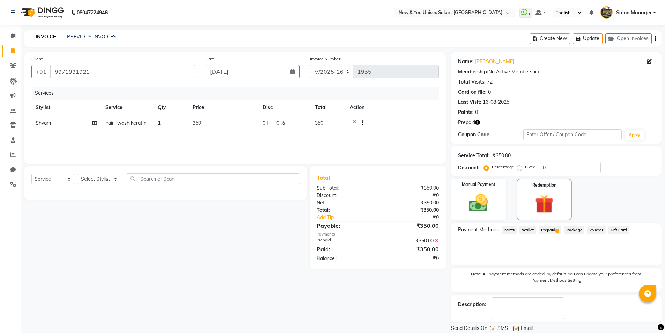
scroll to position [23, 0]
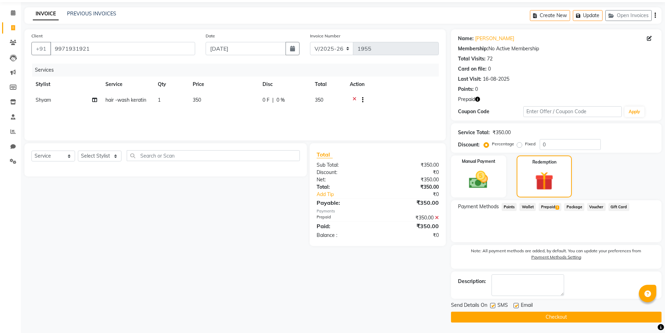
click at [581, 318] on button "Checkout" at bounding box center [556, 316] width 210 height 11
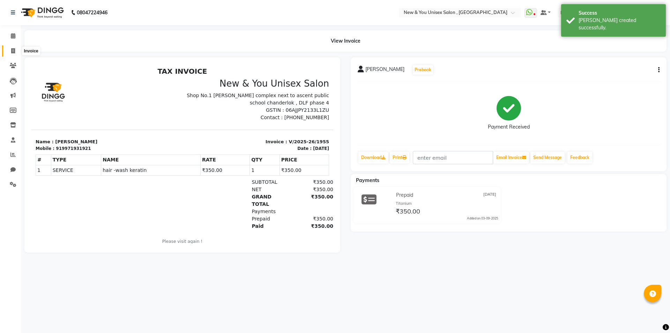
click at [15, 53] on span at bounding box center [13, 51] width 12 height 8
select select "service"
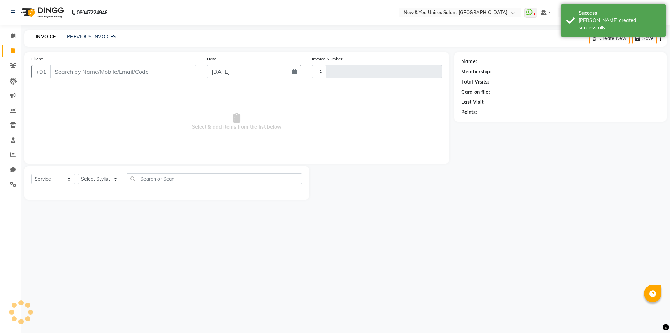
type input "1956"
select select "31"
click at [101, 75] on input "Client" at bounding box center [123, 71] width 146 height 13
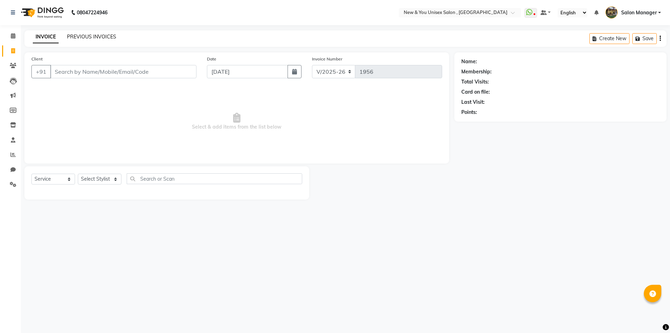
click at [94, 38] on link "PREVIOUS INVOICES" at bounding box center [91, 36] width 49 height 6
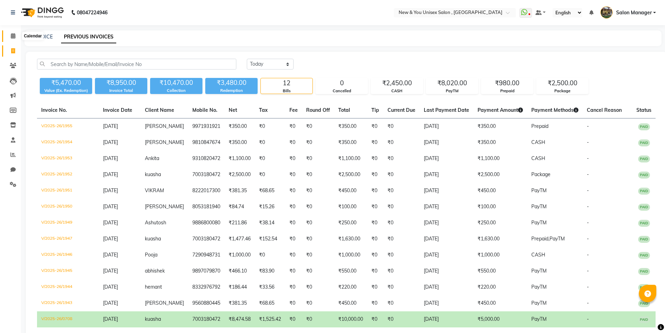
click at [12, 36] on icon at bounding box center [13, 35] width 5 height 5
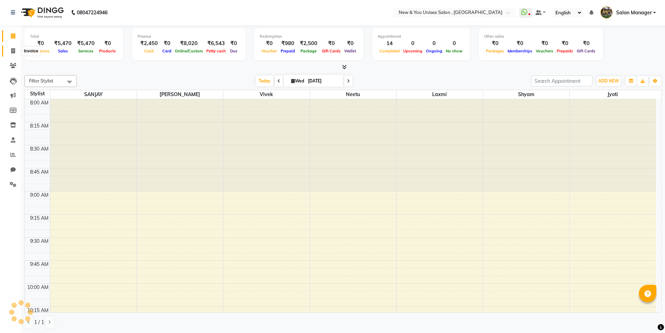
click at [17, 51] on span at bounding box center [13, 51] width 12 height 8
select select "service"
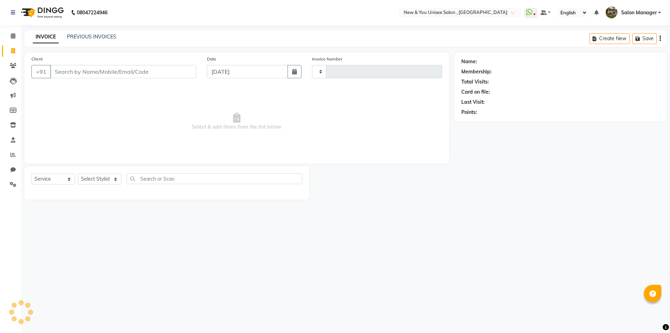
type input "1956"
select select "31"
click at [88, 32] on div "INVOICE PREVIOUS INVOICES Create New Save" at bounding box center [345, 38] width 642 height 16
click at [88, 35] on link "PREVIOUS INVOICES" at bounding box center [91, 36] width 49 height 6
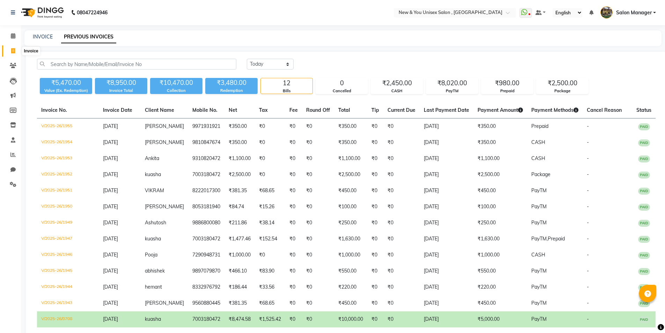
click at [11, 47] on span at bounding box center [13, 51] width 12 height 8
select select "service"
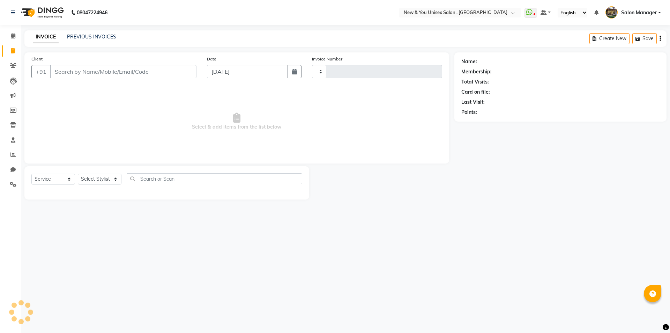
click at [70, 73] on input "Client" at bounding box center [123, 71] width 146 height 13
type input "1956"
select select "31"
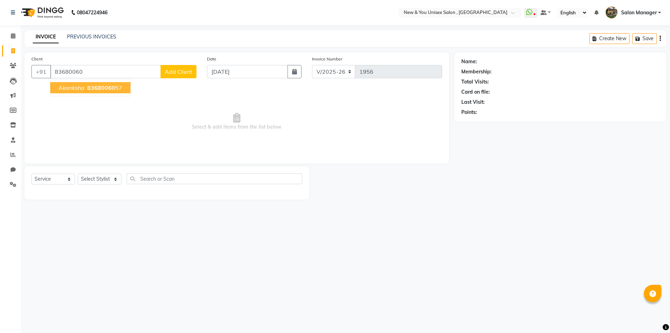
click at [74, 88] on span "Akanksha" at bounding box center [72, 87] width 26 height 7
type input "8368006057"
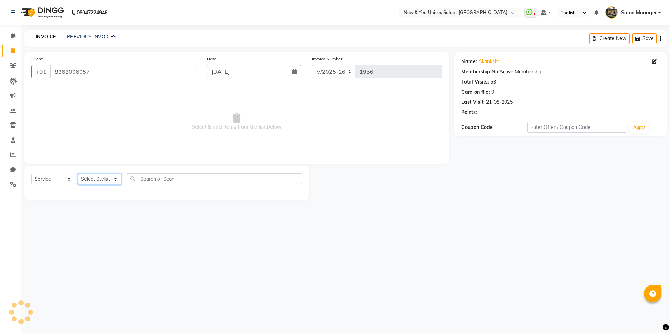
click at [101, 177] on select "Select Stylist HEMANT [PERSON_NAME] [PERSON_NAME] Salon Manager [PERSON_NAME] […" at bounding box center [100, 178] width 44 height 11
click at [78, 173] on select "Select Stylist HEMANT [PERSON_NAME] [PERSON_NAME] Salon Manager [PERSON_NAME] […" at bounding box center [100, 178] width 44 height 11
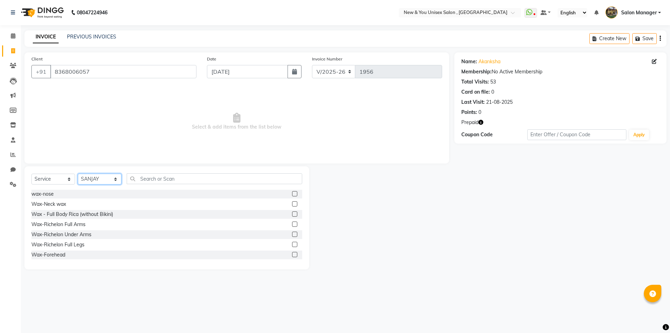
click at [102, 179] on select "Select Stylist HEMANT [PERSON_NAME] [PERSON_NAME] Salon Manager [PERSON_NAME] […" at bounding box center [100, 178] width 44 height 11
select select "19104"
click at [78, 173] on select "Select Stylist HEMANT [PERSON_NAME] [PERSON_NAME] Salon Manager [PERSON_NAME] […" at bounding box center [100, 178] width 44 height 11
click at [161, 179] on input "text" at bounding box center [215, 178] width 176 height 11
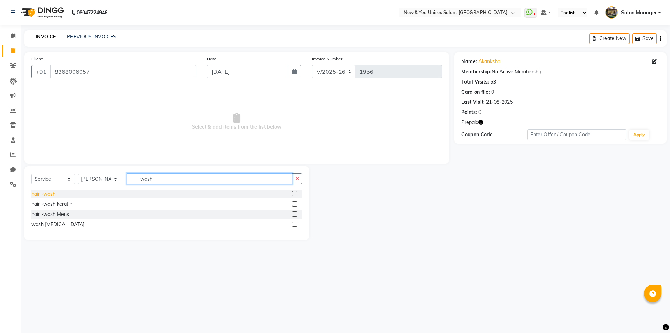
type input "wash"
click at [53, 192] on div "hair -wash" at bounding box center [43, 193] width 24 height 7
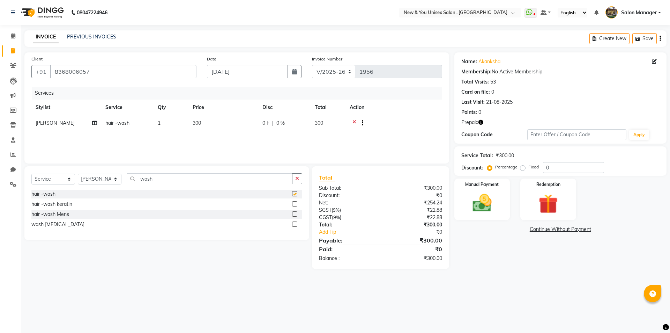
checkbox input "false"
click at [200, 124] on span "300" at bounding box center [197, 123] width 8 height 6
select select "19104"
click at [234, 127] on input "300" at bounding box center [255, 124] width 61 height 11
type input "350"
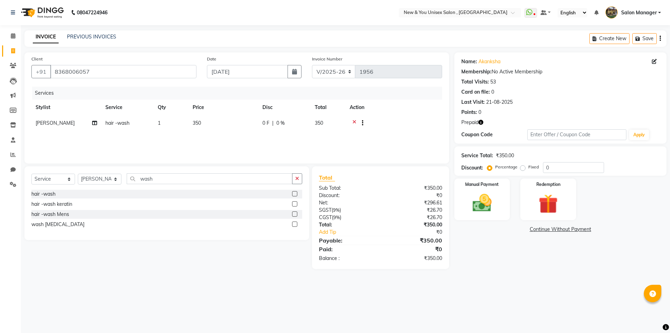
click at [588, 292] on div "08047224946 Select Location × New & You Unisex Salon , Gurugram WhatsApp Status…" at bounding box center [335, 166] width 670 height 333
click at [483, 122] on icon "button" at bounding box center [480, 122] width 5 height 5
click at [546, 214] on img at bounding box center [548, 203] width 32 height 25
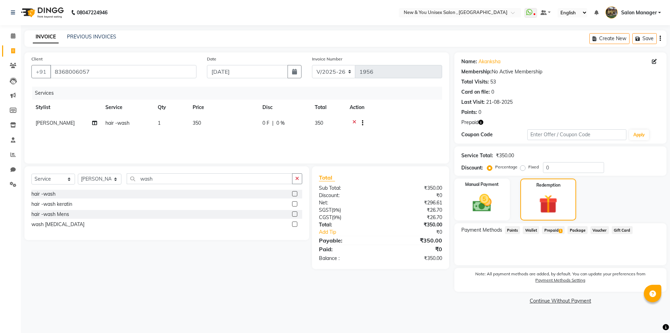
click at [558, 229] on span "Prepaid 1" at bounding box center [553, 230] width 23 height 8
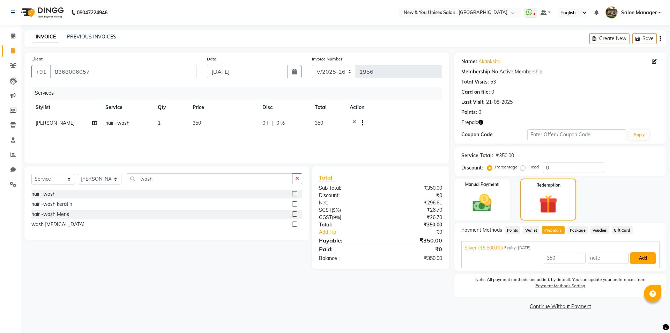
click at [646, 259] on button "Add" at bounding box center [642, 258] width 25 height 12
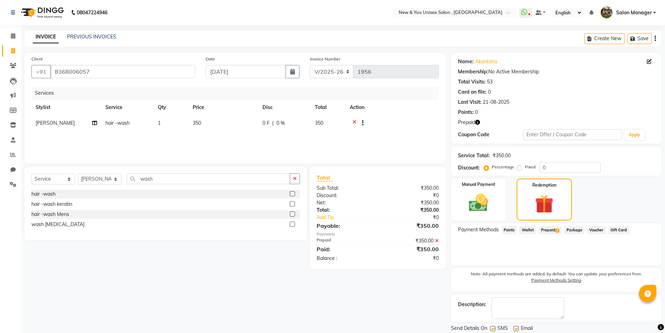
scroll to position [23, 0]
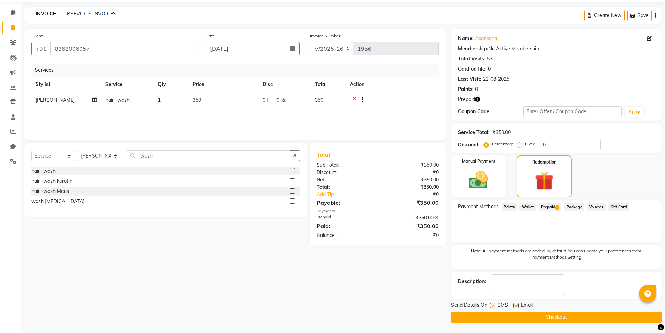
click at [595, 314] on button "Checkout" at bounding box center [556, 316] width 210 height 11
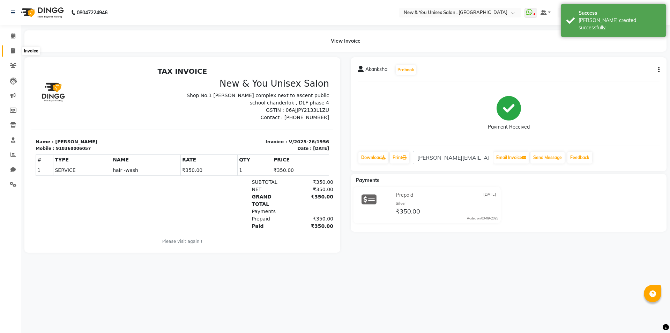
click at [16, 52] on span at bounding box center [13, 51] width 12 height 8
select select "service"
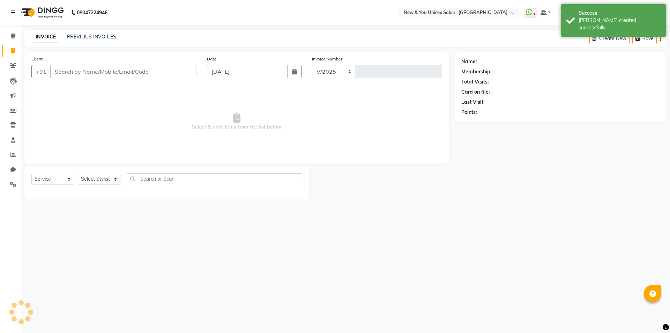
select select "31"
type input "1957"
click at [14, 39] on span at bounding box center [13, 36] width 12 height 8
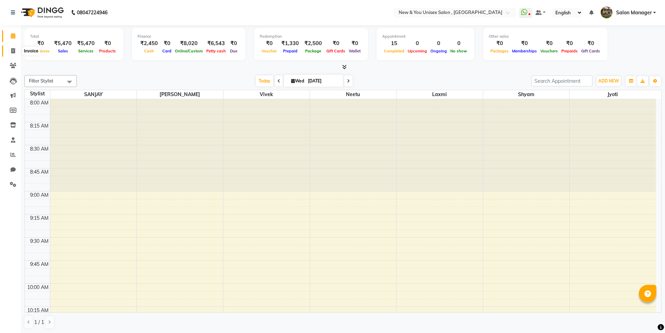
click at [17, 52] on span at bounding box center [13, 51] width 12 height 8
select select "service"
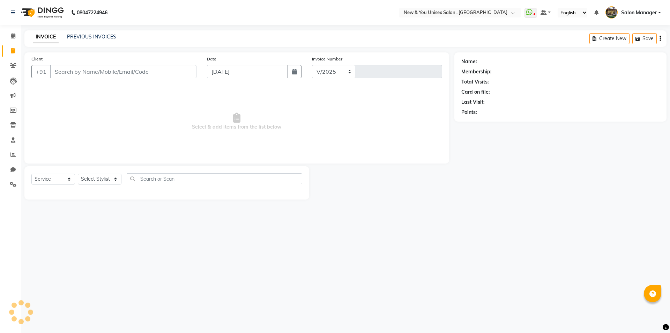
select select "31"
type input "1957"
click at [83, 75] on input "Client" at bounding box center [123, 71] width 146 height 13
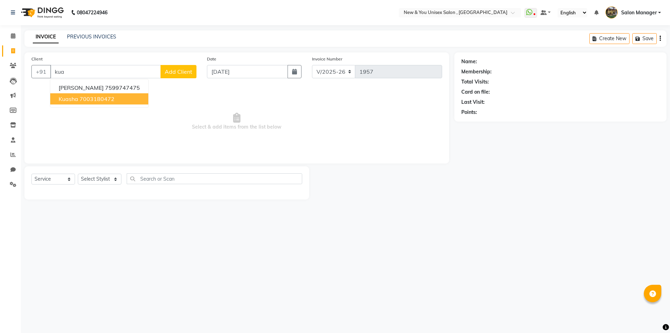
click at [94, 98] on ngb-highlight "7003180472" at bounding box center [97, 98] width 35 height 7
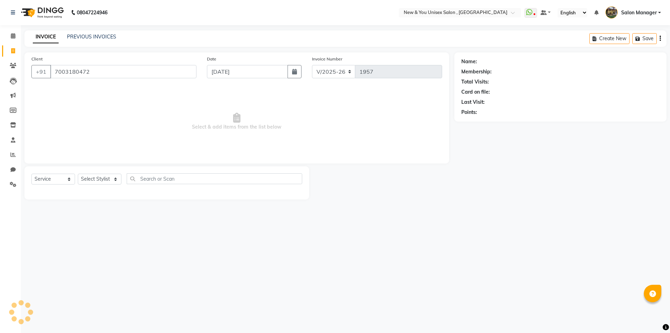
type input "7003180472"
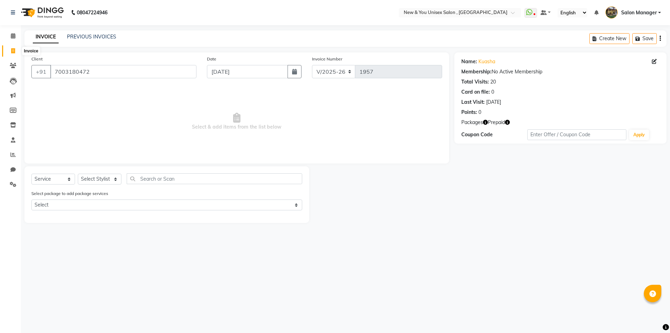
click at [17, 51] on span at bounding box center [13, 51] width 12 height 8
select select "service"
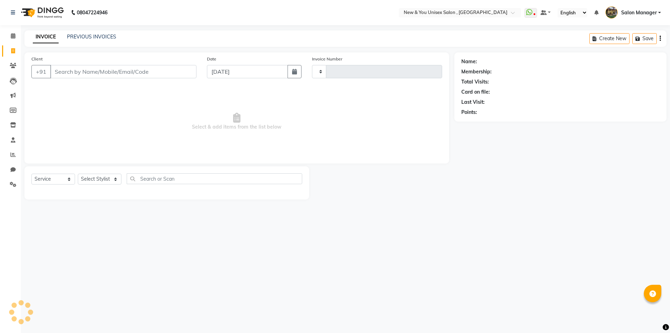
type input "1957"
select select "31"
click at [99, 69] on input "Client" at bounding box center [123, 71] width 146 height 13
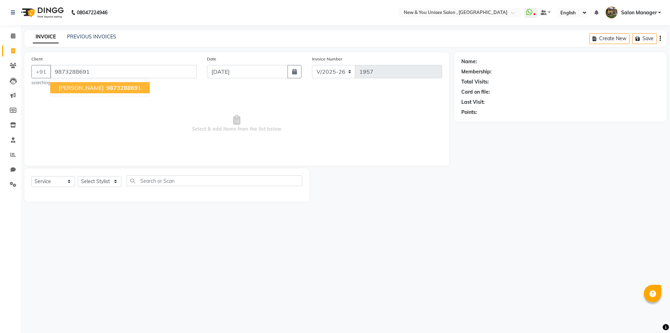
type input "9873288691"
click at [106, 87] on span "987328869" at bounding box center [121, 87] width 31 height 7
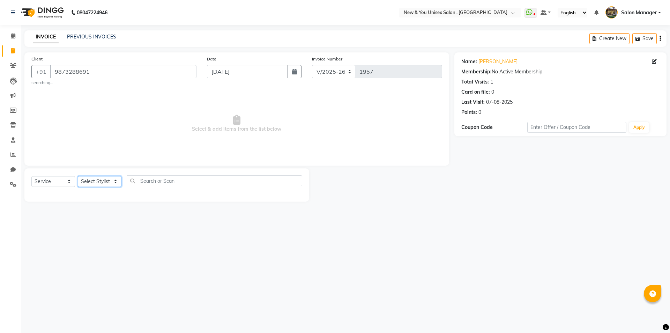
click at [105, 179] on select "Select Stylist HEMANT [PERSON_NAME] [PERSON_NAME] Salon Manager [PERSON_NAME] […" at bounding box center [100, 181] width 44 height 11
select select "87881"
click at [78, 176] on select "Select Stylist HEMANT [PERSON_NAME] [PERSON_NAME] Salon Manager [PERSON_NAME] […" at bounding box center [100, 181] width 44 height 11
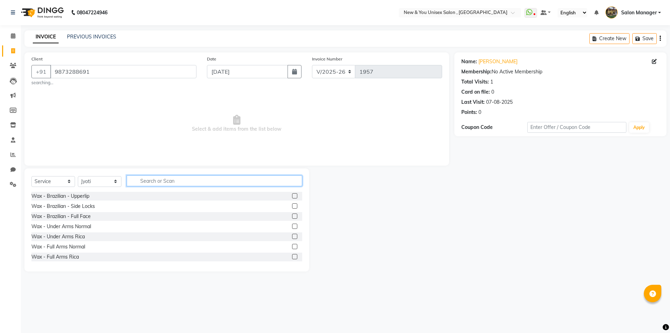
click at [144, 179] on input "text" at bounding box center [215, 180] width 176 height 11
type input "thr"
click at [68, 197] on div "Threading - Eye Brow" at bounding box center [55, 195] width 49 height 7
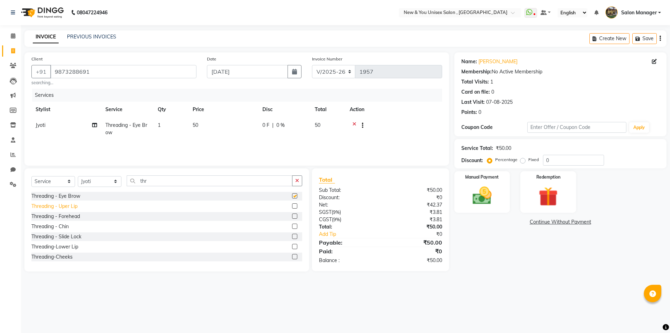
checkbox input "false"
click at [68, 206] on div "Threading - Uper Lip" at bounding box center [54, 205] width 46 height 7
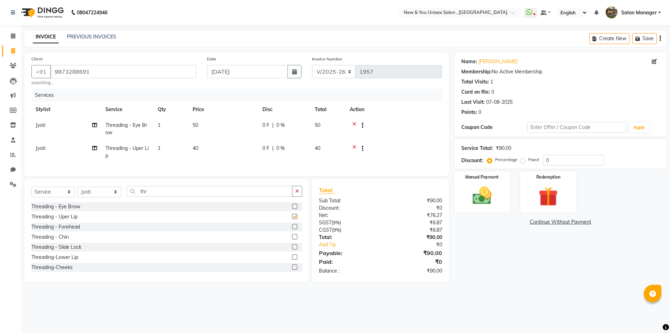
checkbox input "false"
drag, startPoint x: 154, startPoint y: 196, endPoint x: 125, endPoint y: 199, distance: 29.5
click at [125, 199] on div "Select Service Product Membership Package Voucher Prepaid Gift Card Select Styl…" at bounding box center [166, 194] width 271 height 16
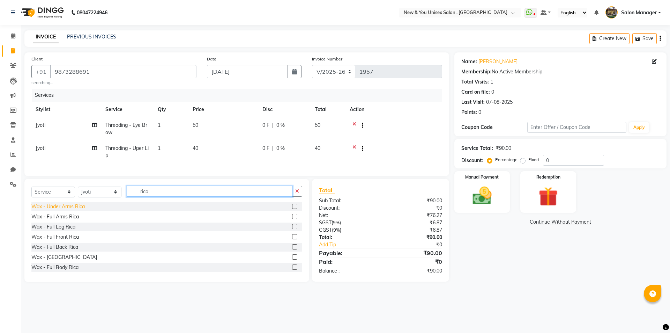
type input "rica"
click at [66, 210] on div "Wax - Under Arms Rica" at bounding box center [57, 206] width 53 height 7
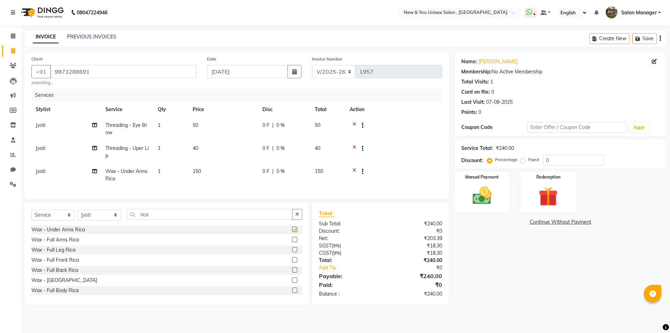
checkbox input "false"
click at [57, 243] on div "Wax - Full Arms Rica" at bounding box center [54, 239] width 47 height 7
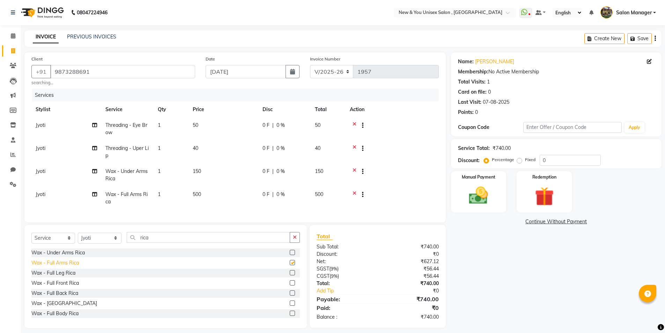
checkbox input "false"
drag, startPoint x: 156, startPoint y: 247, endPoint x: 136, endPoint y: 247, distance: 20.6
click at [136, 243] on input "rica" at bounding box center [208, 237] width 163 height 11
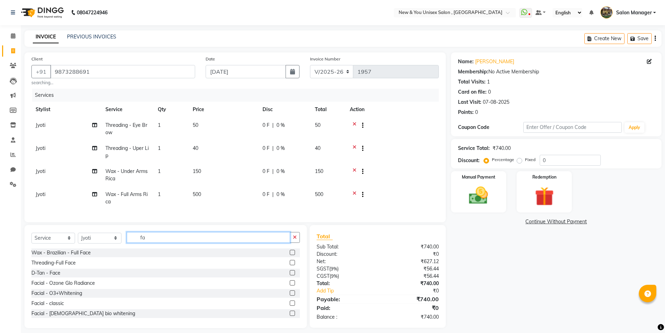
type input "f"
type input "faci"
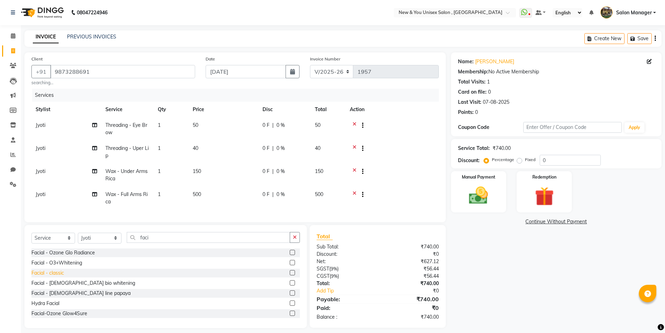
click at [45, 276] on div "Facial - classic" at bounding box center [47, 272] width 32 height 7
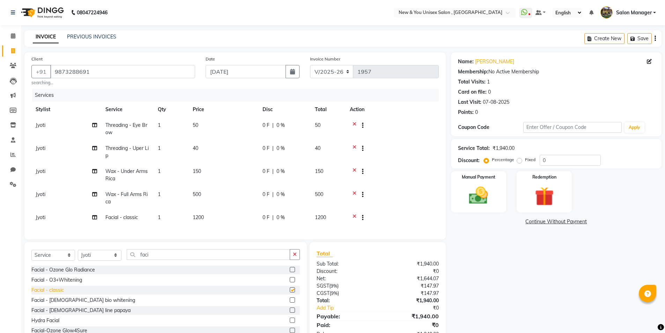
checkbox input "false"
click at [635, 37] on icon "button" at bounding box center [633, 38] width 7 height 5
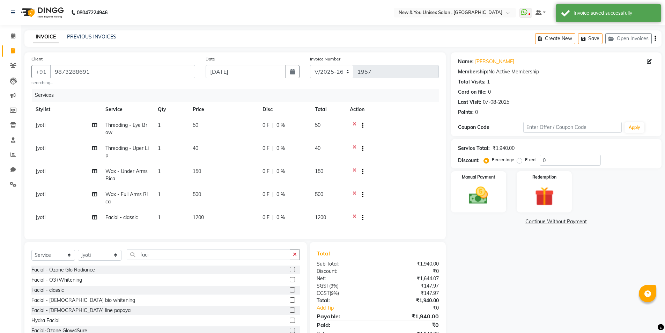
scroll to position [28, 0]
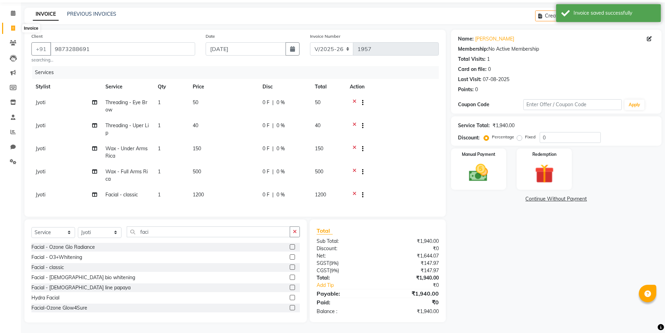
click at [11, 25] on icon at bounding box center [13, 27] width 4 height 5
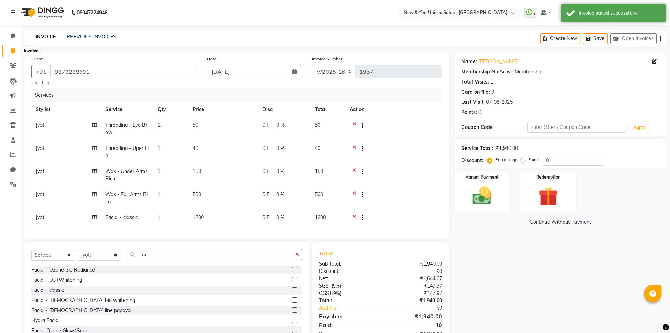
select select "service"
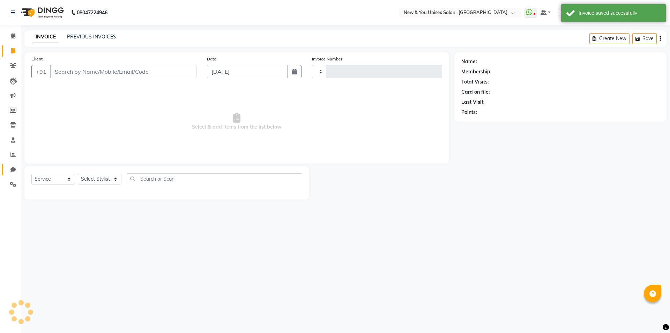
type input "1957"
select select "31"
click at [13, 186] on icon at bounding box center [13, 183] width 7 height 5
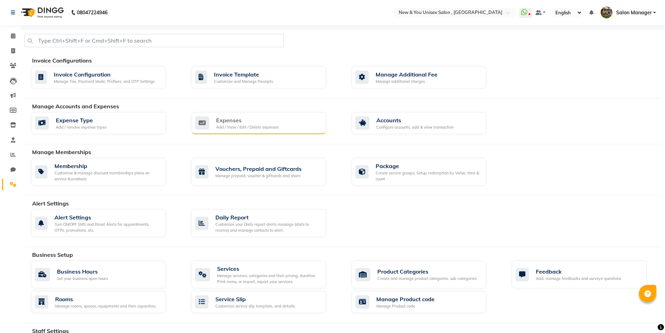
click at [258, 126] on div "Add / View / Edit / Delete expenses" at bounding box center [247, 127] width 62 height 6
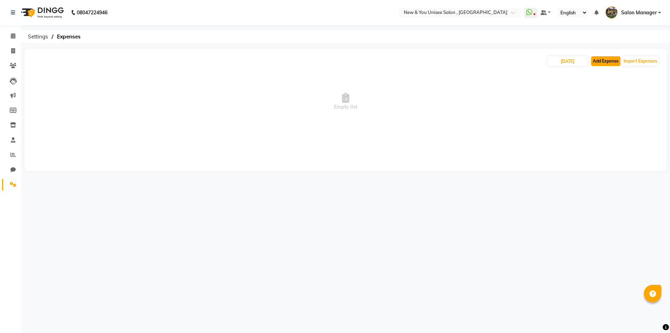
click at [610, 60] on button "Add Expense" at bounding box center [605, 61] width 29 height 10
select select "1"
select select "2408"
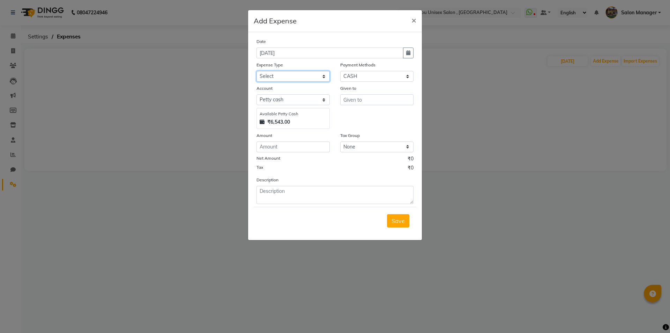
click at [291, 75] on select "Select Advance Salary Bank charges Car maintenance Cash transfer to bank Cash t…" at bounding box center [292, 76] width 73 height 11
select select "8766"
click at [256, 71] on select "Select Advance Salary Bank charges Car maintenance Cash transfer to bank Cash t…" at bounding box center [292, 76] width 73 height 11
click at [285, 146] on input "number" at bounding box center [292, 146] width 73 height 11
type input "68"
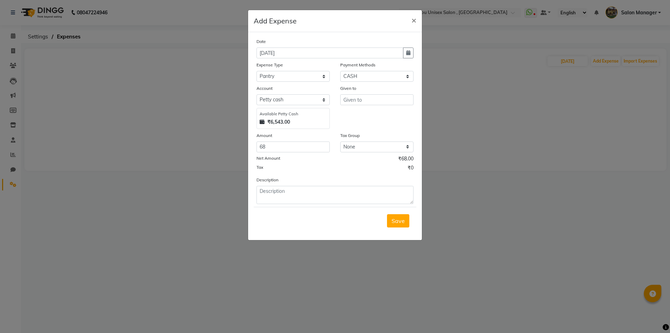
click at [301, 184] on div "Description" at bounding box center [334, 190] width 167 height 28
click at [303, 187] on textarea at bounding box center [334, 195] width 157 height 18
type textarea "Milk 58+ Ginger 10"
click at [390, 97] on input "text" at bounding box center [376, 99] width 73 height 11
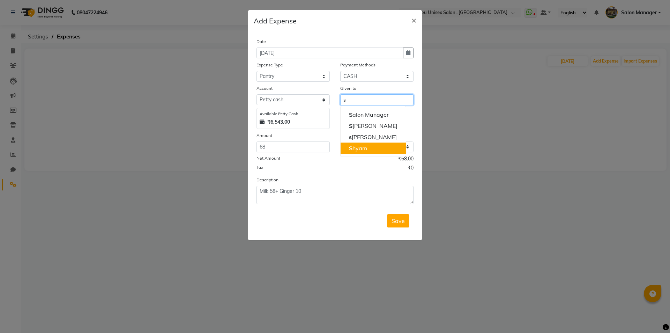
click at [382, 146] on button "S hyam" at bounding box center [373, 147] width 65 height 11
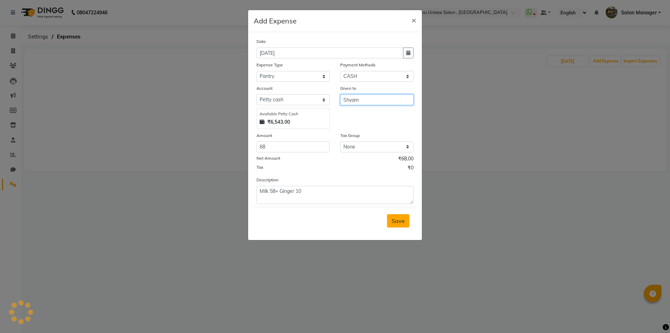
type input "Shyam"
click at [397, 224] on button "Save" at bounding box center [398, 220] width 22 height 13
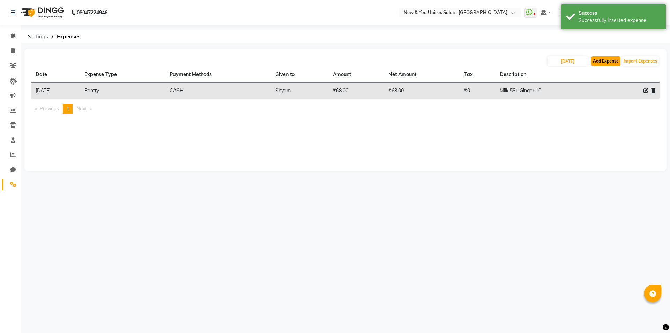
click at [609, 60] on button "Add Expense" at bounding box center [605, 61] width 29 height 10
select select "1"
select select "2408"
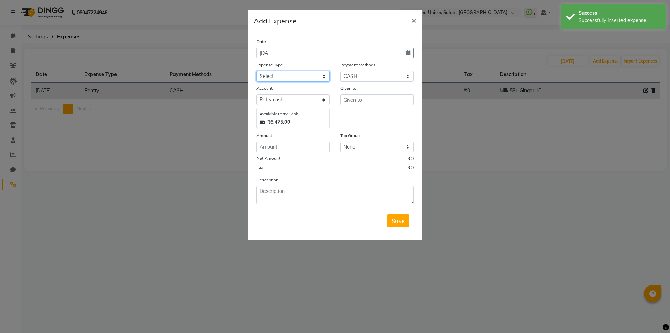
click at [293, 75] on select "Select Advance Salary Bank charges Car maintenance Cash transfer to bank Cash t…" at bounding box center [292, 76] width 73 height 11
select select "8766"
click at [256, 71] on select "Select Advance Salary Bank charges Car maintenance Cash transfer to bank Cash t…" at bounding box center [292, 76] width 73 height 11
click at [274, 150] on input "number" at bounding box center [292, 146] width 73 height 11
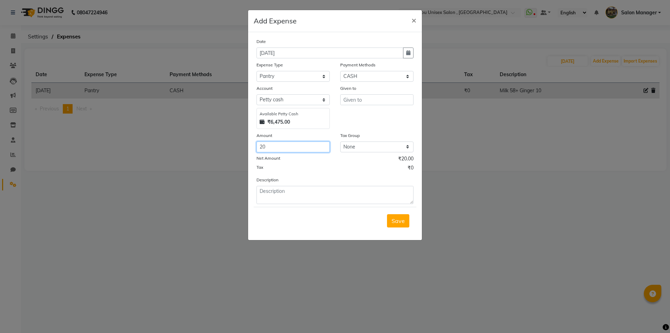
type input "20"
click at [283, 204] on form "Date [DATE] Expense Type Select Advance Salary Bank charges Car maintenance Cas…" at bounding box center [335, 136] width 163 height 196
click at [283, 200] on textarea at bounding box center [334, 195] width 157 height 18
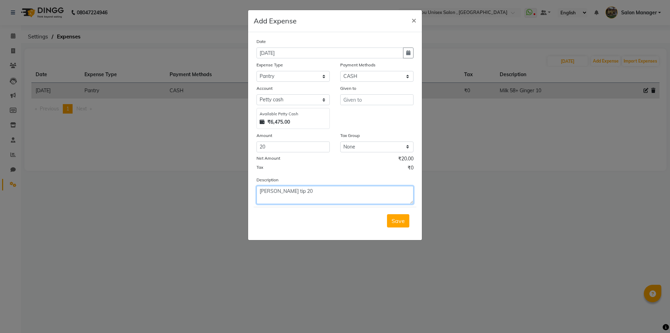
type textarea "[PERSON_NAME] tip 20"
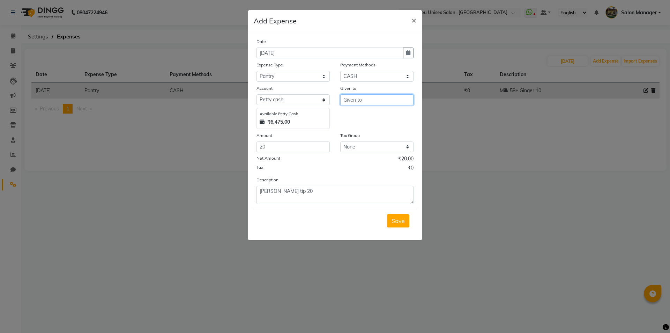
click at [359, 100] on input "text" at bounding box center [376, 99] width 73 height 11
click at [369, 124] on button "V i v ek" at bounding box center [383, 125] width 84 height 11
type input "Vivek"
click at [401, 219] on span "Save" at bounding box center [398, 220] width 13 height 7
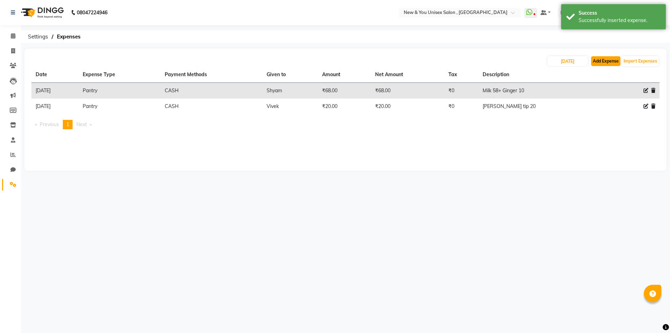
click at [596, 62] on button "Add Expense" at bounding box center [605, 61] width 29 height 10
select select "1"
select select "2408"
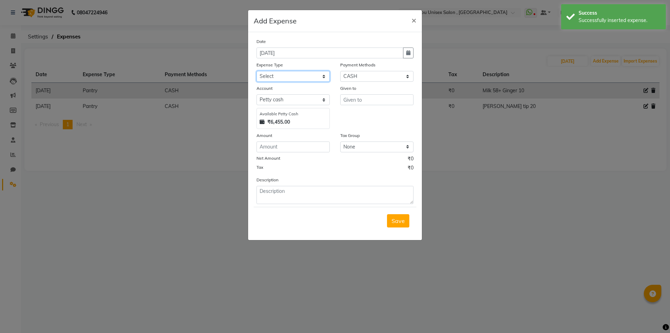
click at [287, 78] on select "Select Advance Salary Bank charges Car maintenance Cash transfer to bank Cash t…" at bounding box center [292, 76] width 73 height 11
select select "8766"
click at [256, 71] on select "Select Advance Salary Bank charges Car maintenance Cash transfer to bank Cash t…" at bounding box center [292, 76] width 73 height 11
click at [296, 147] on input "number" at bounding box center [292, 146] width 73 height 11
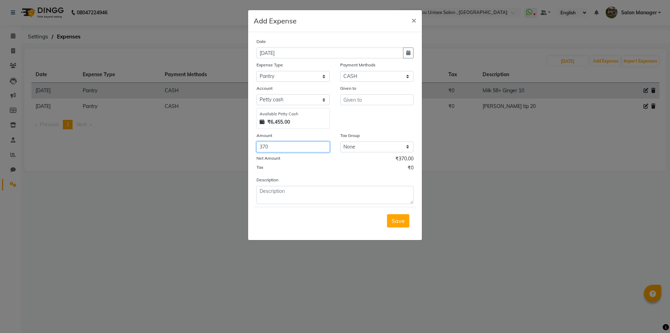
type input "370"
click at [293, 76] on select "Select Advance Salary Bank charges Car maintenance Cash transfer to bank Cash t…" at bounding box center [292, 76] width 73 height 11
click at [353, 175] on div "Date [DATE] Expense Type Select Advance Salary Bank charges Car maintenance Cas…" at bounding box center [334, 121] width 157 height 166
click at [318, 196] on textarea at bounding box center [334, 195] width 157 height 18
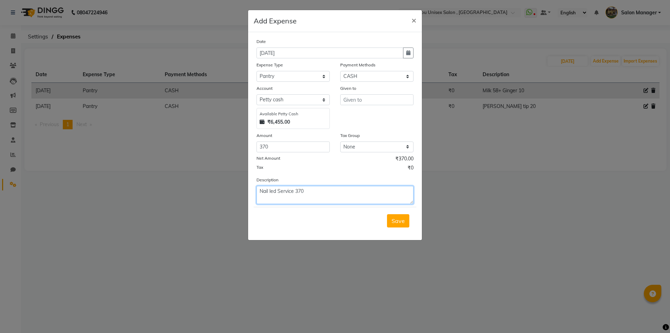
type textarea "Nail led Service 370"
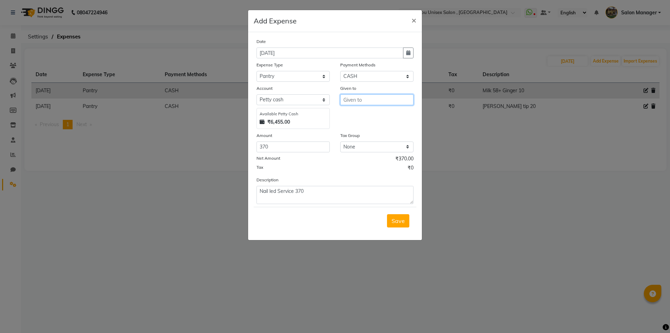
click at [380, 100] on input "text" at bounding box center [376, 99] width 73 height 11
drag, startPoint x: 378, startPoint y: 129, endPoint x: 372, endPoint y: 163, distance: 34.7
click at [376, 131] on button "S [PERSON_NAME]" at bounding box center [373, 125] width 65 height 11
type input "SANJAY"
click at [402, 221] on span "Save" at bounding box center [398, 220] width 13 height 7
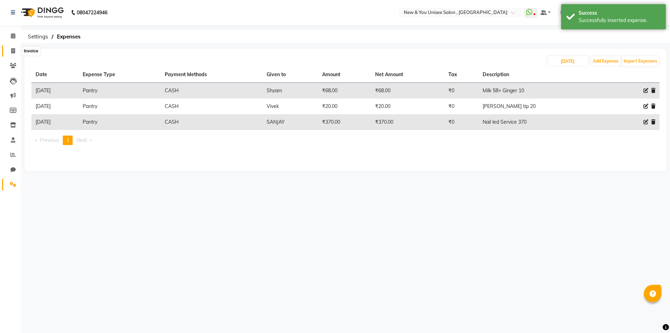
click at [14, 54] on span at bounding box center [13, 51] width 12 height 8
select select "service"
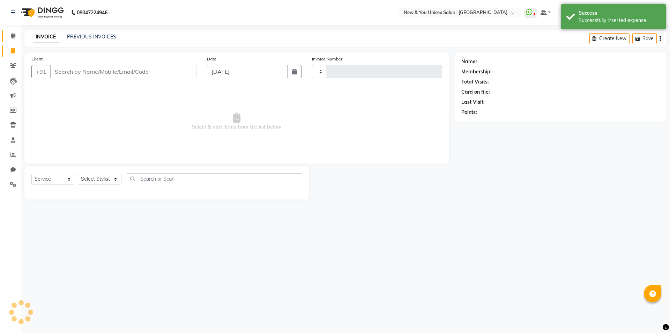
click at [12, 40] on span at bounding box center [13, 36] width 12 height 8
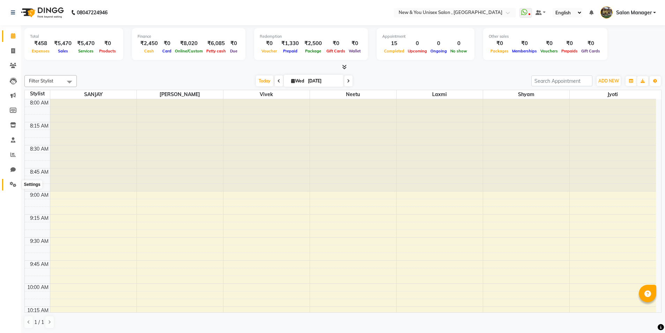
click at [14, 184] on icon at bounding box center [13, 183] width 7 height 5
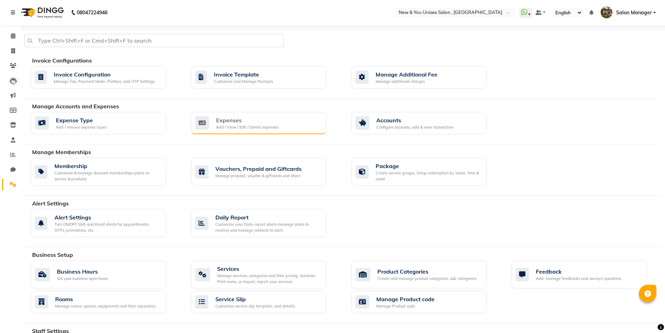
click at [240, 122] on div "Expenses" at bounding box center [247, 120] width 62 height 8
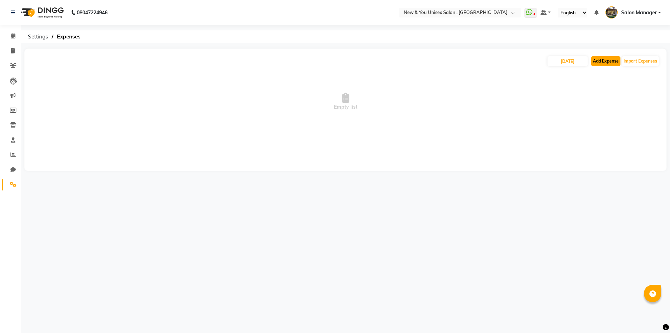
click at [615, 60] on button "Add Expense" at bounding box center [605, 61] width 29 height 10
select select "1"
select select "2408"
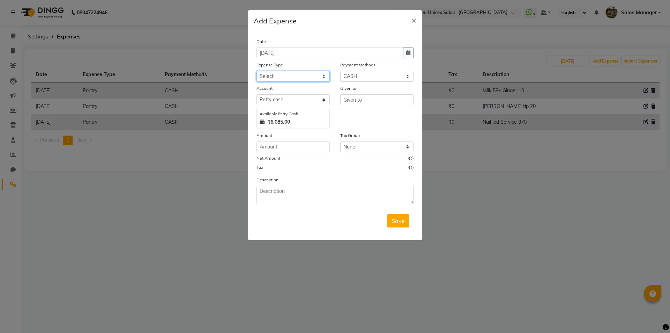
click at [280, 74] on select "Select Advance Salary Bank charges Car maintenance Cash transfer to bank Cash t…" at bounding box center [292, 76] width 73 height 11
select select "8764"
click at [256, 71] on select "Select Advance Salary Bank charges Car maintenance Cash transfer to bank Cash t…" at bounding box center [292, 76] width 73 height 11
click at [285, 146] on input "number" at bounding box center [292, 146] width 73 height 11
type input "2000"
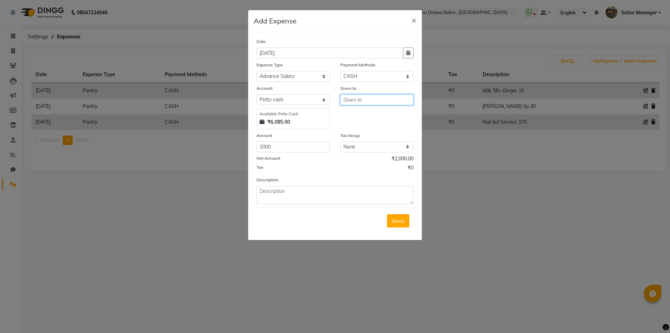
click at [365, 100] on input "text" at bounding box center [376, 99] width 73 height 11
click at [373, 122] on button "S [PERSON_NAME]" at bounding box center [373, 125] width 65 height 11
type input "SANJAY"
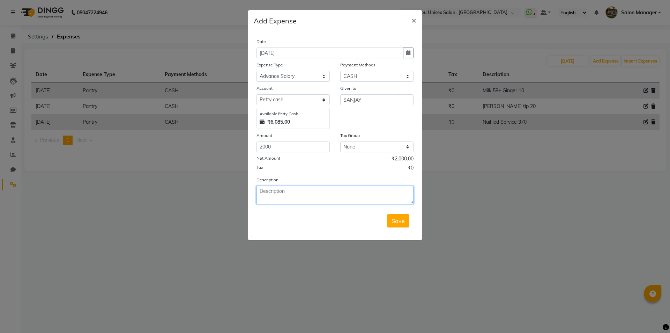
click at [288, 196] on textarea at bounding box center [334, 195] width 157 height 18
type textarea "Sanjay Advance 2000"
click at [403, 219] on span "Save" at bounding box center [398, 220] width 13 height 7
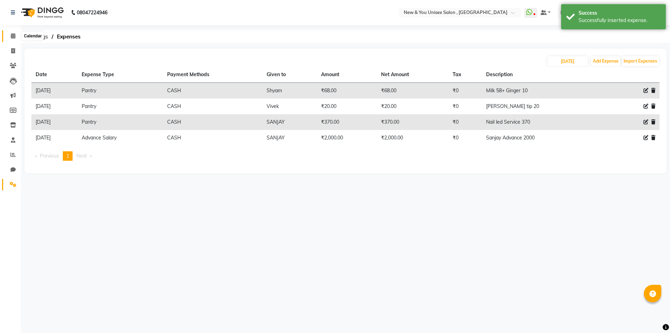
click at [14, 36] on icon at bounding box center [13, 35] width 5 height 5
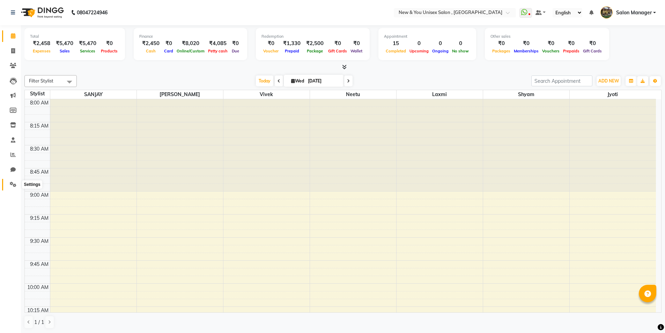
click at [16, 187] on span at bounding box center [13, 184] width 12 height 8
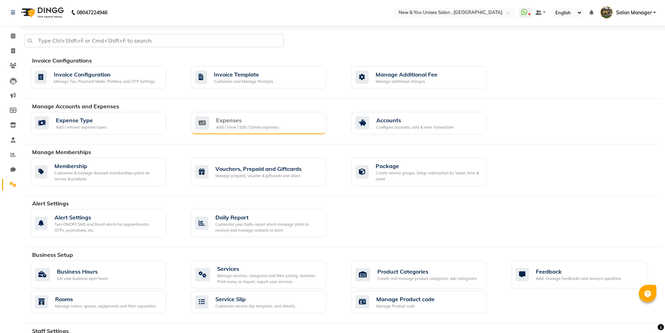
click at [268, 121] on div "Expenses" at bounding box center [247, 120] width 62 height 8
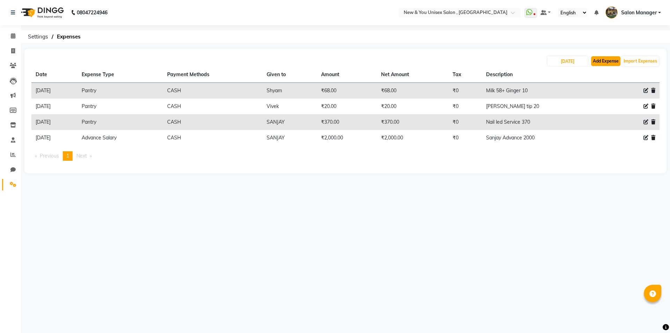
click at [598, 62] on button "Add Expense" at bounding box center [605, 61] width 29 height 10
select select "1"
select select "2408"
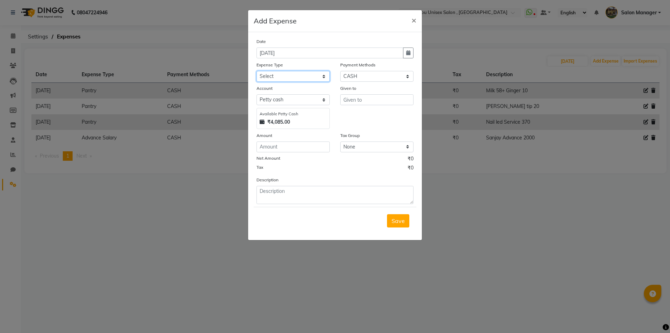
click at [290, 77] on select "Select Advance Salary Bank charges Car maintenance Cash transfer to bank Cash t…" at bounding box center [292, 76] width 73 height 11
select select "8776"
click at [256, 71] on select "Select Advance Salary Bank charges Car maintenance Cash transfer to bank Cash t…" at bounding box center [292, 76] width 73 height 11
click at [279, 141] on div "Amount" at bounding box center [292, 137] width 73 height 10
click at [278, 149] on input "number" at bounding box center [292, 146] width 73 height 11
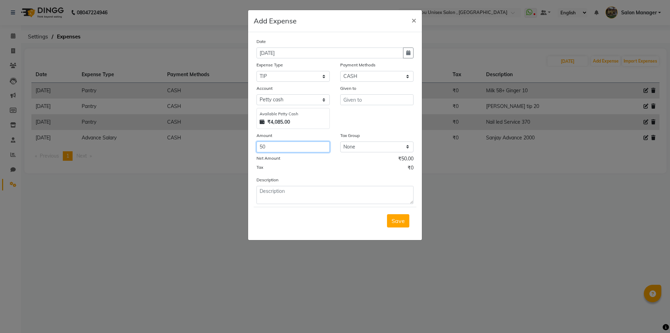
type input "50"
click at [282, 196] on textarea at bounding box center [334, 195] width 157 height 18
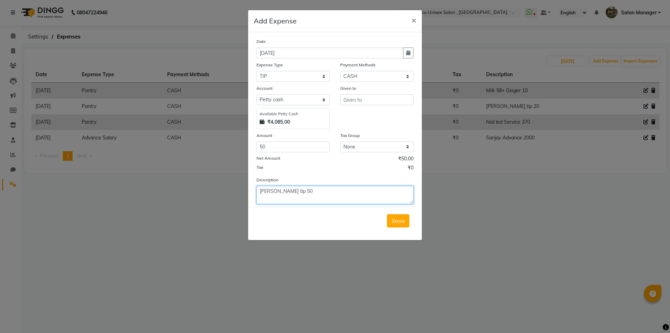
type textarea "[PERSON_NAME] tip 50"
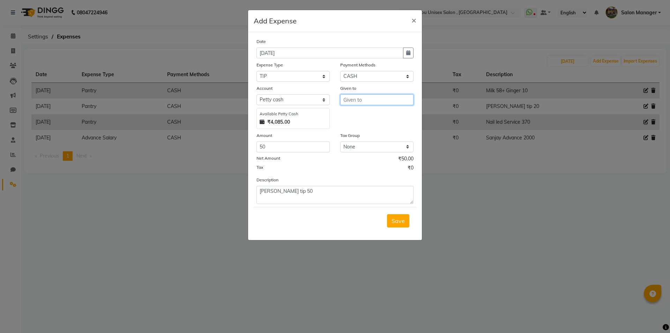
click at [389, 101] on input "text" at bounding box center [376, 99] width 73 height 11
click at [375, 125] on button "V i v ek" at bounding box center [383, 125] width 84 height 11
type input "Vivek"
click at [398, 222] on span "Save" at bounding box center [398, 220] width 13 height 7
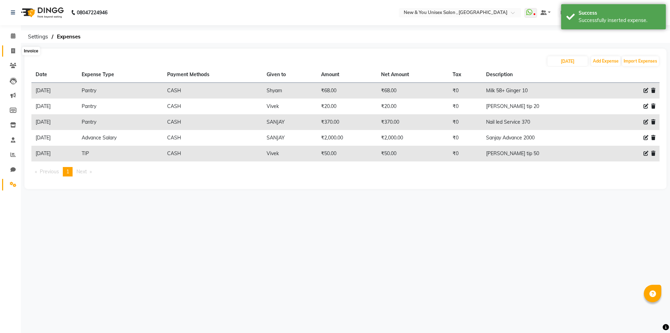
click at [11, 51] on icon at bounding box center [13, 50] width 4 height 5
select select "service"
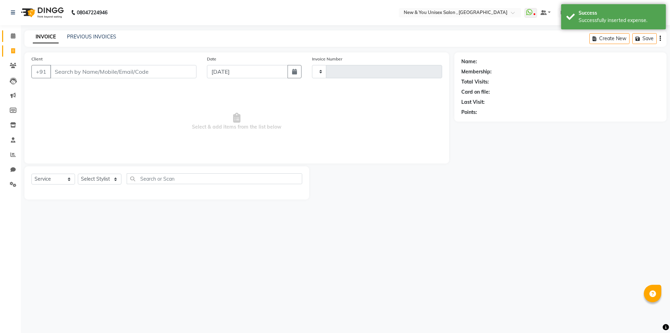
click at [12, 38] on icon at bounding box center [13, 35] width 5 height 5
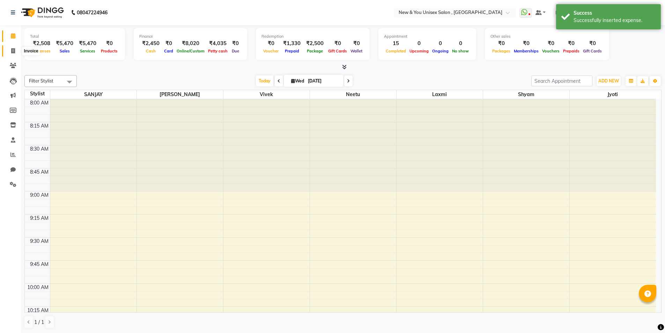
click at [12, 52] on icon at bounding box center [13, 50] width 4 height 5
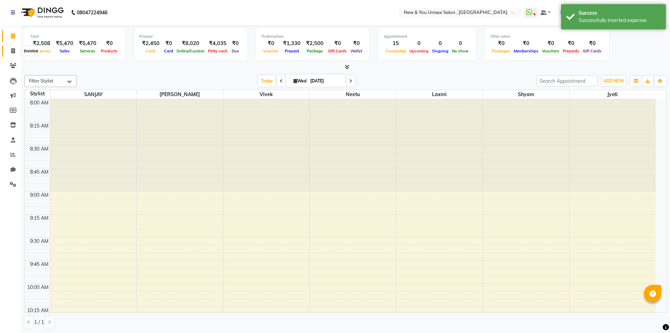
select select "31"
select select "service"
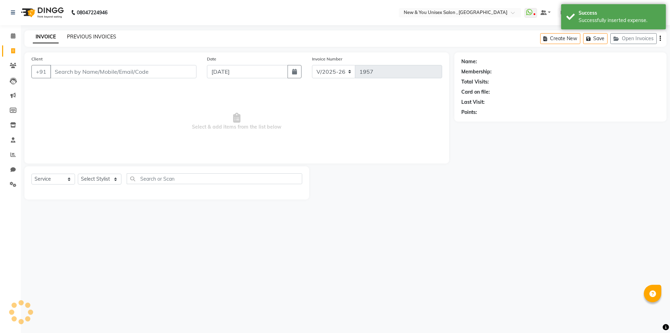
click at [89, 36] on link "PREVIOUS INVOICES" at bounding box center [91, 36] width 49 height 6
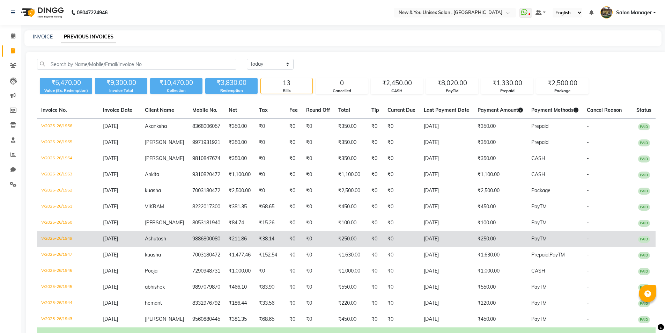
click at [385, 240] on td "₹0" at bounding box center [401, 239] width 36 height 16
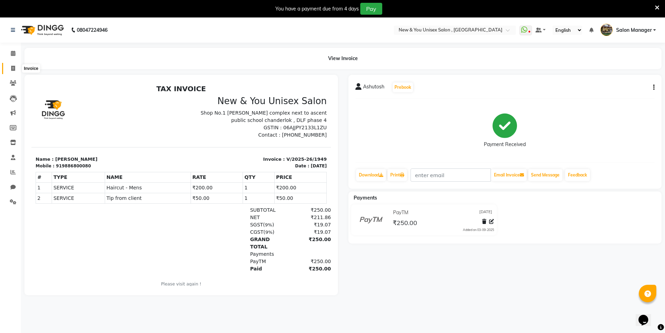
click at [12, 69] on icon at bounding box center [13, 68] width 4 height 5
select select "service"
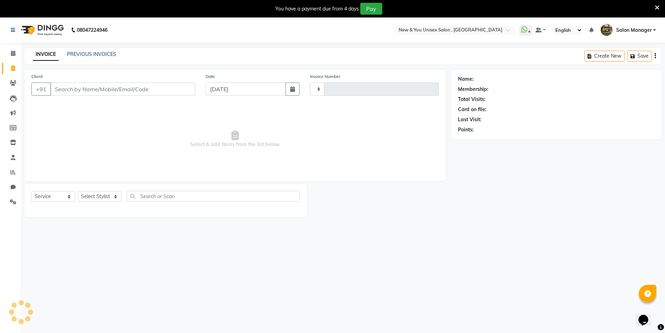
scroll to position [17, 0]
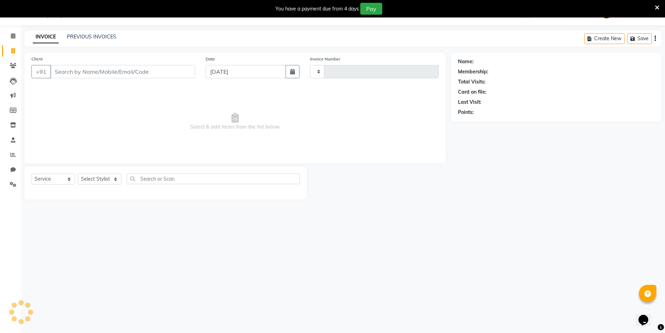
type input "1957"
select select "31"
click at [13, 37] on icon at bounding box center [13, 35] width 5 height 5
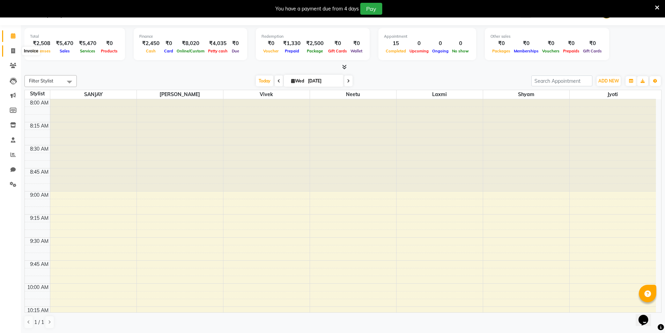
click at [10, 49] on span at bounding box center [13, 51] width 12 height 8
select select "31"
select select "service"
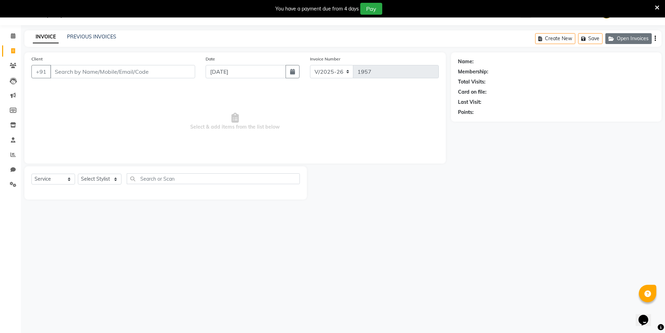
click at [628, 34] on button "Open Invoices" at bounding box center [628, 38] width 46 height 11
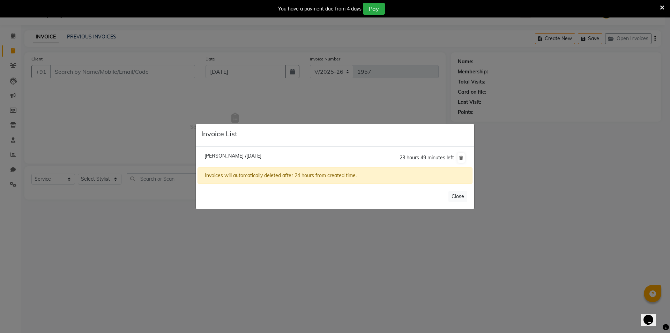
click at [224, 153] on span "Ayushi /03 September 2025" at bounding box center [232, 155] width 57 height 6
type input "9873288691"
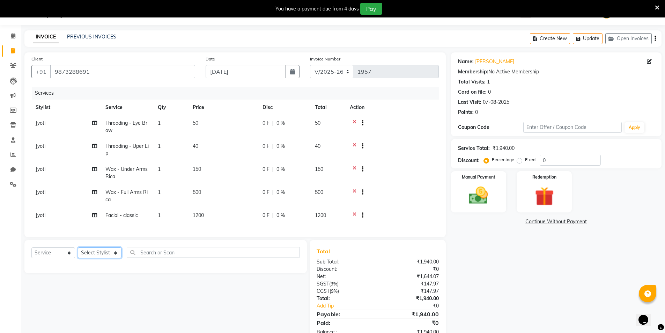
drag, startPoint x: 100, startPoint y: 256, endPoint x: 102, endPoint y: 264, distance: 7.8
click at [100, 256] on select "Select Stylist HEMANT [PERSON_NAME] [PERSON_NAME] Salon Manager [PERSON_NAME] […" at bounding box center [100, 252] width 44 height 11
select select "87881"
click at [78, 252] on select "Select Stylist HEMANT [PERSON_NAME] [PERSON_NAME] Salon Manager [PERSON_NAME] […" at bounding box center [100, 252] width 44 height 11
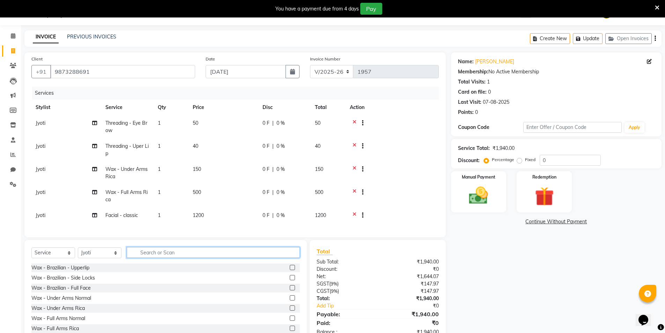
click at [153, 255] on input "text" at bounding box center [213, 252] width 173 height 11
type input "rica"
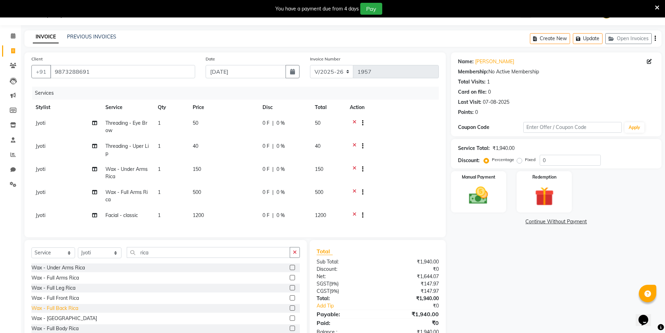
click at [67, 312] on div "Wax - Full Back Rica" at bounding box center [54, 307] width 47 height 7
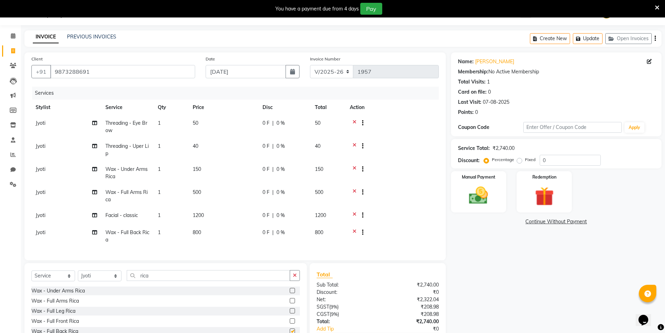
checkbox input "false"
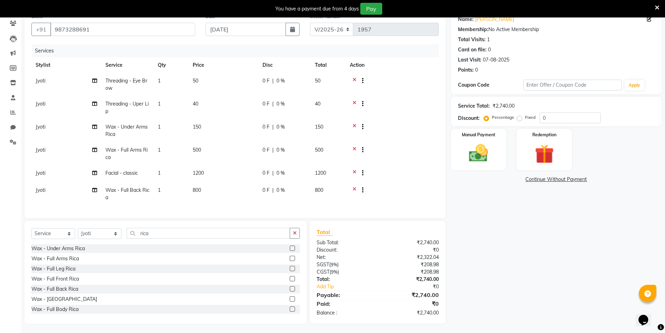
scroll to position [66, 0]
click at [257, 186] on td "800" at bounding box center [223, 192] width 70 height 23
select select "87881"
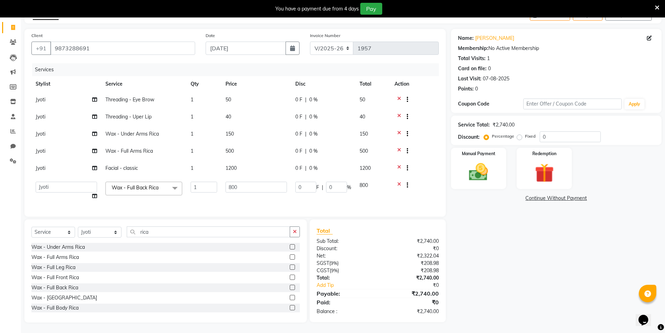
scroll to position [46, 0]
click at [230, 184] on input "800" at bounding box center [255, 186] width 61 height 11
type input "500"
click at [529, 246] on div "Name: Ayushi Membership: No Active Membership Total Visits: 1 Card on file: 0 L…" at bounding box center [559, 175] width 216 height 293
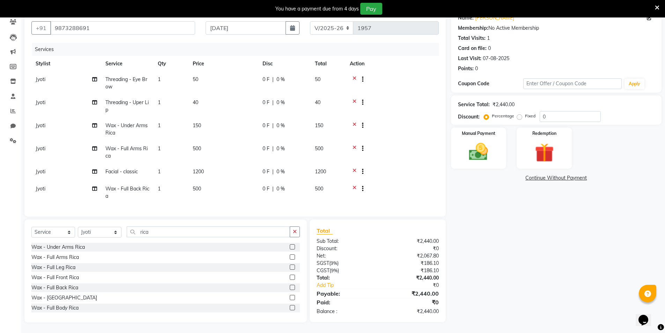
scroll to position [66, 0]
click at [495, 152] on div "Manual Payment" at bounding box center [478, 148] width 58 height 43
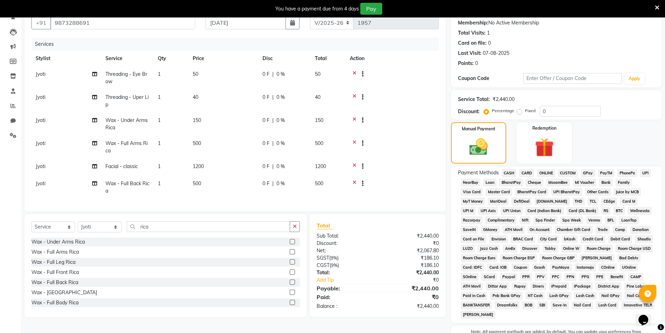
click at [607, 171] on span "PayTM" at bounding box center [606, 173] width 17 height 8
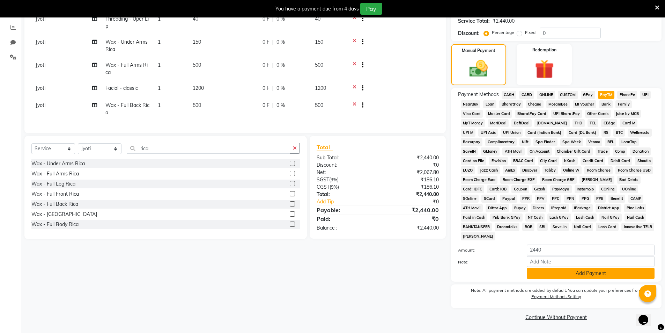
click at [593, 271] on button "Add Payment" at bounding box center [591, 273] width 128 height 11
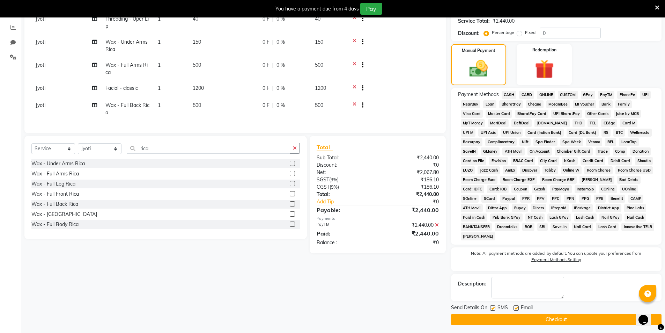
click at [575, 318] on button "Checkout" at bounding box center [556, 319] width 210 height 11
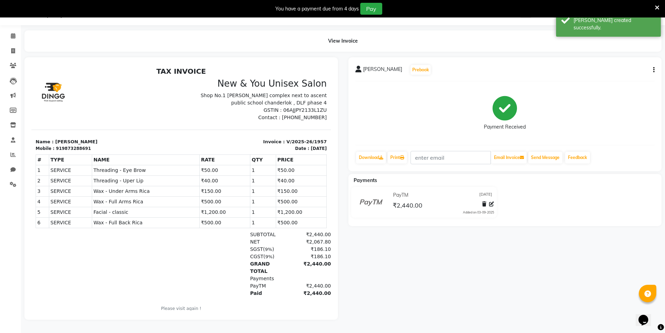
click at [657, 6] on icon at bounding box center [657, 8] width 5 height 6
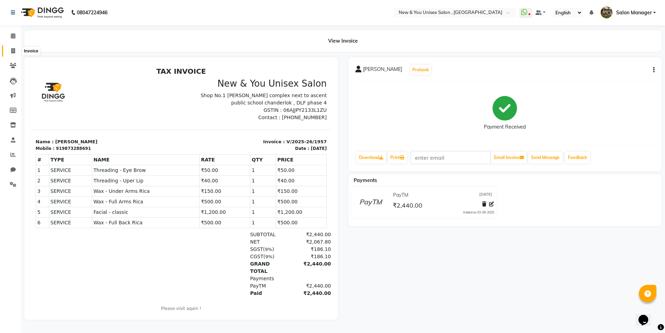
click at [10, 49] on span at bounding box center [13, 51] width 12 height 8
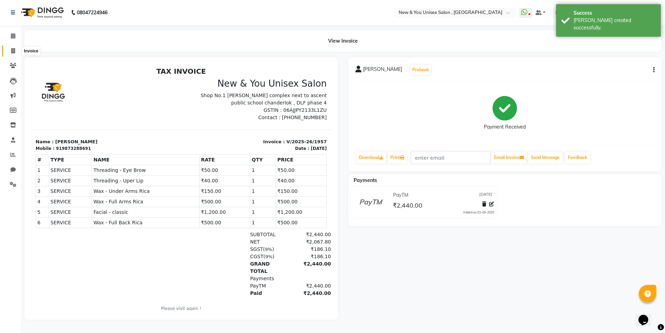
select select "service"
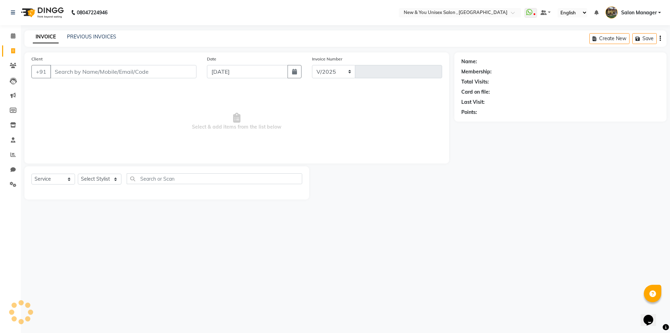
select select "31"
type input "1958"
click at [13, 34] on icon at bounding box center [13, 35] width 5 height 5
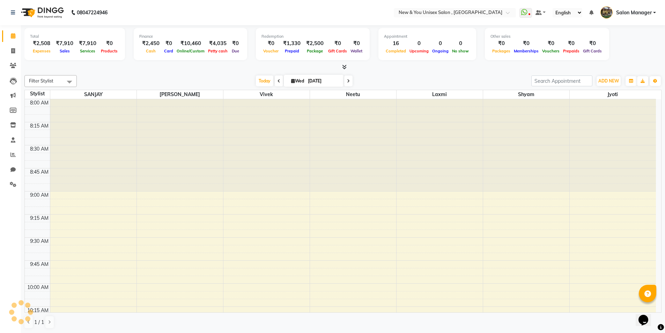
scroll to position [971, 0]
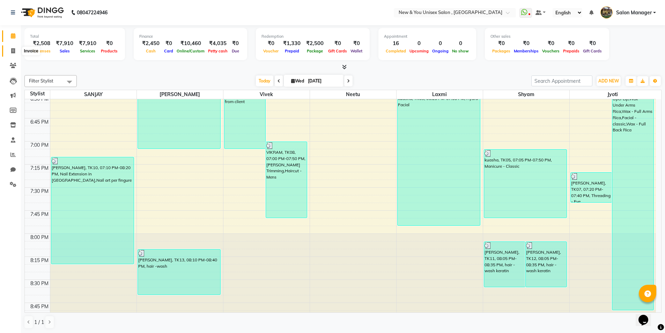
click at [13, 50] on icon at bounding box center [13, 50] width 4 height 5
select select "service"
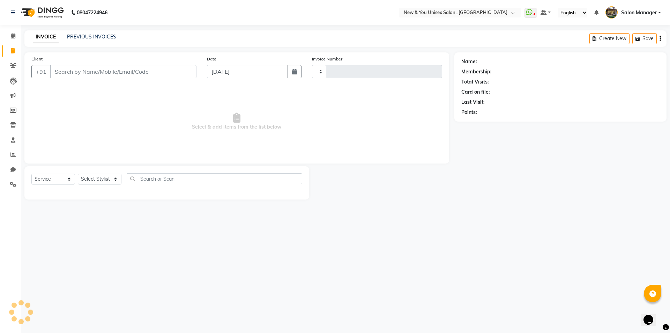
type input "1958"
select select "31"
click at [16, 33] on span at bounding box center [13, 36] width 12 height 8
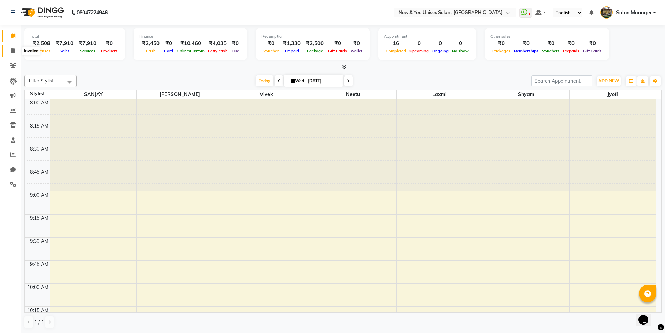
click at [16, 51] on span at bounding box center [13, 51] width 12 height 8
select select "service"
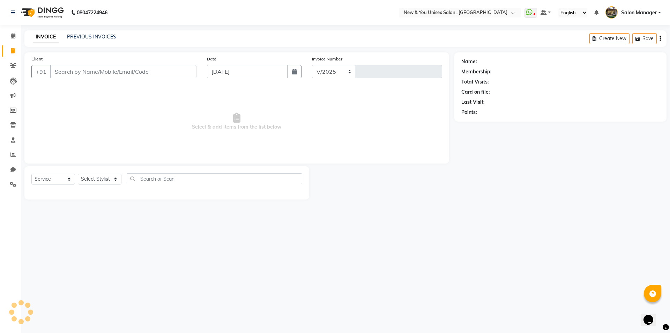
select select "31"
type input "1958"
click at [92, 34] on link "PREVIOUS INVOICES" at bounding box center [91, 36] width 49 height 6
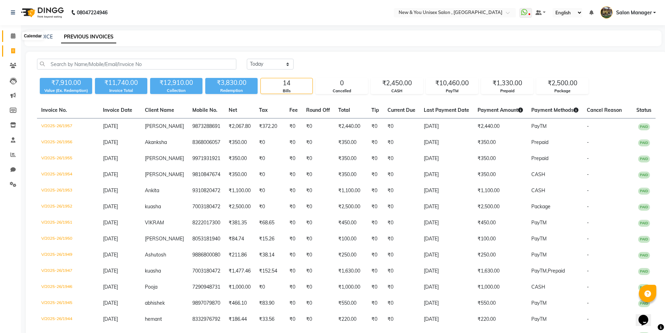
click at [16, 38] on span at bounding box center [13, 36] width 12 height 8
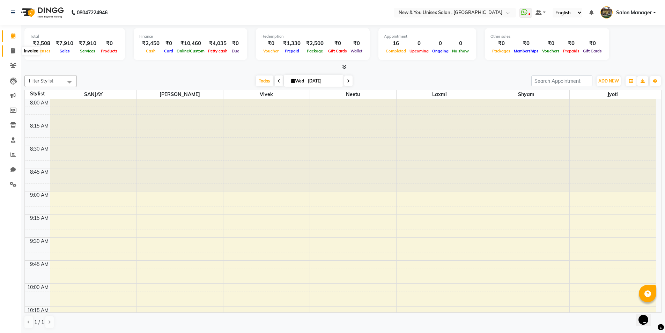
click at [16, 48] on span at bounding box center [13, 51] width 12 height 8
select select "service"
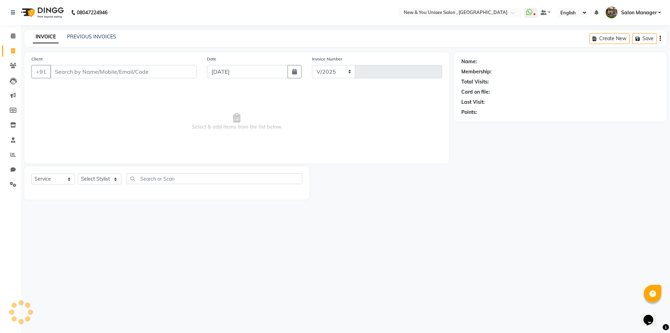
select select "31"
type input "1958"
click at [14, 35] on icon at bounding box center [13, 35] width 5 height 5
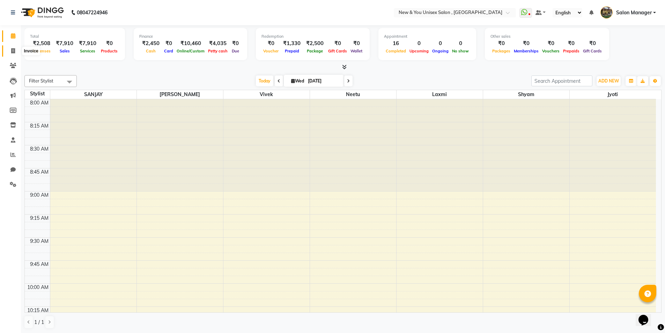
click at [10, 50] on span at bounding box center [13, 51] width 12 height 8
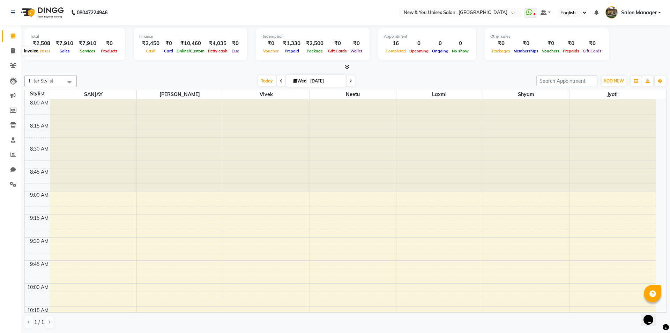
select select "service"
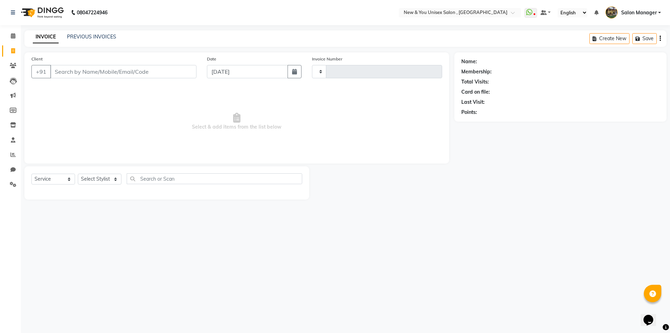
type input "1958"
select select "31"
click at [86, 37] on link "PREVIOUS INVOICES" at bounding box center [91, 36] width 49 height 6
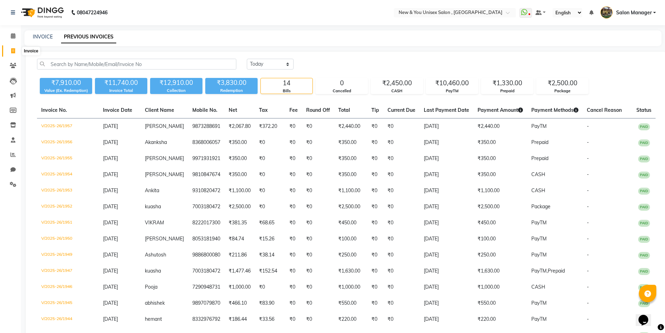
click at [15, 54] on span at bounding box center [13, 51] width 12 height 8
select select "service"
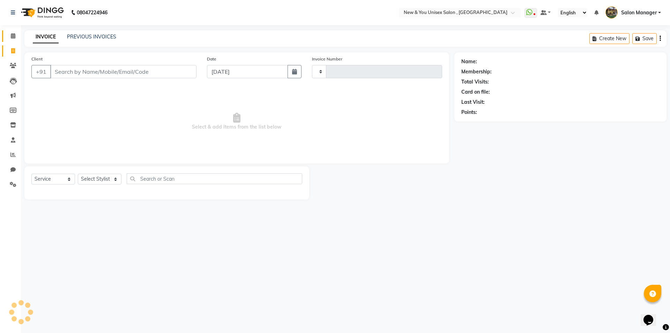
type input "1958"
select select "31"
click at [16, 38] on span at bounding box center [13, 36] width 12 height 8
